Goal: Task Accomplishment & Management: Manage account settings

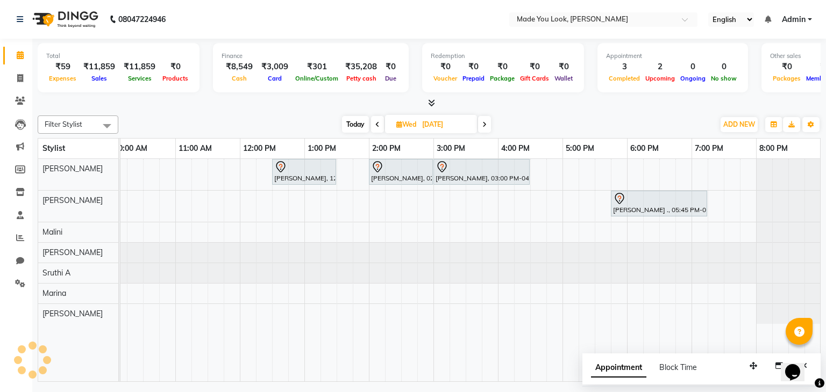
drag, startPoint x: 0, startPoint y: 0, endPoint x: 313, endPoint y: 149, distance: 346.9
drag, startPoint x: 313, startPoint y: 149, endPoint x: 607, endPoint y: 101, distance: 297.9
click at [607, 101] on div at bounding box center [429, 103] width 783 height 11
click at [355, 119] on span "Today" at bounding box center [355, 124] width 27 height 17
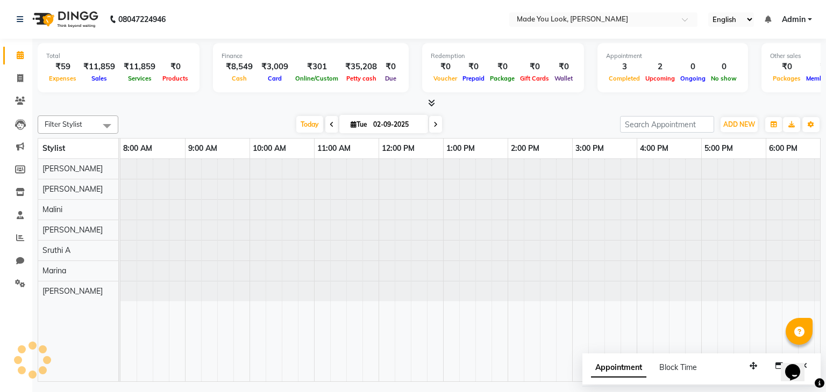
scroll to position [0, 139]
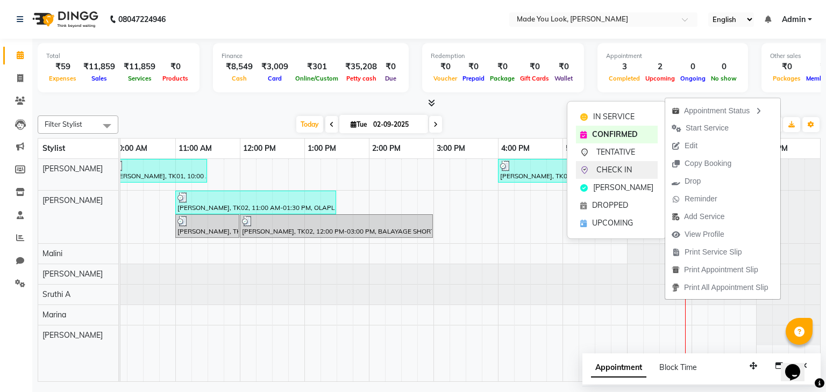
click at [626, 169] on span "CHECK IN" at bounding box center [613, 169] width 35 height 11
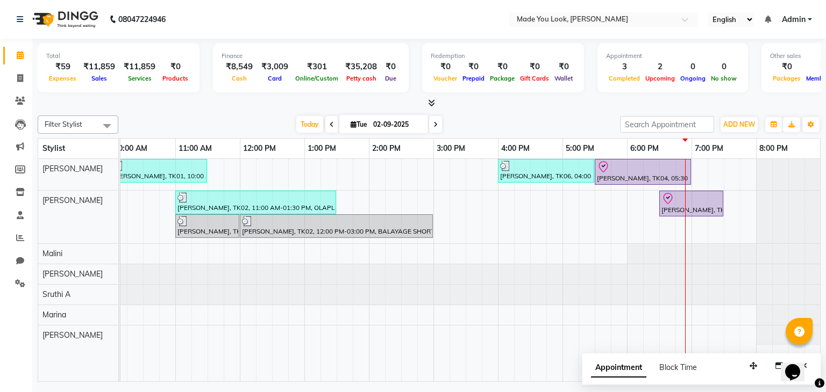
click at [435, 121] on icon at bounding box center [435, 124] width 4 height 6
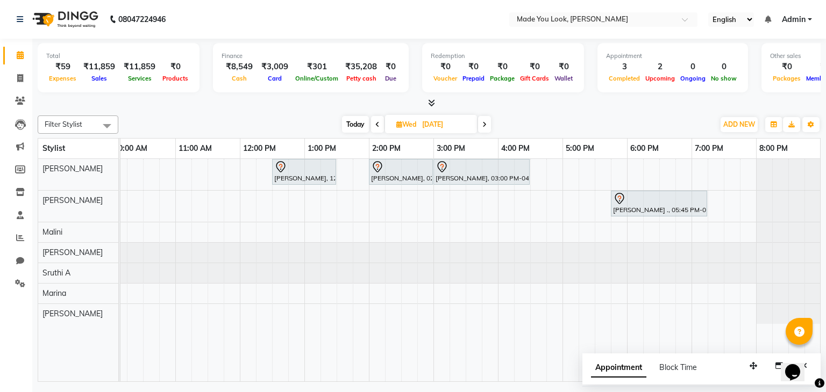
click at [482, 120] on span at bounding box center [484, 124] width 13 height 17
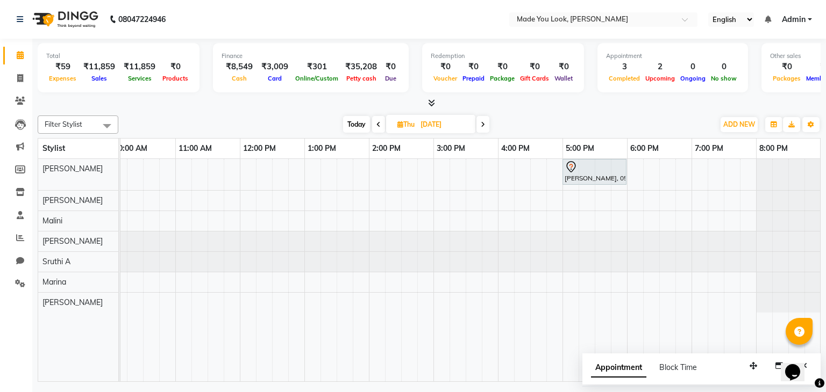
click at [482, 121] on icon at bounding box center [482, 124] width 4 height 6
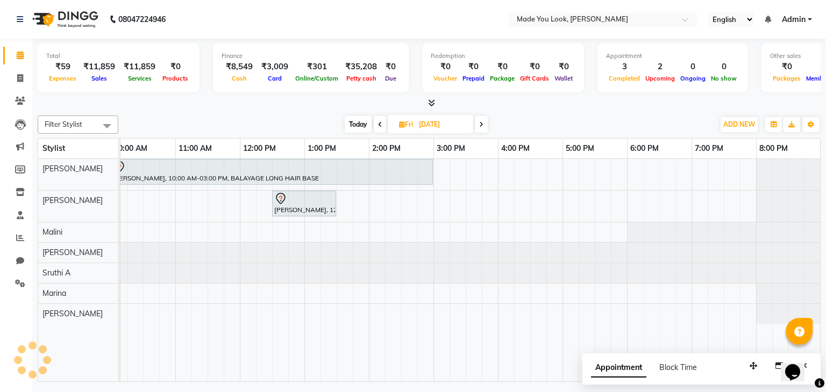
click at [482, 121] on icon at bounding box center [481, 124] width 4 height 6
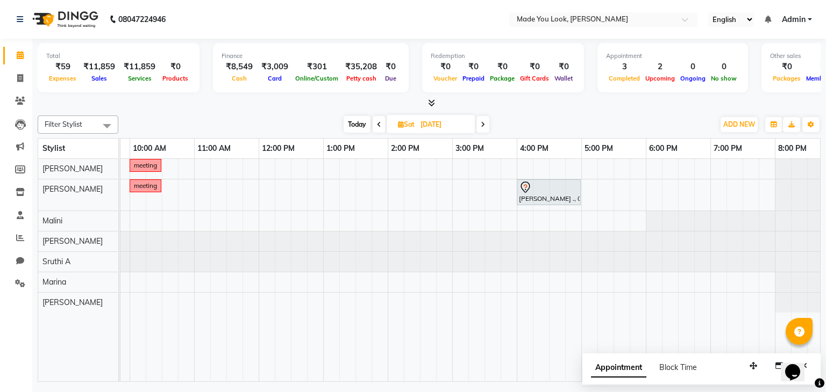
scroll to position [0, 0]
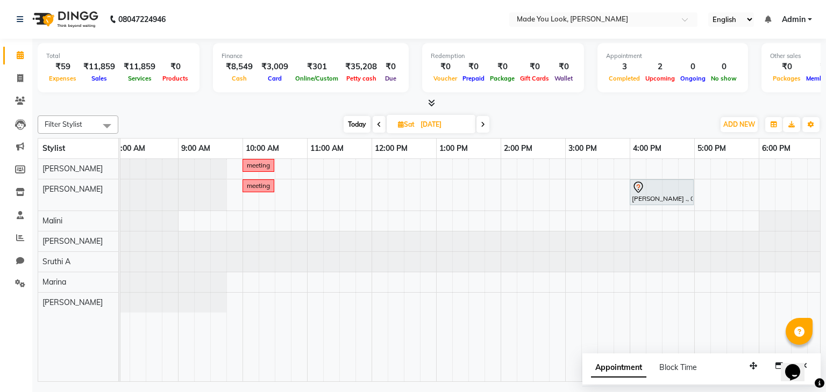
click at [485, 122] on span at bounding box center [482, 124] width 13 height 17
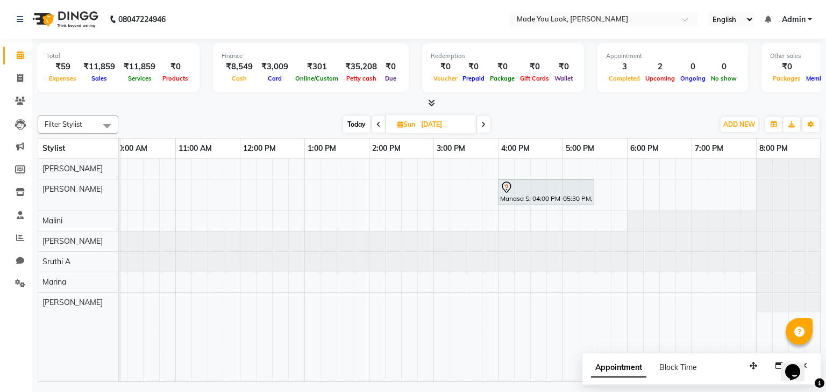
click at [376, 126] on icon at bounding box center [378, 124] width 4 height 6
click at [375, 126] on span at bounding box center [378, 124] width 13 height 17
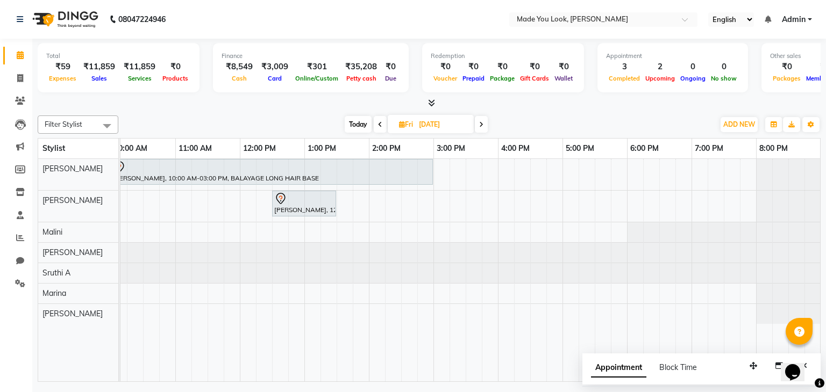
click at [483, 127] on span at bounding box center [481, 124] width 13 height 17
type input "[DATE]"
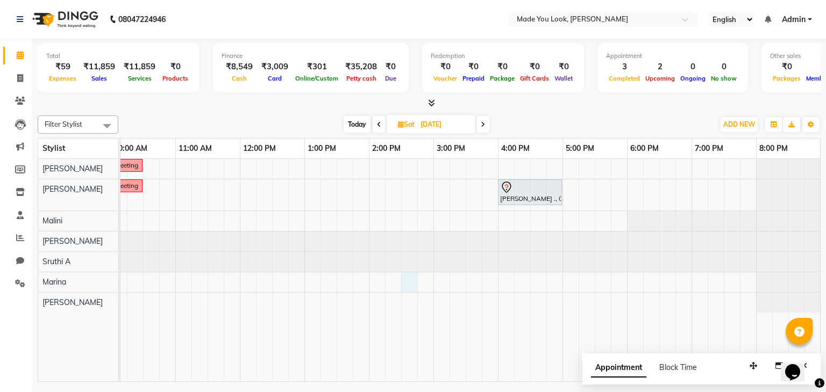
click at [411, 284] on div "meeting meeting [PERSON_NAME] ., 04:00 PM-05:00 PM, OLAPLEX MEDIUM HAIR" at bounding box center [401, 270] width 838 height 223
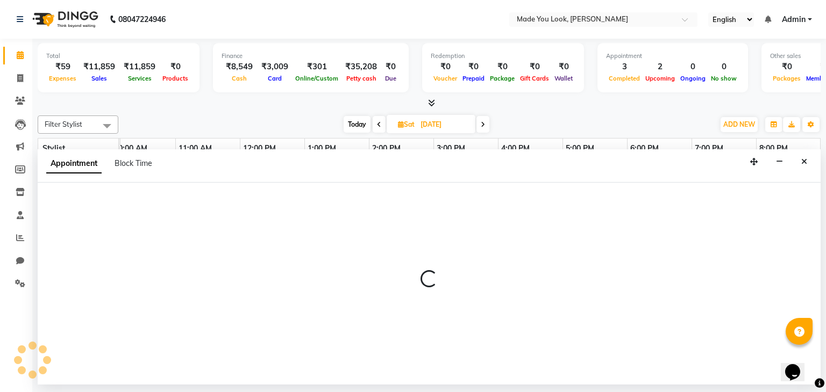
select select "89352"
select select "870"
select select "tentative"
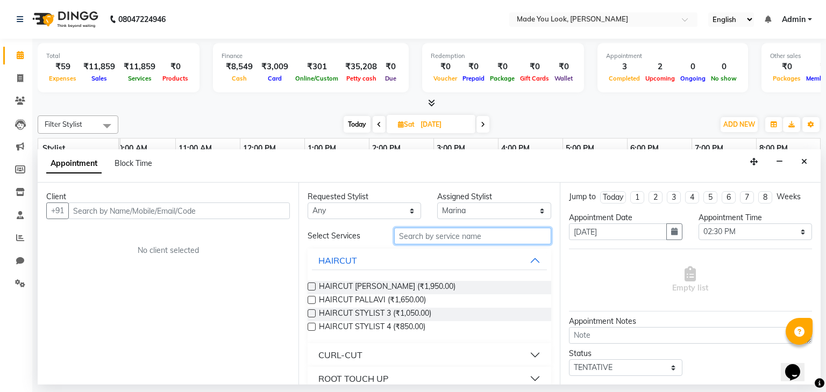
click at [434, 234] on input "text" at bounding box center [472, 236] width 157 height 17
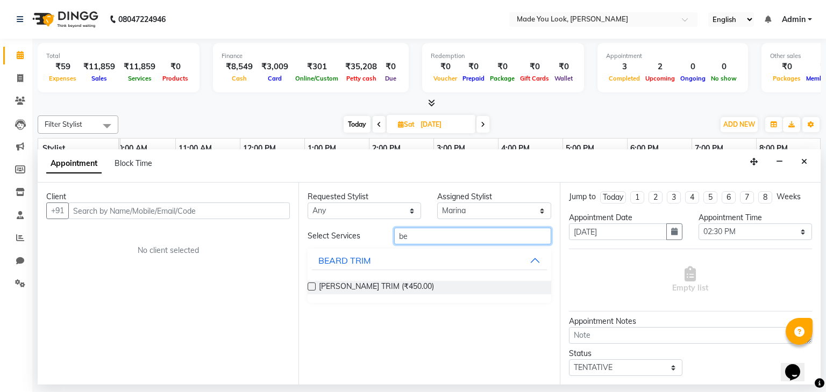
type input "b"
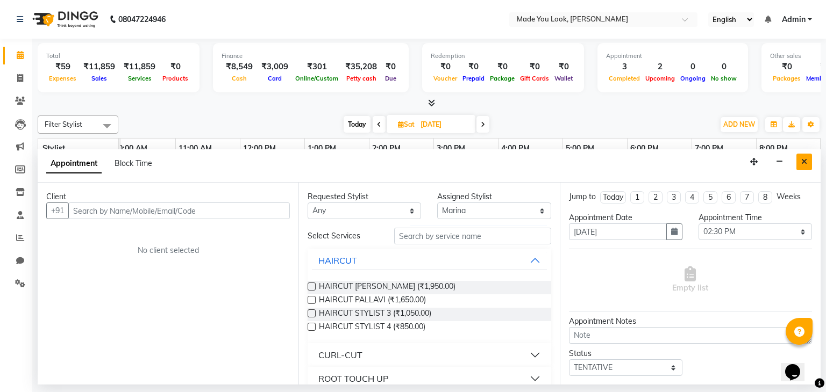
click at [803, 167] on button "Close" at bounding box center [804, 162] width 16 height 17
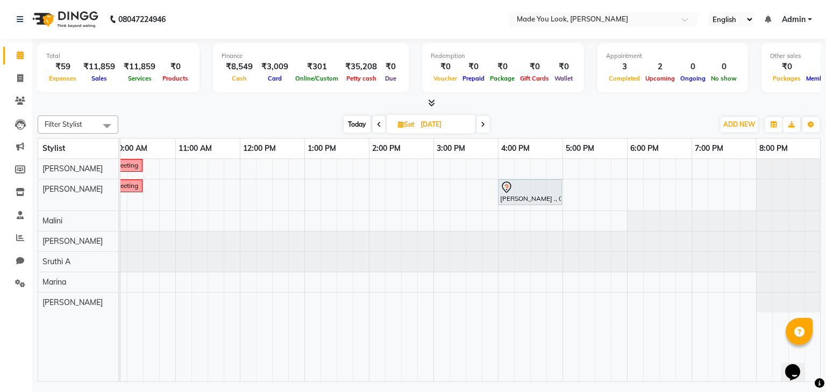
click at [483, 121] on icon at bounding box center [482, 124] width 4 height 6
click at [484, 122] on icon at bounding box center [483, 124] width 4 height 6
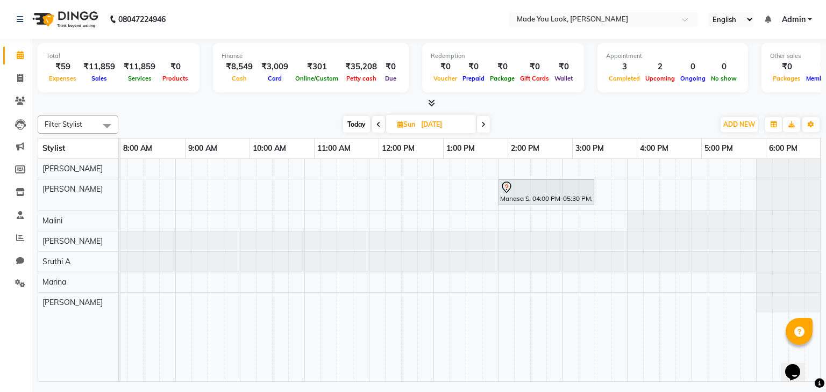
scroll to position [0, 0]
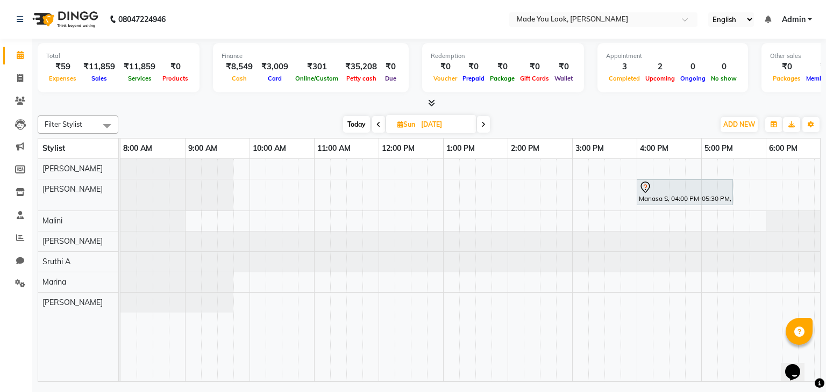
click at [483, 122] on icon at bounding box center [483, 124] width 4 height 6
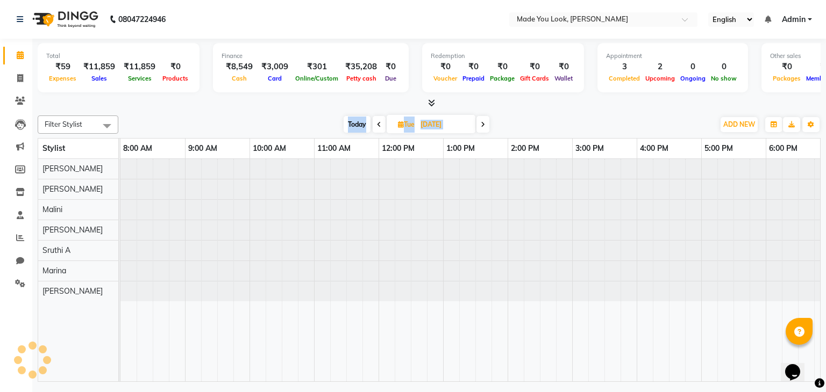
click at [483, 122] on icon at bounding box center [482, 124] width 4 height 6
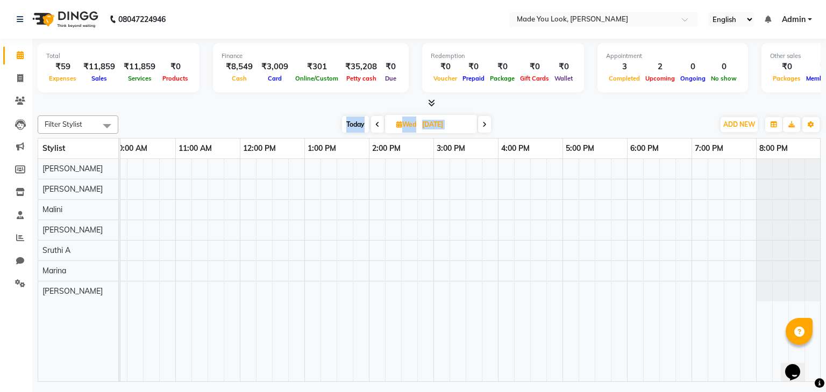
click at [483, 122] on icon at bounding box center [484, 124] width 4 height 6
click at [483, 122] on icon at bounding box center [482, 124] width 4 height 6
click at [483, 122] on icon at bounding box center [481, 124] width 4 height 6
type input "[DATE]"
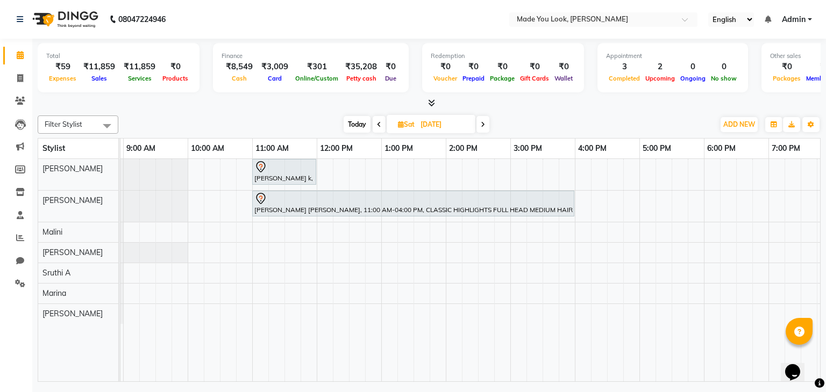
scroll to position [0, 64]
click at [188, 202] on div "[PERSON_NAME] k, 11:00 AM-12:00 PM, HAIRCUT [PERSON_NAME] [PERSON_NAME], 11:00 …" at bounding box center [475, 270] width 838 height 223
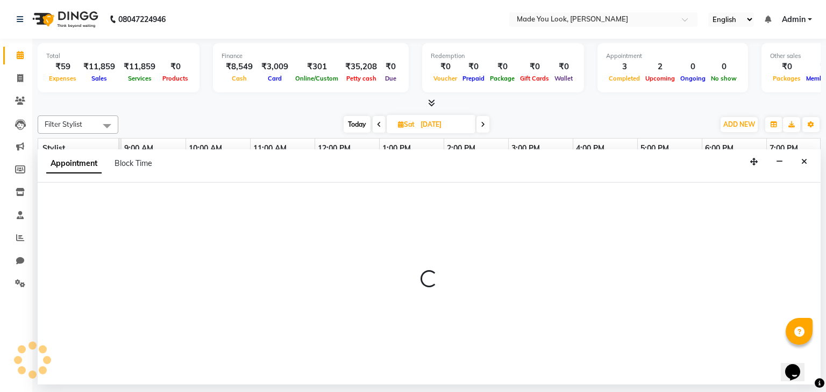
select select "83313"
select select "600"
select select "tentative"
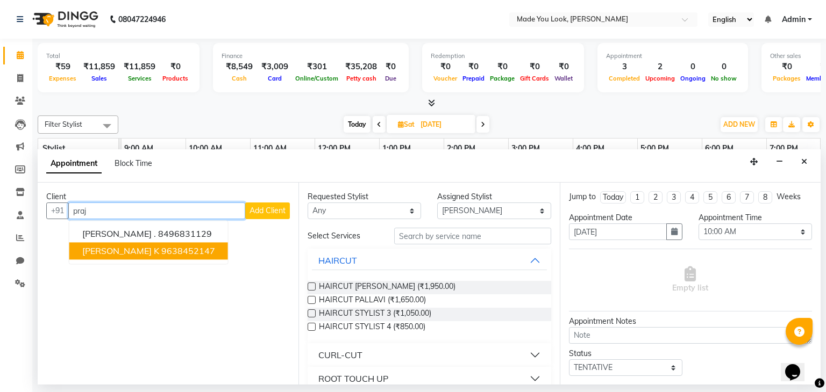
click at [107, 253] on span "[PERSON_NAME] k" at bounding box center [120, 251] width 77 height 11
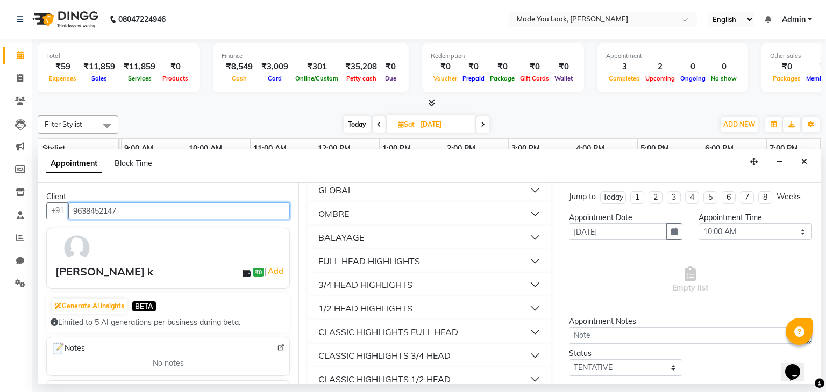
scroll to position [215, 0]
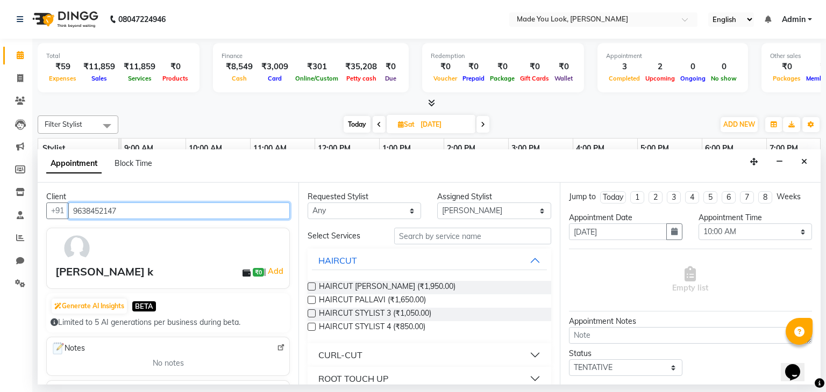
type input "9638452147"
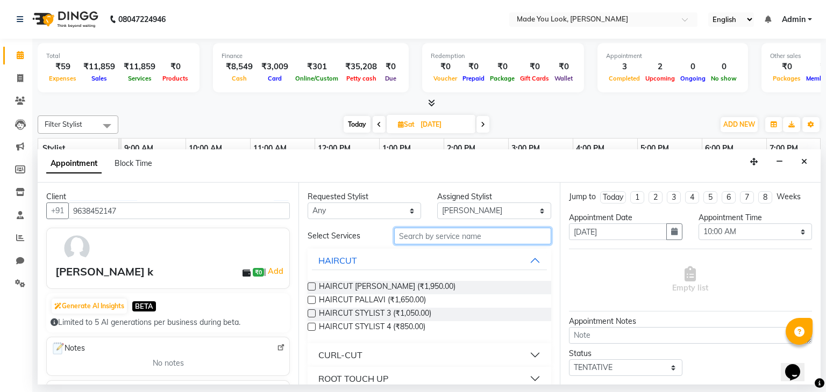
click at [425, 233] on input "text" at bounding box center [472, 236] width 157 height 17
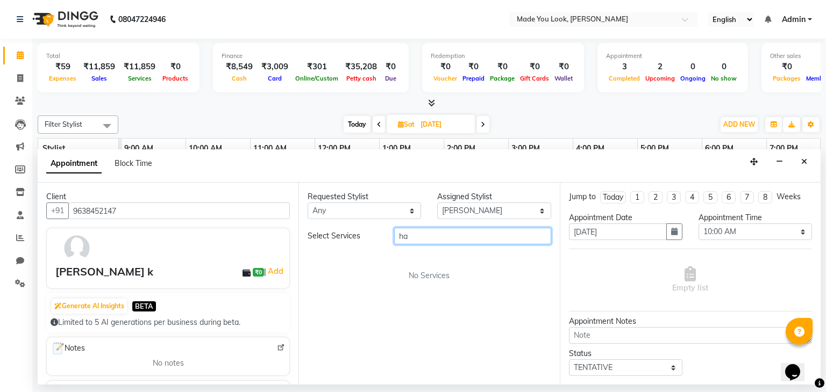
type input "h"
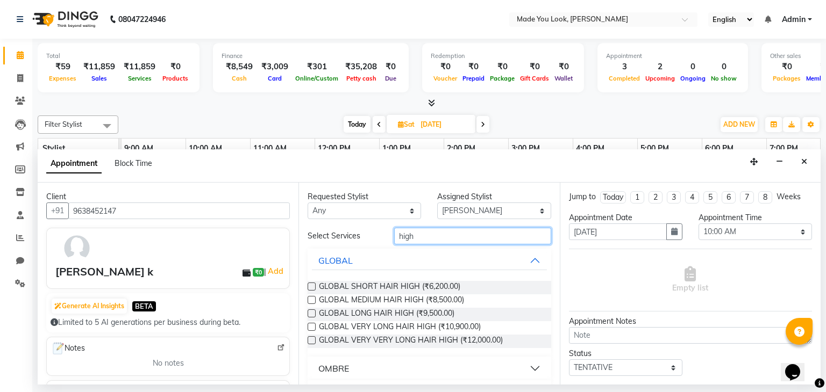
click at [417, 235] on input "high" at bounding box center [472, 236] width 157 height 17
type input "h"
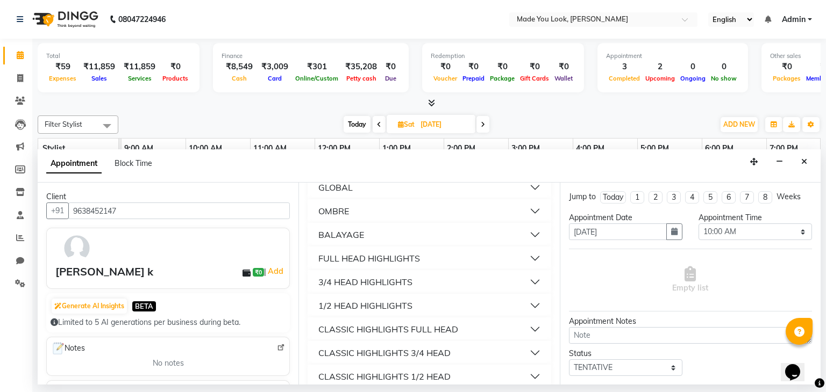
click at [525, 283] on button "3/4 HEAD HIGHLIGHTS" at bounding box center [429, 281] width 234 height 19
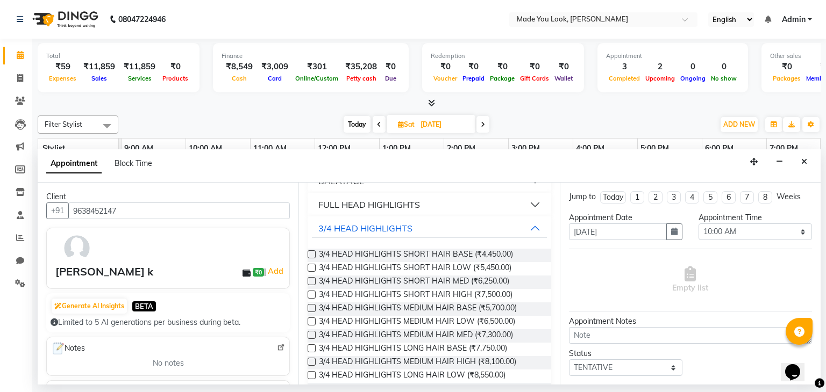
click at [312, 307] on label at bounding box center [311, 308] width 8 height 8
click at [312, 307] on input "checkbox" at bounding box center [310, 309] width 7 height 7
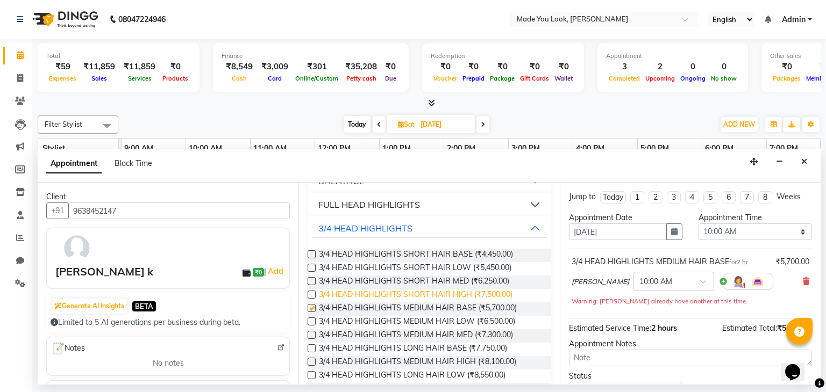
checkbox input "false"
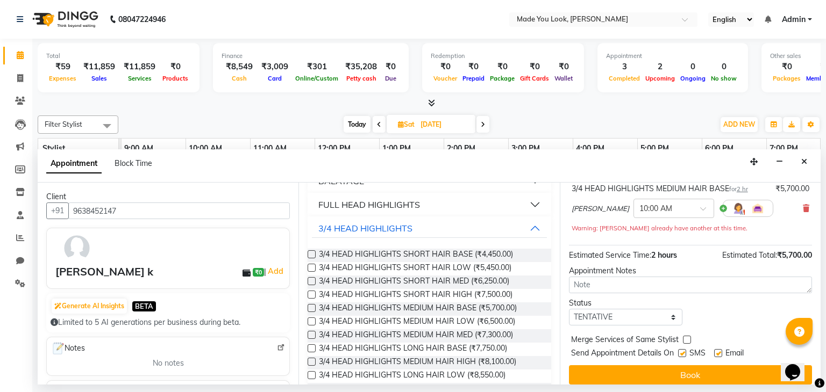
scroll to position [81, 0]
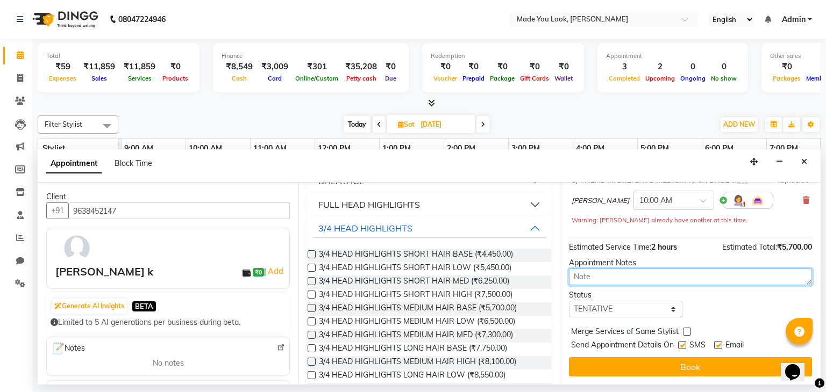
click at [605, 277] on textarea at bounding box center [690, 277] width 243 height 17
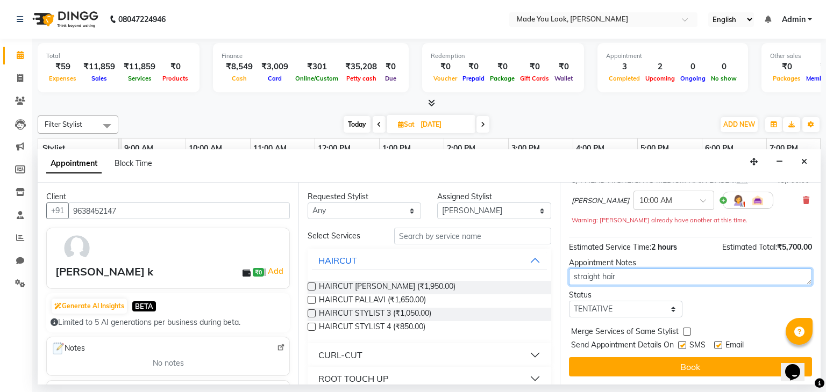
type textarea "straight hair"
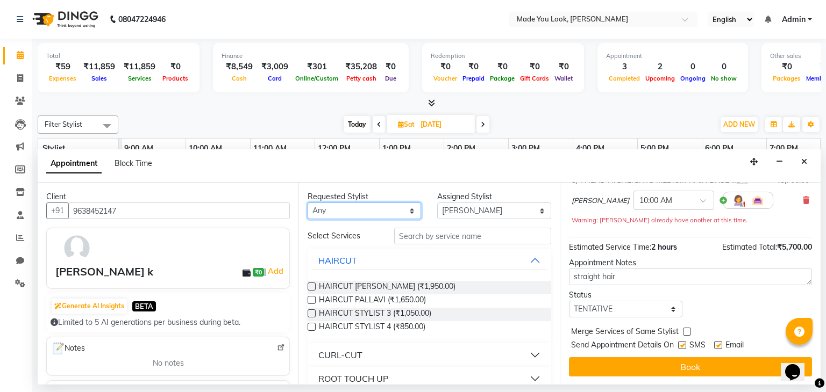
click at [409, 211] on select "Any [PERSON_NAME] [PERSON_NAME] Devi [PERSON_NAME] [PERSON_NAME] A" at bounding box center [363, 211] width 113 height 17
select select "83313"
click at [307, 203] on select "Any [PERSON_NAME] [PERSON_NAME] Devi [PERSON_NAME] [PERSON_NAME] A" at bounding box center [363, 211] width 113 height 17
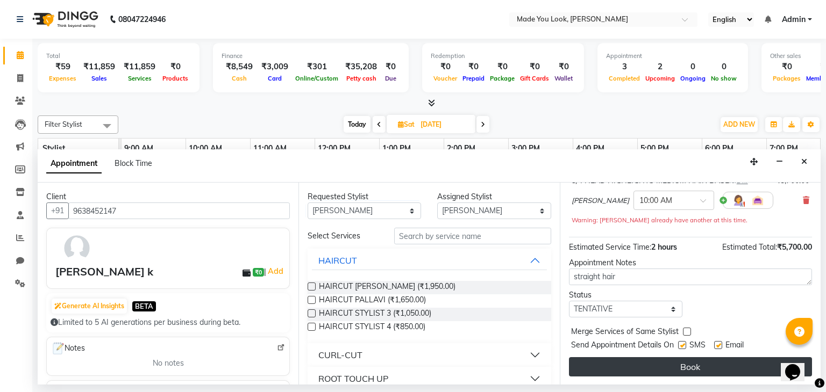
click at [680, 366] on button "Book" at bounding box center [690, 366] width 243 height 19
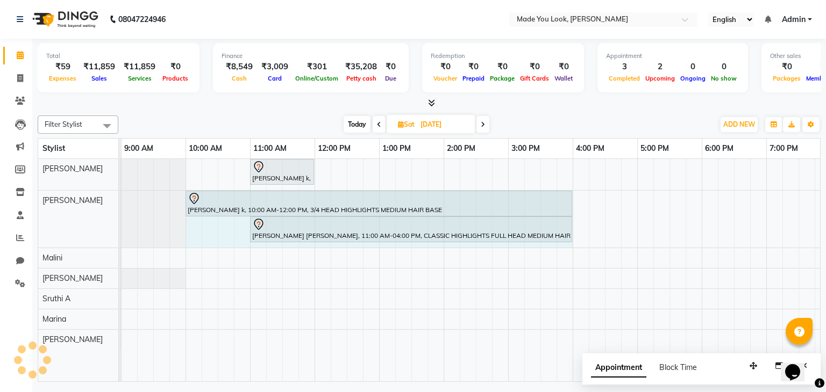
drag, startPoint x: 314, startPoint y: 200, endPoint x: 559, endPoint y: 198, distance: 245.6
click at [56, 198] on div "[PERSON_NAME] k, 10:00 AM-12:00 PM, 3/4 HEAD HIGHLIGHTS MEDIUM HAIR BASE [PERSO…" at bounding box center [56, 219] width 0 height 57
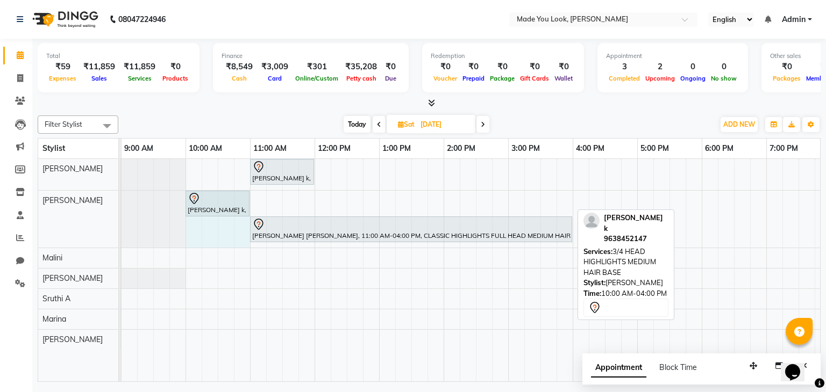
drag, startPoint x: 570, startPoint y: 200, endPoint x: 246, endPoint y: 199, distance: 324.1
click at [56, 199] on div "[PERSON_NAME] k, 10:00 AM-04:00 PM, 3/4 HEAD HIGHLIGHTS MEDIUM HAIR BASE [PERSO…" at bounding box center [56, 219] width 0 height 57
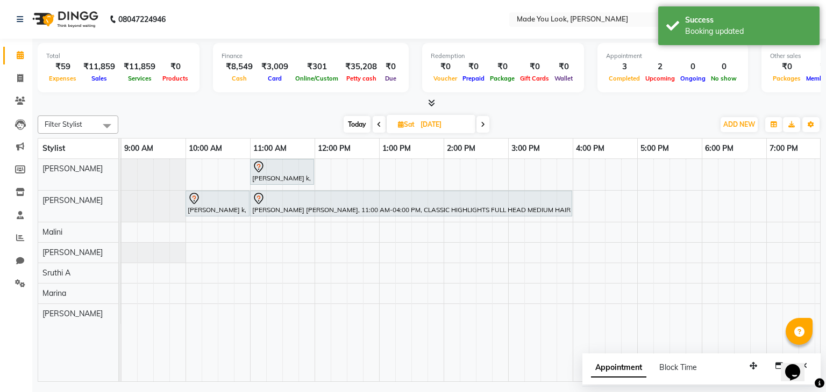
click at [195, 169] on div "[PERSON_NAME] k, 11:00 AM-12:00 PM, HAIRCUT [PERSON_NAME] k, 10:00 AM-11:00 AM,…" at bounding box center [475, 270] width 838 height 223
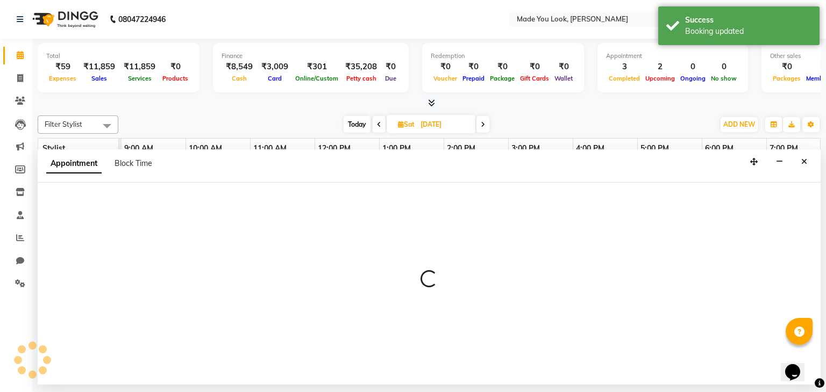
select select "83312"
select select "600"
select select "tentative"
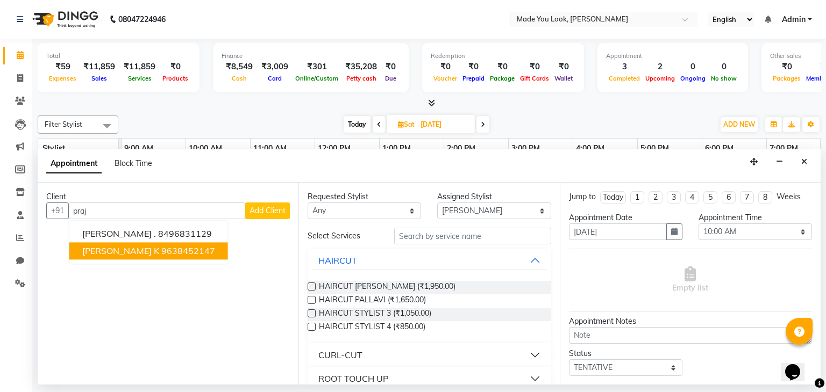
click at [104, 254] on span "[PERSON_NAME] k" at bounding box center [120, 251] width 77 height 11
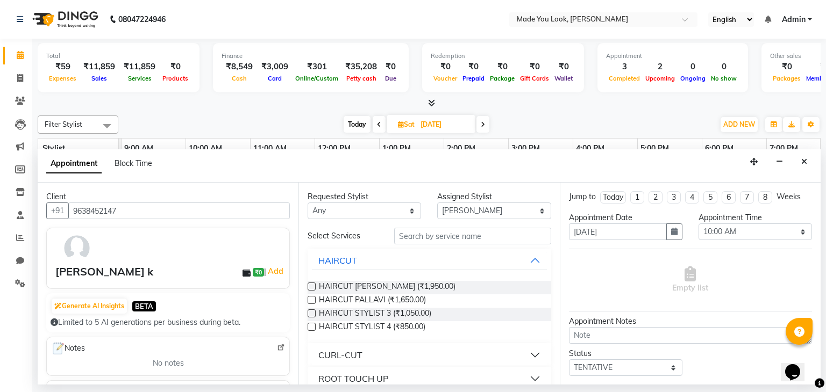
type input "9638452147"
click at [411, 213] on select "Any [PERSON_NAME] [PERSON_NAME] Devi [PERSON_NAME] [PERSON_NAME] A" at bounding box center [363, 211] width 113 height 17
select select "83312"
click at [307, 203] on select "Any [PERSON_NAME] [PERSON_NAME] Devi [PERSON_NAME] [PERSON_NAME] A" at bounding box center [363, 211] width 113 height 17
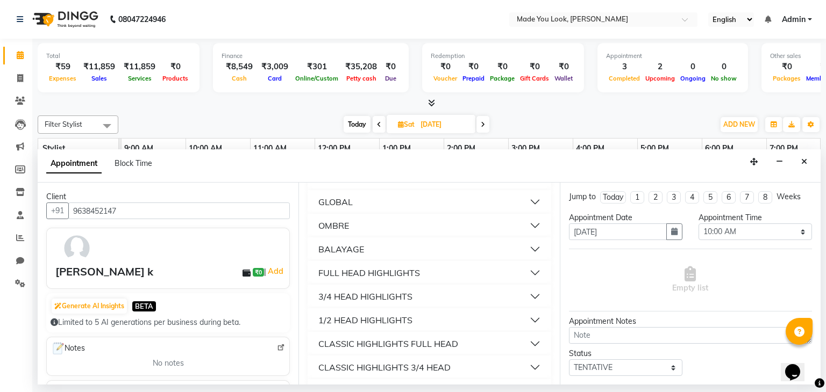
scroll to position [215, 0]
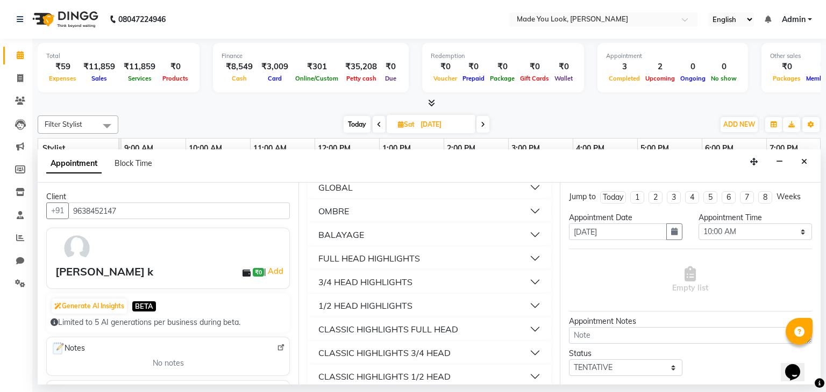
click at [526, 279] on button "3/4 HEAD HIGHLIGHTS" at bounding box center [429, 281] width 234 height 19
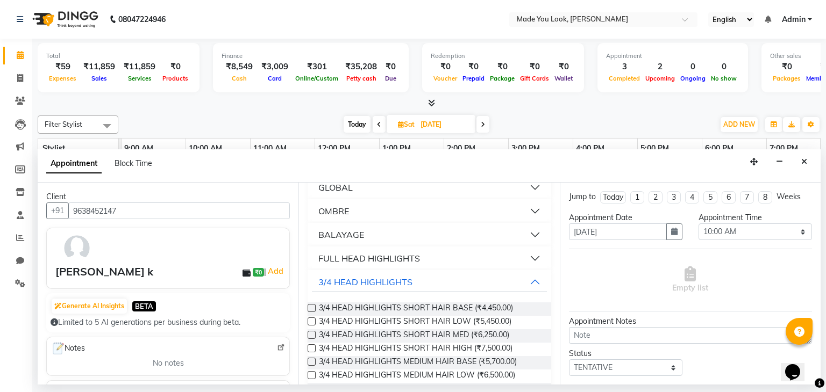
click at [312, 364] on label at bounding box center [311, 362] width 8 height 8
click at [312, 364] on input "checkbox" at bounding box center [310, 363] width 7 height 7
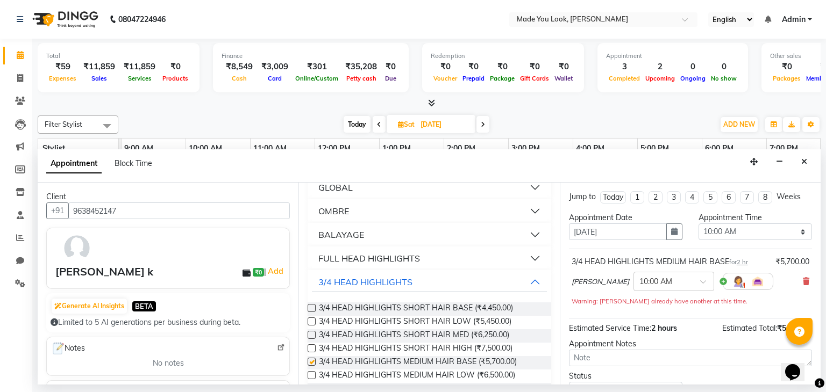
checkbox input "false"
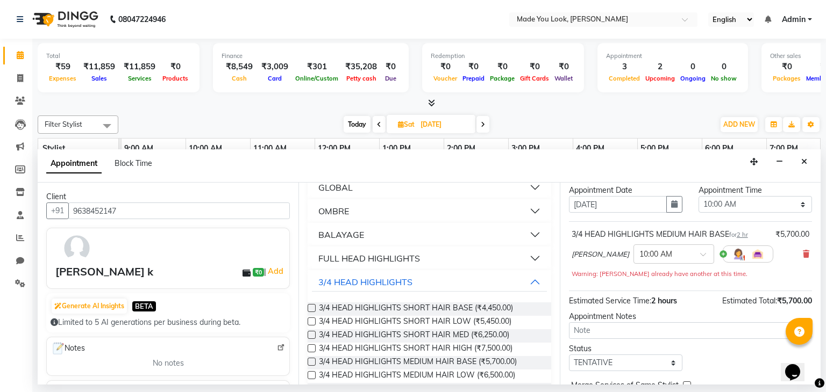
scroll to position [54, 0]
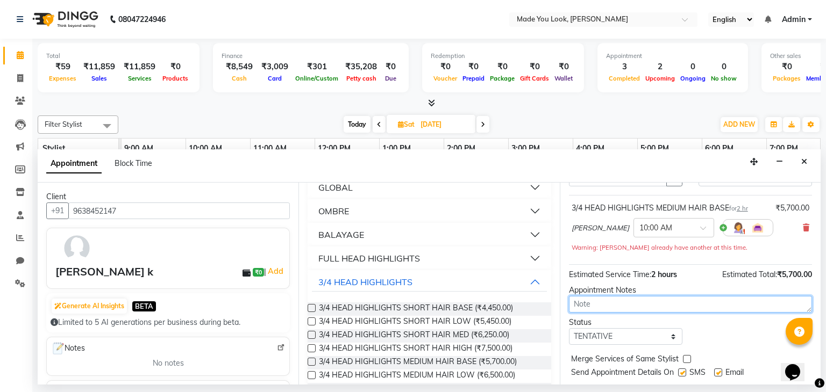
click at [595, 302] on textarea at bounding box center [690, 304] width 243 height 17
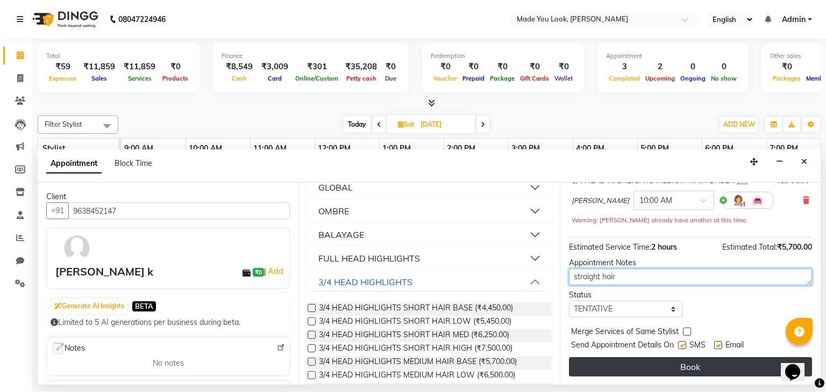
type textarea "straight hair"
click at [634, 372] on button "Book" at bounding box center [690, 366] width 243 height 19
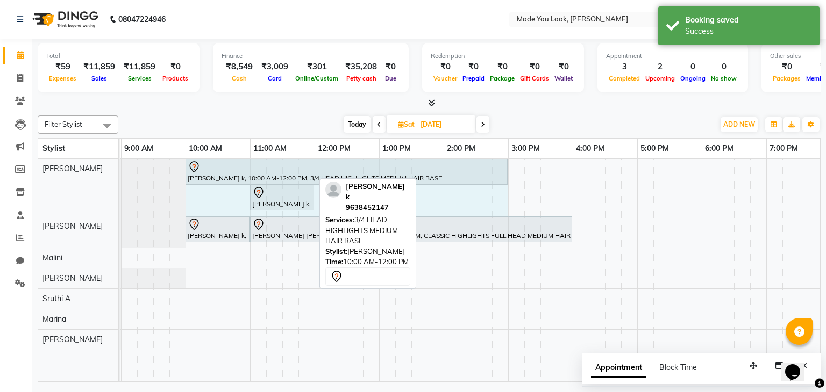
drag, startPoint x: 312, startPoint y: 173, endPoint x: 499, endPoint y: 169, distance: 187.1
click at [56, 169] on div "[PERSON_NAME] k, 10:00 AM-12:00 PM, 3/4 HEAD HIGHLIGHTS MEDIUM HAIR BASE [PERSO…" at bounding box center [56, 187] width 0 height 57
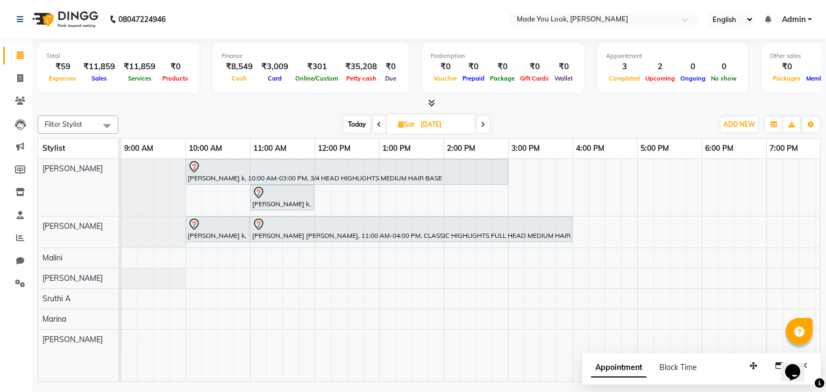
click at [377, 119] on span at bounding box center [378, 124] width 13 height 17
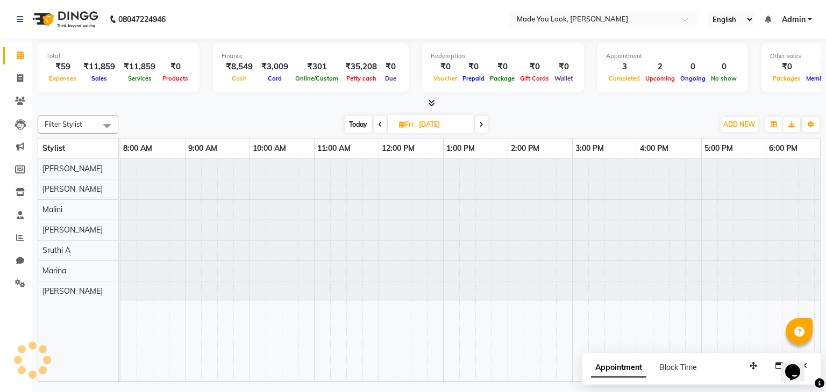
scroll to position [0, 139]
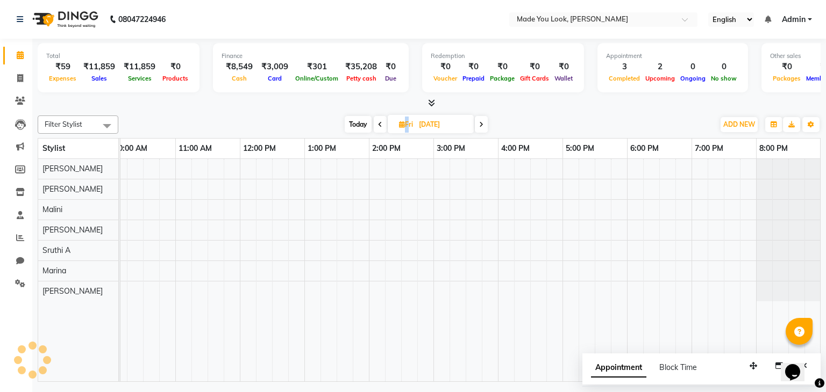
click at [377, 119] on span at bounding box center [380, 124] width 13 height 17
click at [378, 121] on icon at bounding box center [378, 124] width 4 height 6
click at [375, 126] on icon at bounding box center [377, 124] width 4 height 6
click at [484, 126] on icon at bounding box center [482, 124] width 4 height 6
click at [375, 121] on icon at bounding box center [377, 124] width 4 height 6
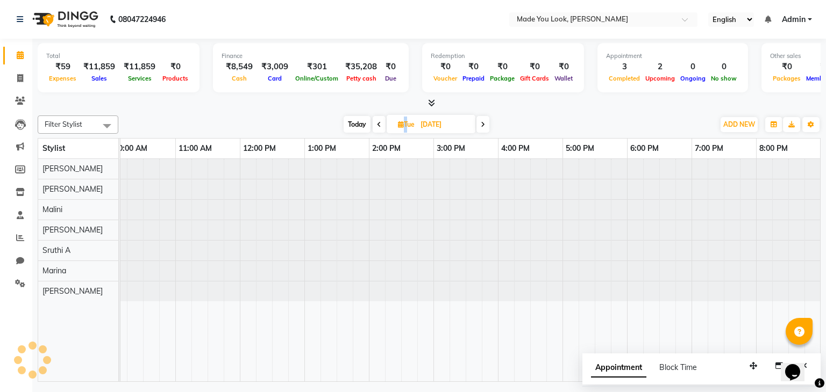
click at [374, 120] on span at bounding box center [378, 124] width 13 height 17
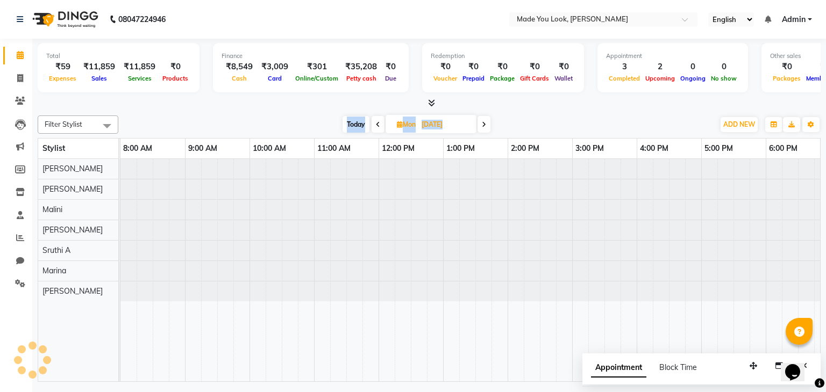
click at [374, 120] on span at bounding box center [377, 124] width 13 height 17
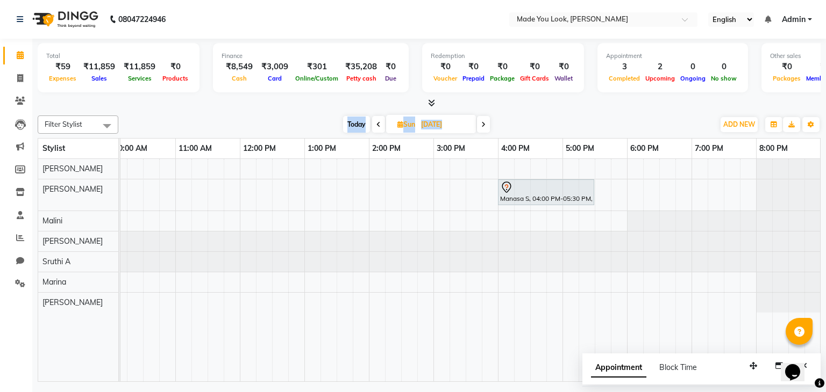
click at [375, 121] on span at bounding box center [378, 124] width 13 height 17
click at [377, 123] on icon at bounding box center [379, 124] width 4 height 6
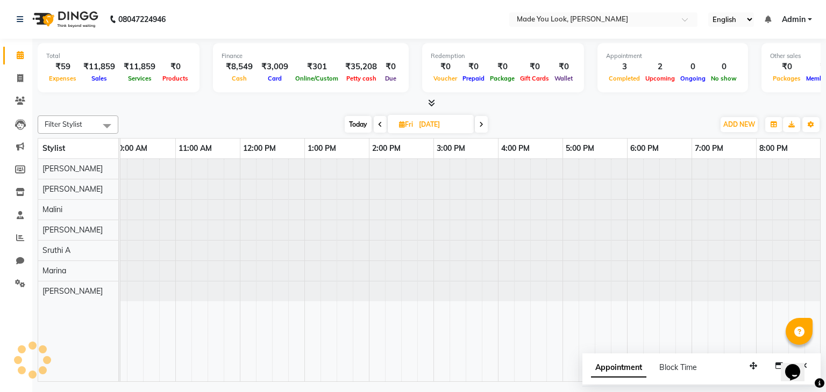
scroll to position [0, 0]
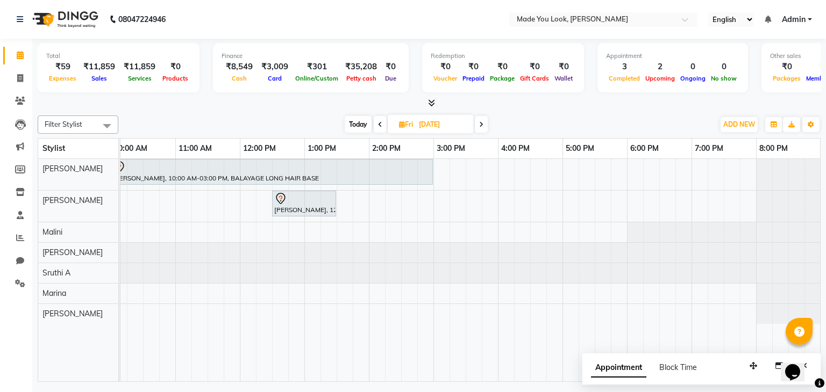
click at [484, 123] on span at bounding box center [481, 124] width 13 height 17
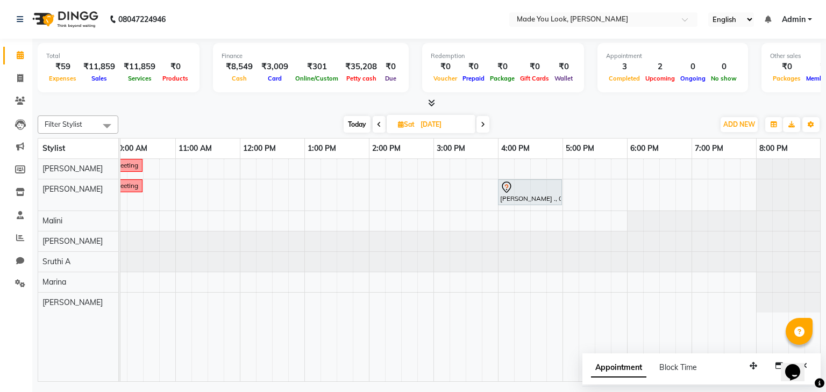
click at [377, 127] on span at bounding box center [378, 124] width 13 height 17
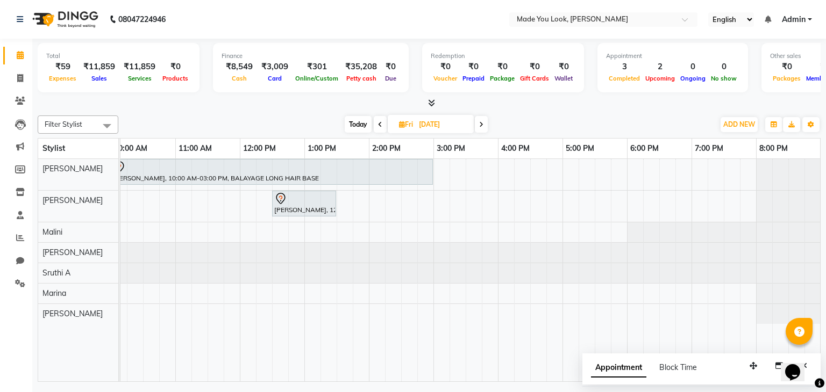
click at [480, 123] on icon at bounding box center [481, 124] width 4 height 6
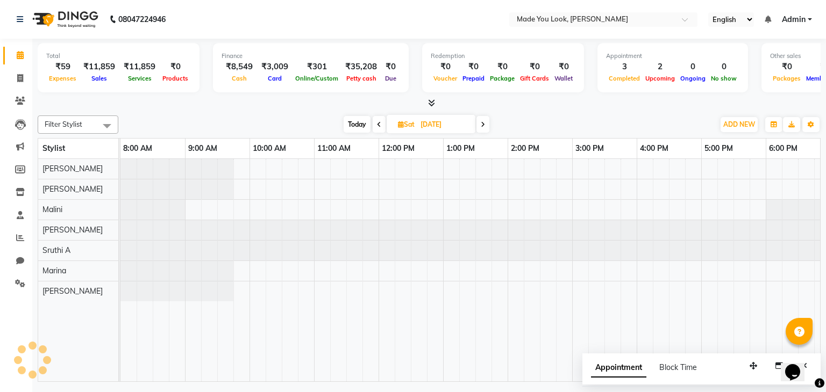
click at [480, 123] on span at bounding box center [482, 124] width 13 height 17
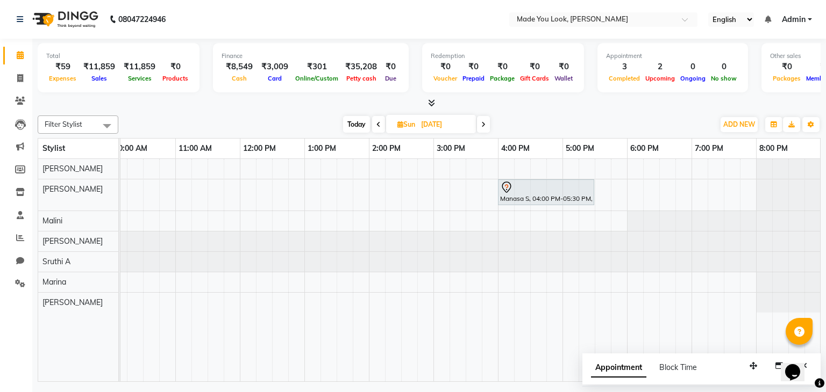
click at [376, 125] on icon at bounding box center [378, 124] width 4 height 6
click at [377, 125] on icon at bounding box center [379, 124] width 4 height 6
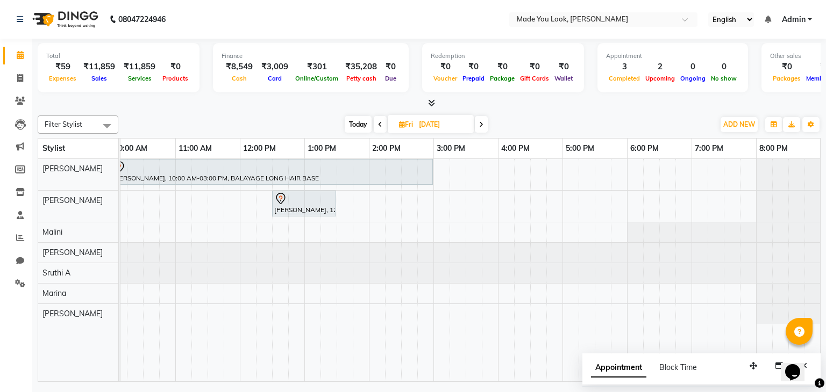
click at [376, 125] on span at bounding box center [380, 124] width 13 height 17
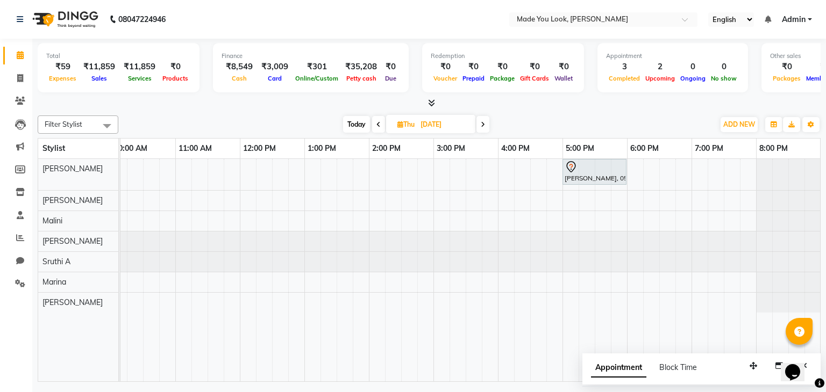
click at [376, 125] on icon at bounding box center [378, 124] width 4 height 6
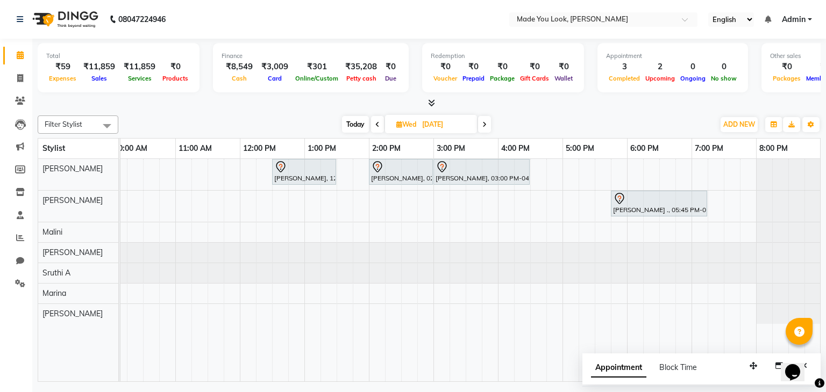
click at [430, 99] on icon at bounding box center [431, 103] width 7 height 8
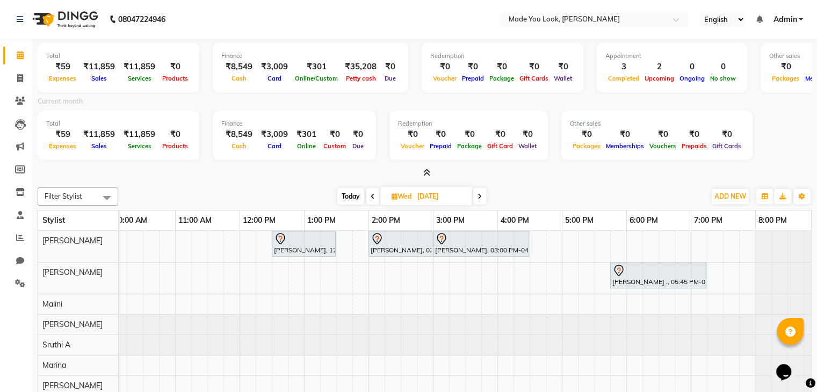
click at [347, 200] on span "Today" at bounding box center [351, 196] width 27 height 17
type input "02-09-2025"
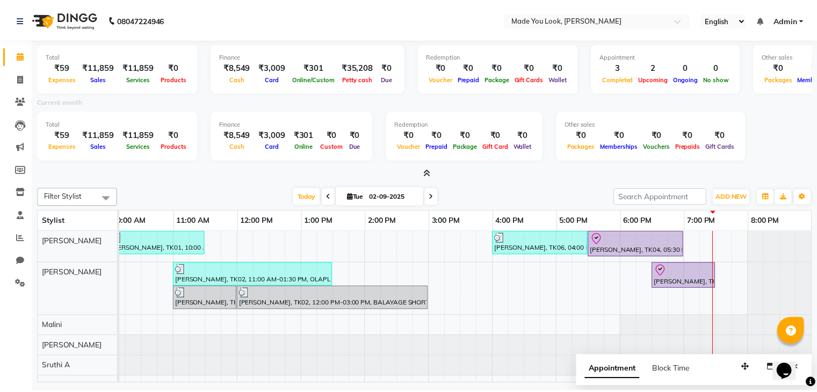
scroll to position [0, 147]
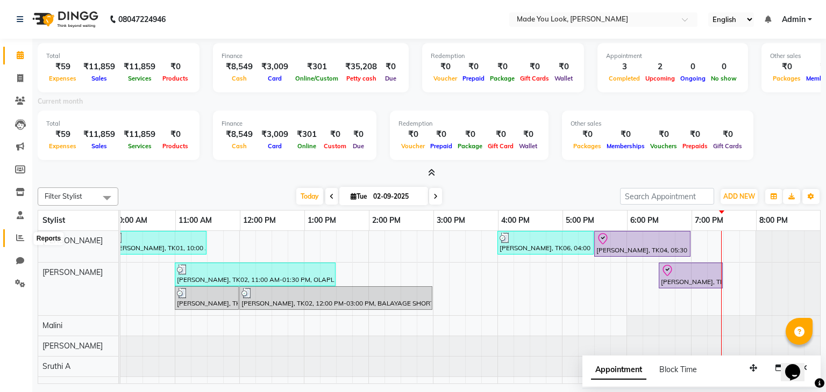
click at [23, 239] on icon at bounding box center [20, 238] width 8 height 8
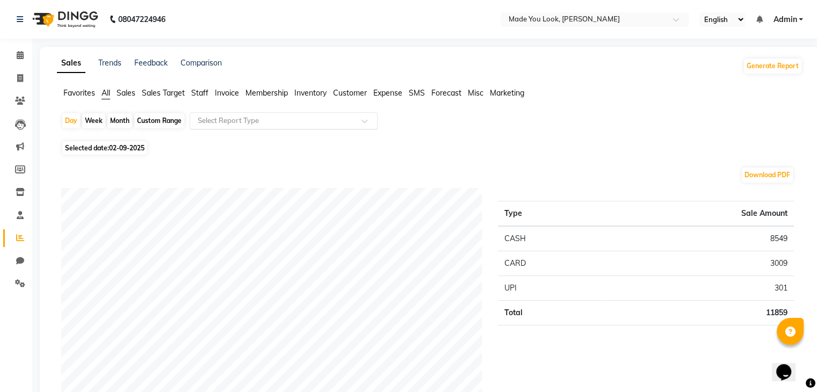
click at [365, 123] on span at bounding box center [368, 124] width 13 height 11
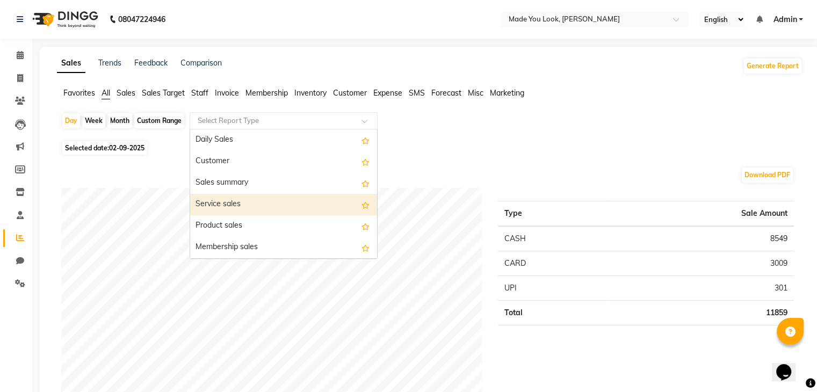
click at [230, 206] on div "Service sales" at bounding box center [283, 204] width 187 height 21
select select "full_report"
select select "csv"
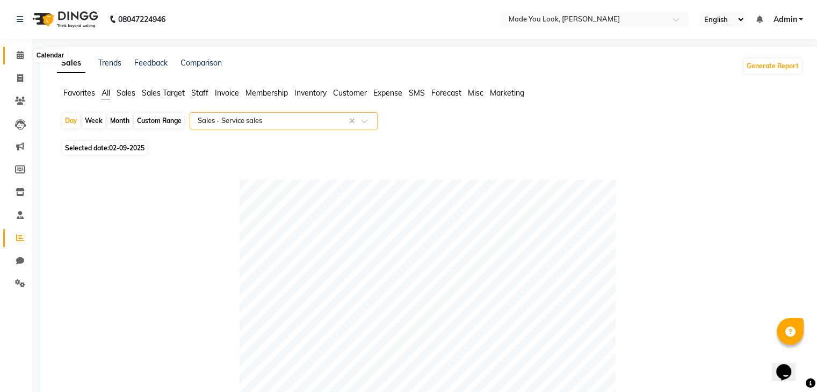
click at [24, 56] on span at bounding box center [20, 55] width 19 height 12
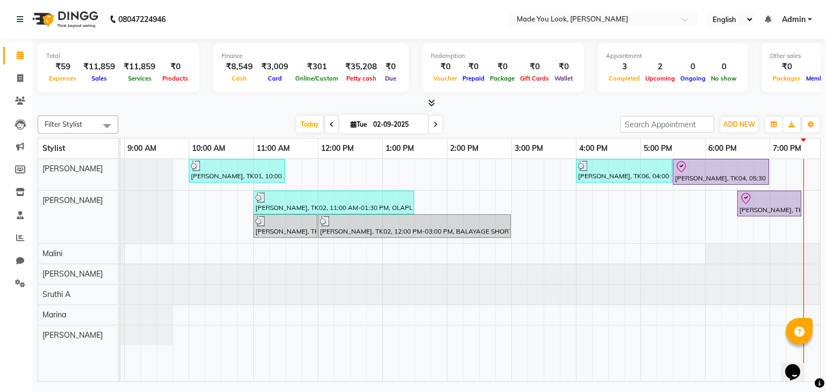
scroll to position [0, 70]
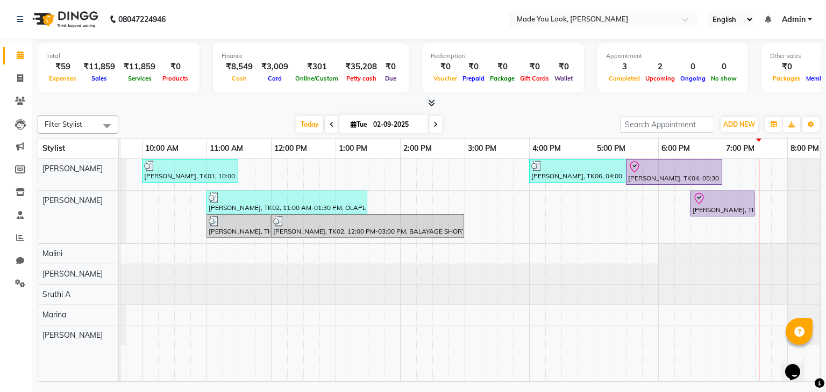
click at [434, 121] on icon at bounding box center [435, 124] width 4 height 6
type input "[DATE]"
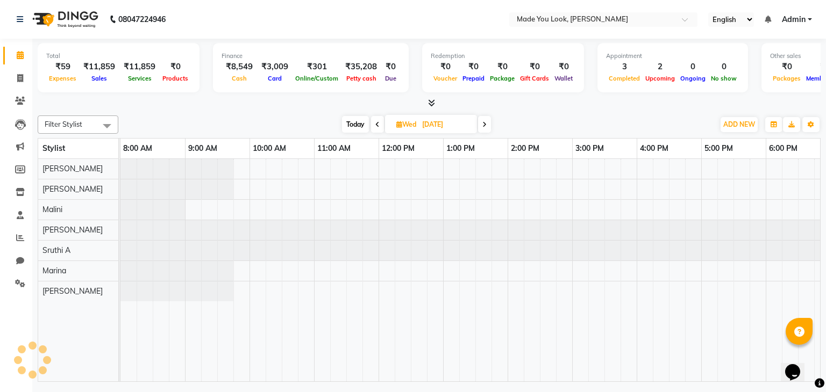
scroll to position [0, 139]
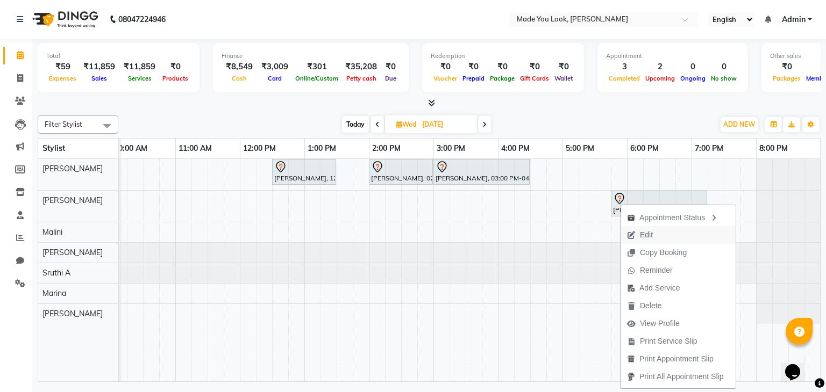
click at [647, 237] on span "Edit" at bounding box center [646, 234] width 13 height 11
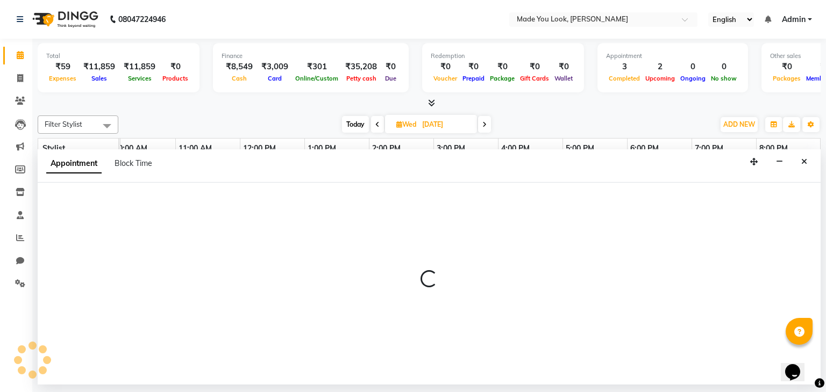
select select "tentative"
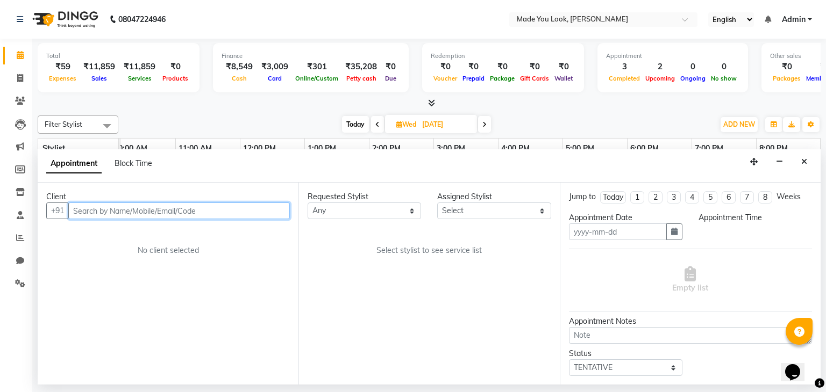
type input "[DATE]"
select select "83313"
select select "1065"
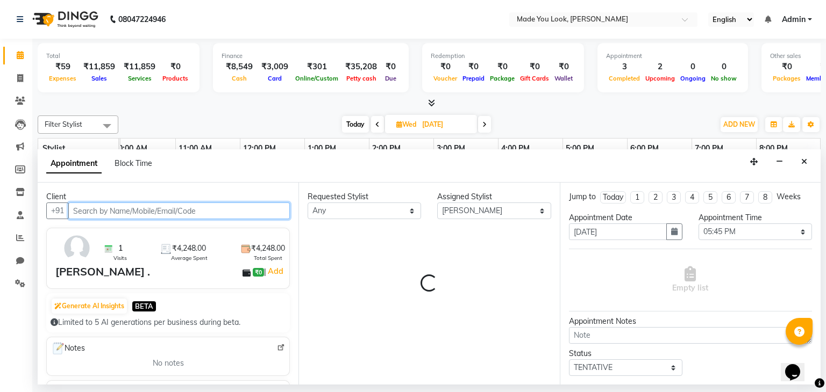
select select "4108"
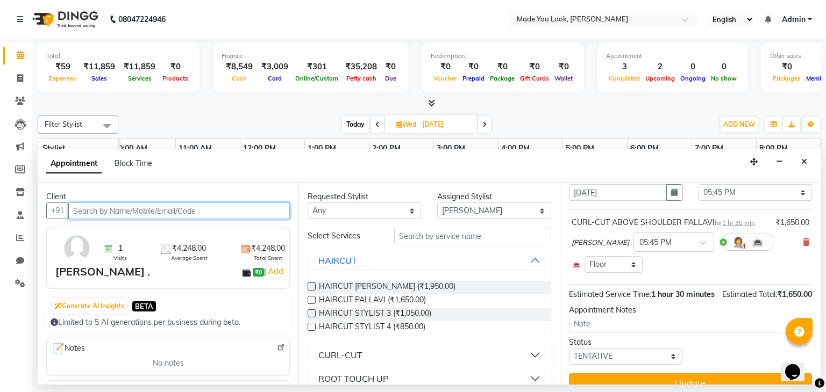
scroll to position [67, 0]
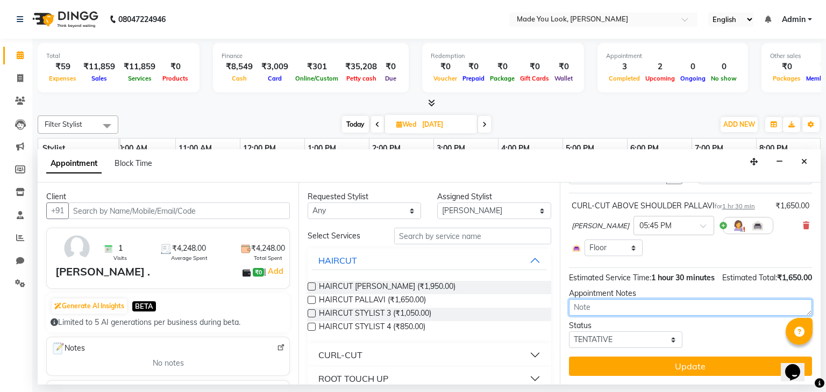
click at [600, 306] on textarea at bounding box center [690, 307] width 243 height 17
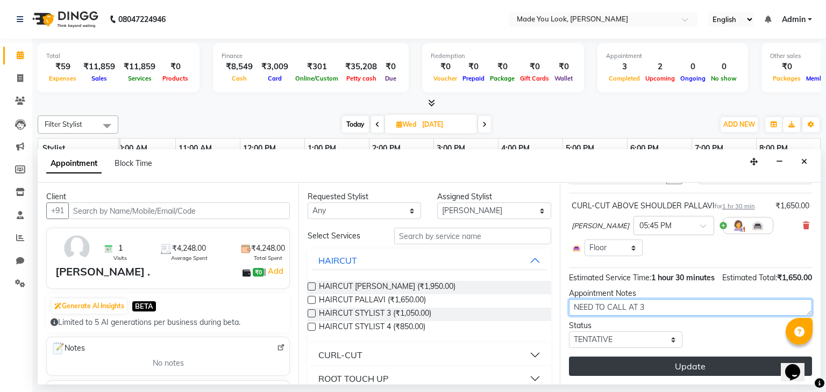
type textarea "NEED TO CALL AT 3"
click at [679, 365] on button "Update" at bounding box center [690, 366] width 243 height 19
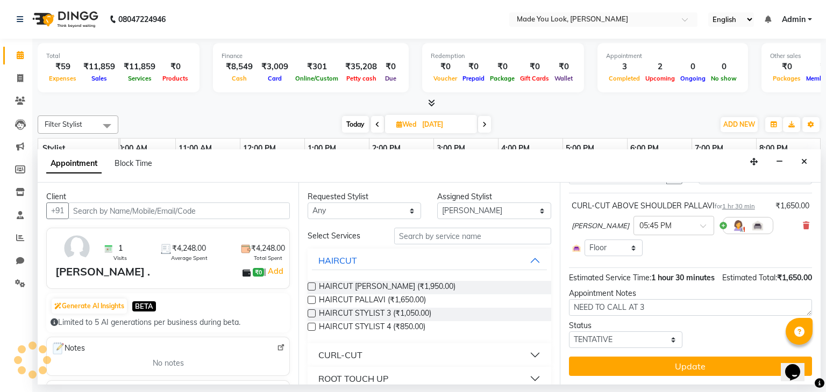
click at [430, 99] on icon at bounding box center [431, 103] width 7 height 8
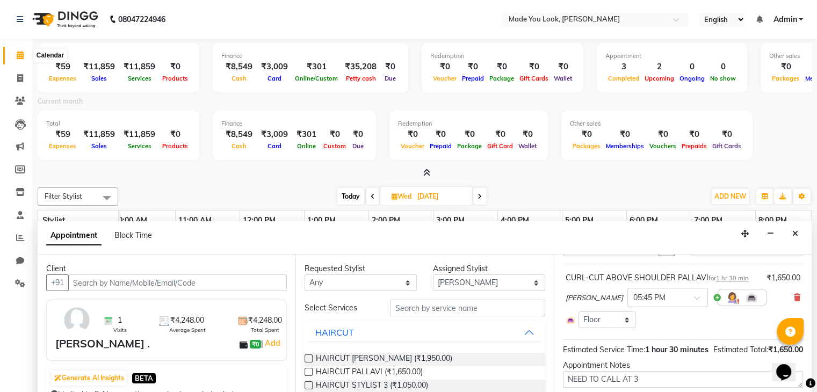
click at [21, 52] on icon at bounding box center [20, 55] width 7 height 8
click at [794, 234] on icon "Close" at bounding box center [796, 234] width 6 height 8
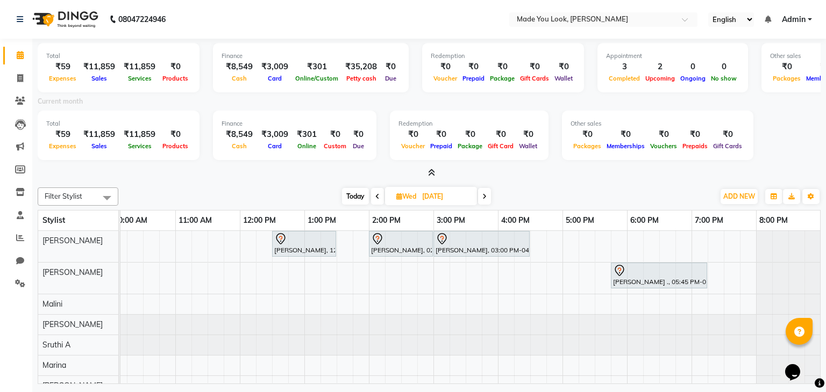
click at [354, 198] on span "Today" at bounding box center [355, 196] width 27 height 17
type input "02-09-2025"
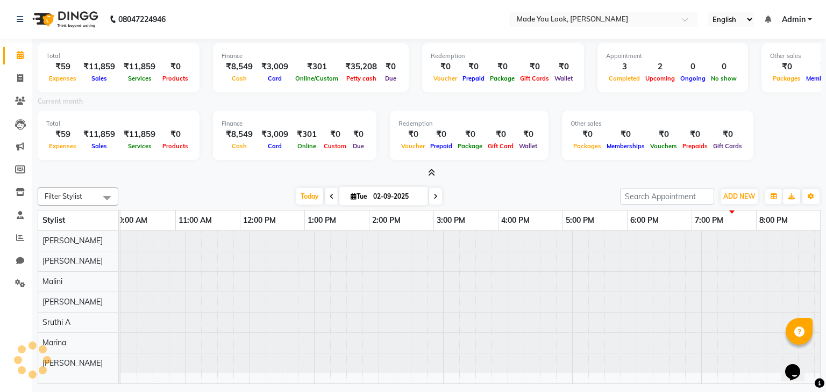
scroll to position [0, 139]
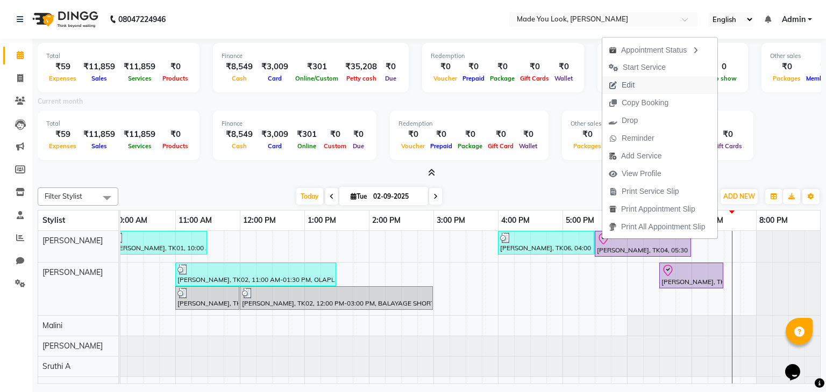
click at [627, 85] on span "Edit" at bounding box center [627, 85] width 13 height 11
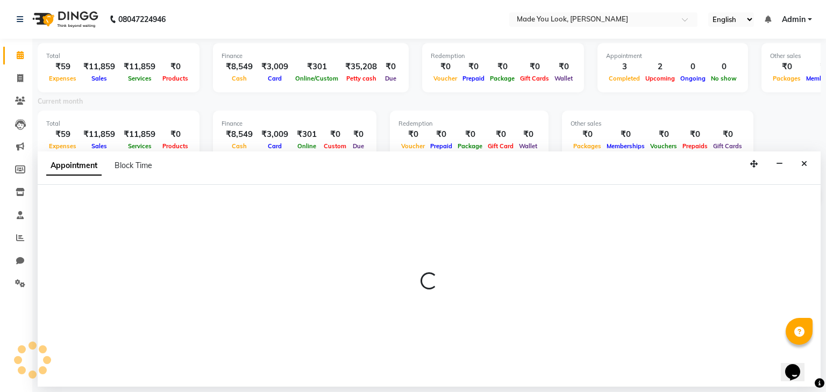
select select "check-in"
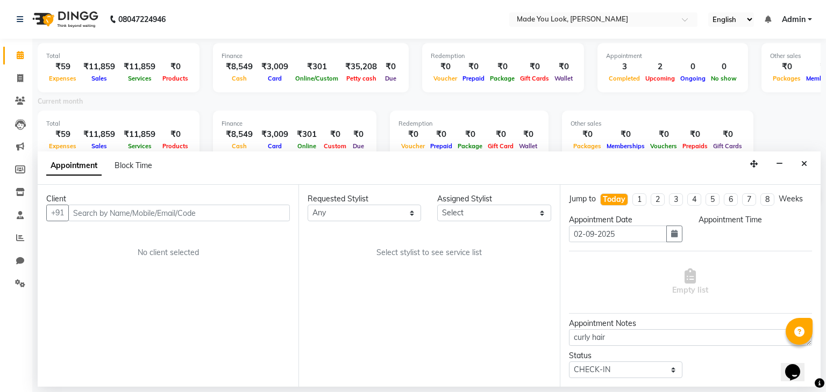
scroll to position [0, 0]
select select "83312"
select select "1050"
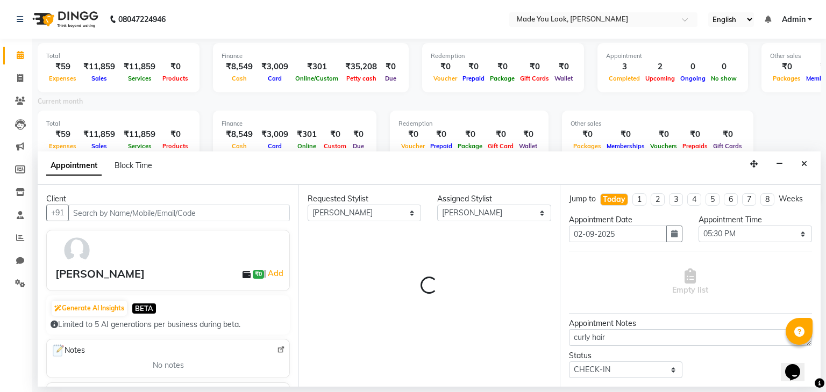
scroll to position [0, 139]
select select "4108"
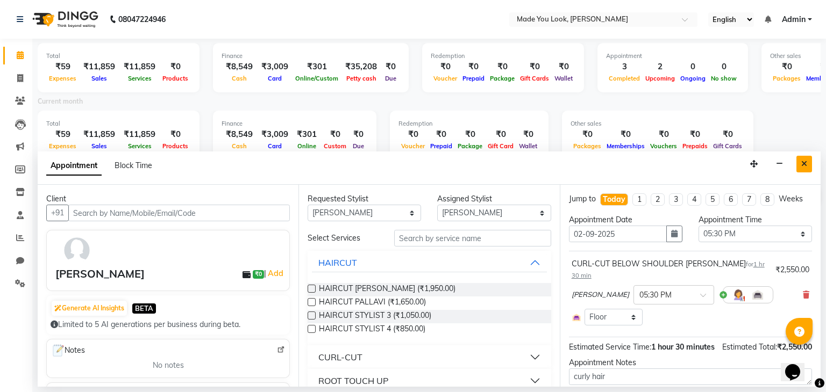
click at [807, 163] on button "Close" at bounding box center [804, 164] width 16 height 17
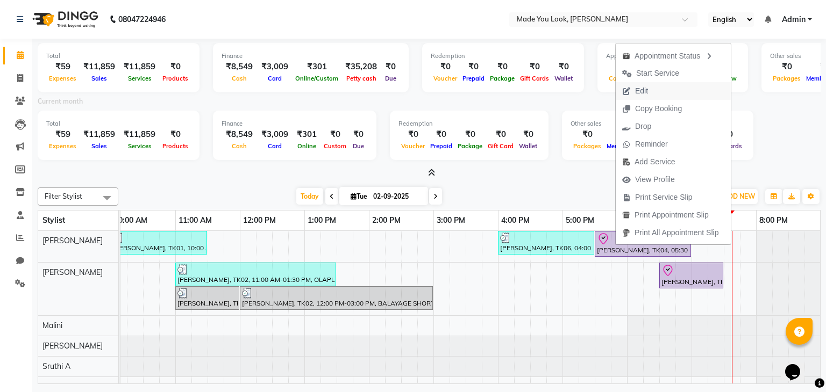
click at [678, 95] on button "Edit" at bounding box center [672, 91] width 115 height 18
select select "tentative"
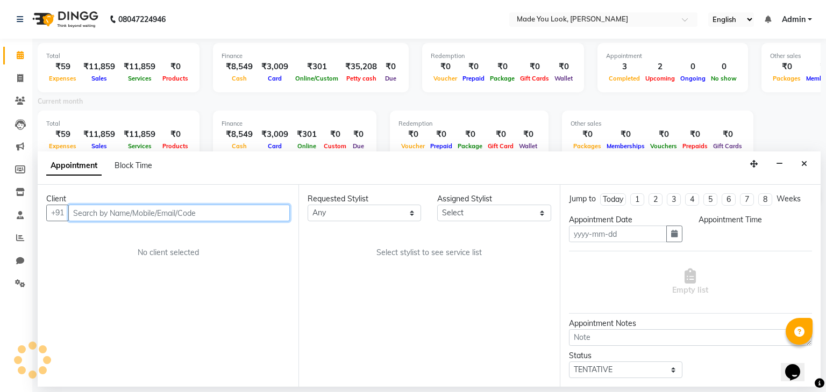
type input "02-09-2025"
type textarea "curly hair"
select select "check-in"
select select "1050"
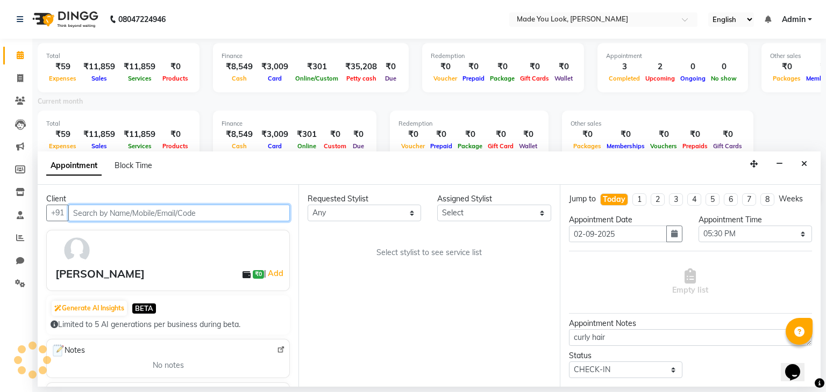
select select "83312"
select select "4108"
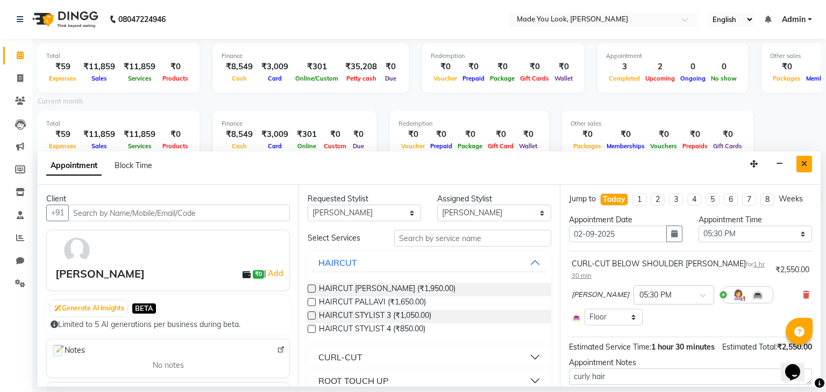
click at [800, 161] on button "Close" at bounding box center [804, 164] width 16 height 17
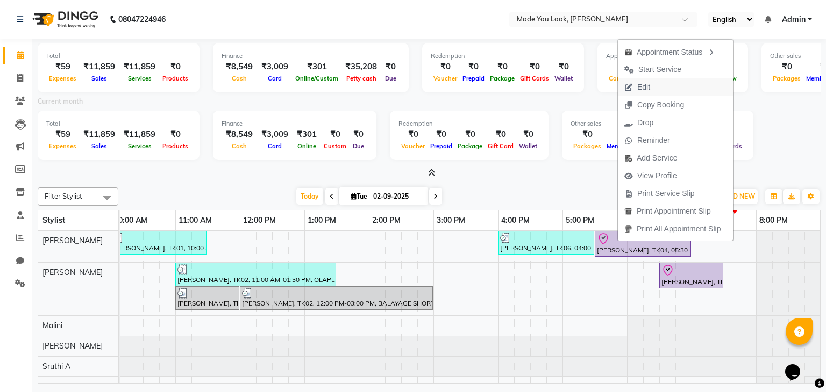
click at [664, 87] on button "Edit" at bounding box center [675, 87] width 115 height 18
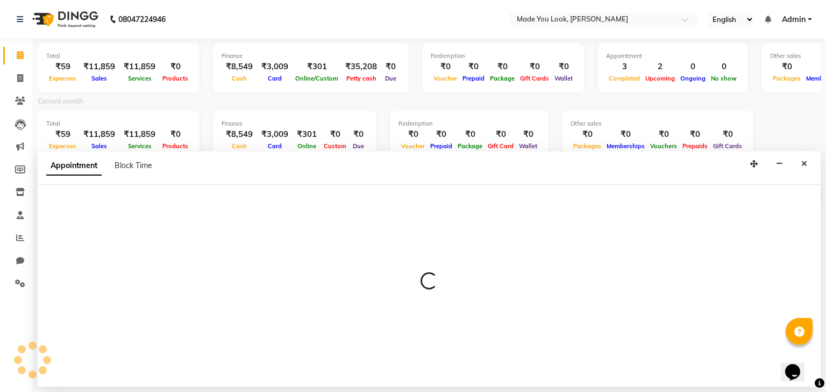
select select "tentative"
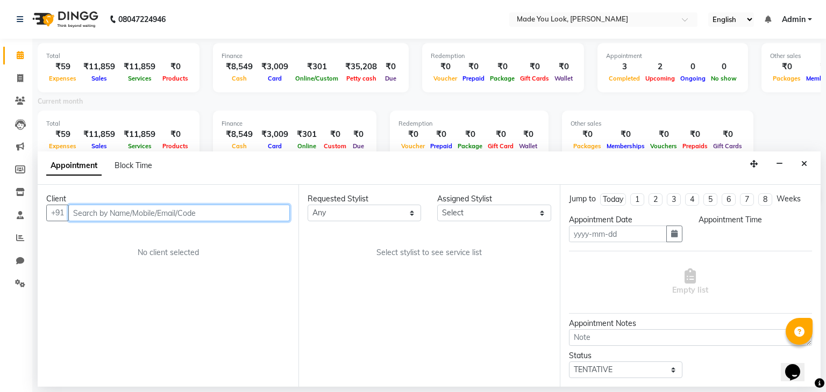
type input "02-09-2025"
type textarea "curly hair"
select select "check-in"
select select "83312"
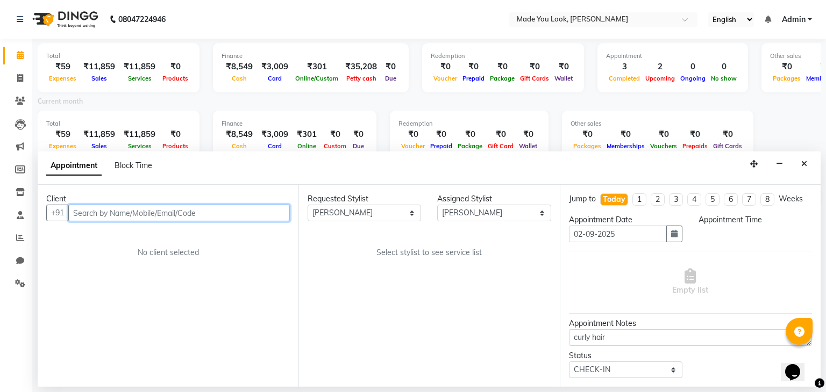
select select "1050"
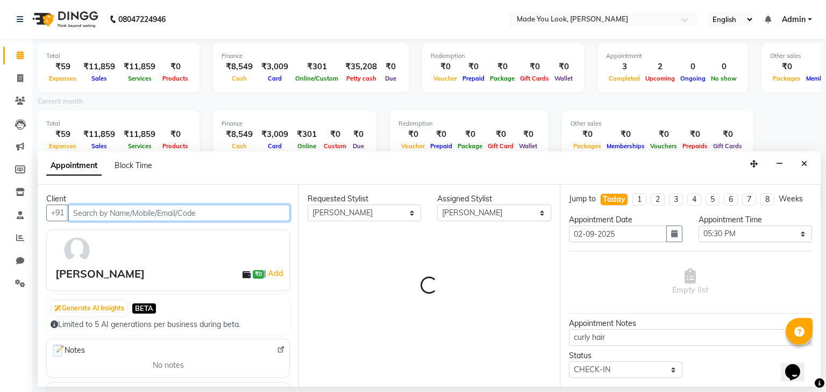
select select "4108"
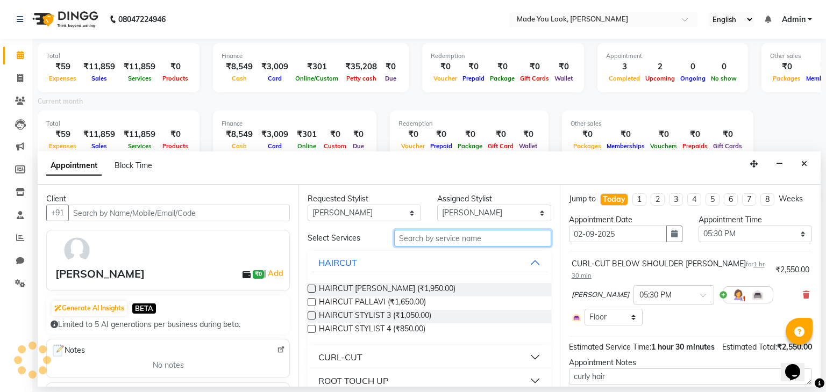
click at [449, 238] on input "text" at bounding box center [472, 238] width 157 height 17
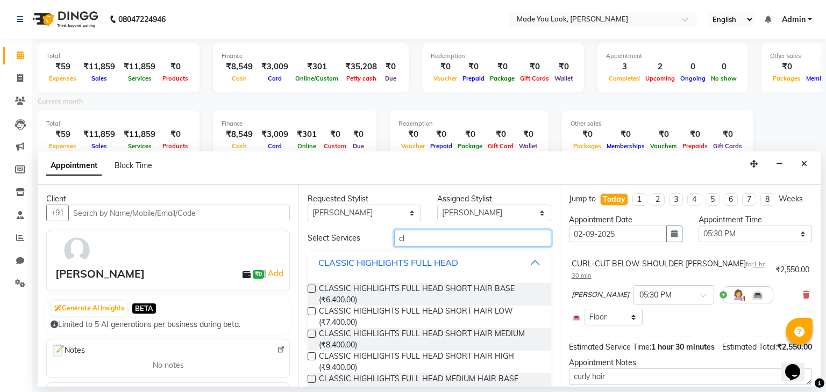
type input "c"
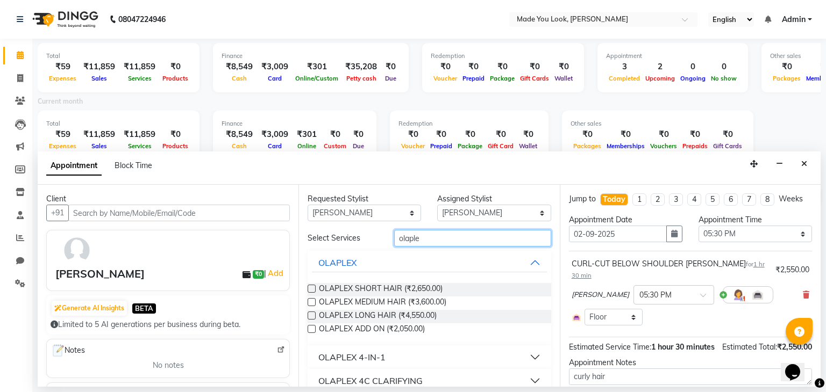
scroll to position [15, 0]
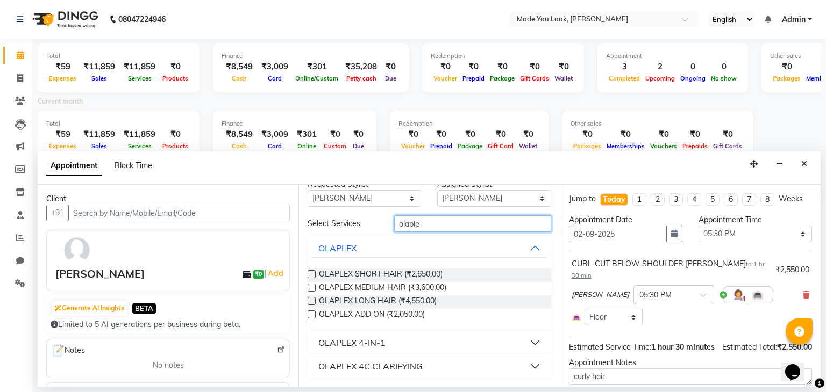
type input "olaple"
click at [525, 364] on button "OLAPLEX 4C CLARIFYING" at bounding box center [429, 366] width 234 height 19
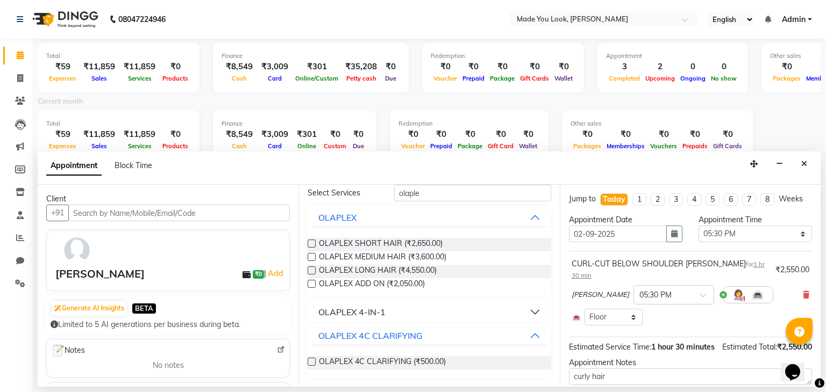
click at [311, 363] on label at bounding box center [311, 362] width 8 height 8
click at [311, 363] on input "checkbox" at bounding box center [310, 363] width 7 height 7
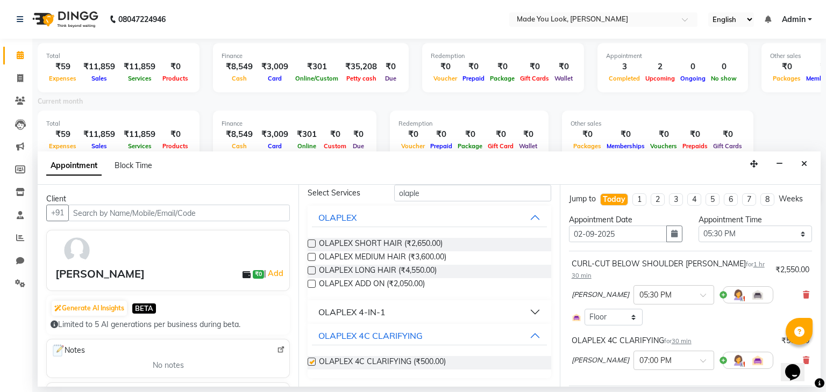
checkbox input "false"
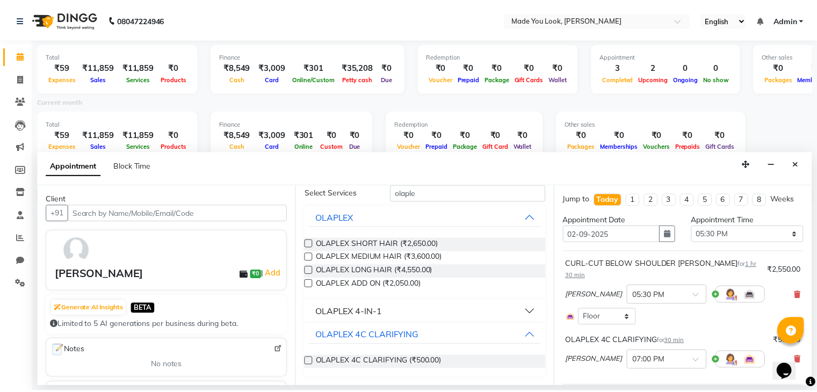
scroll to position [104, 0]
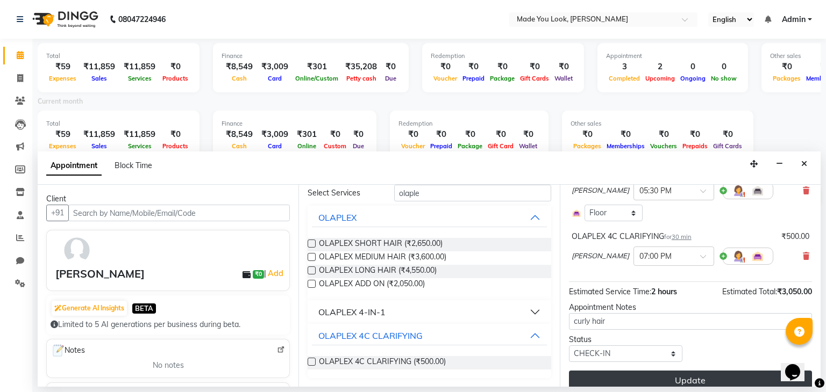
click at [659, 371] on button "Update" at bounding box center [690, 380] width 243 height 19
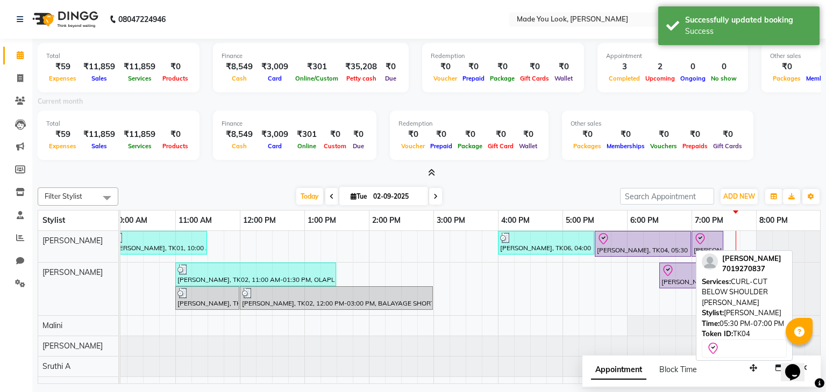
click at [615, 243] on div at bounding box center [643, 239] width 92 height 13
select select "8"
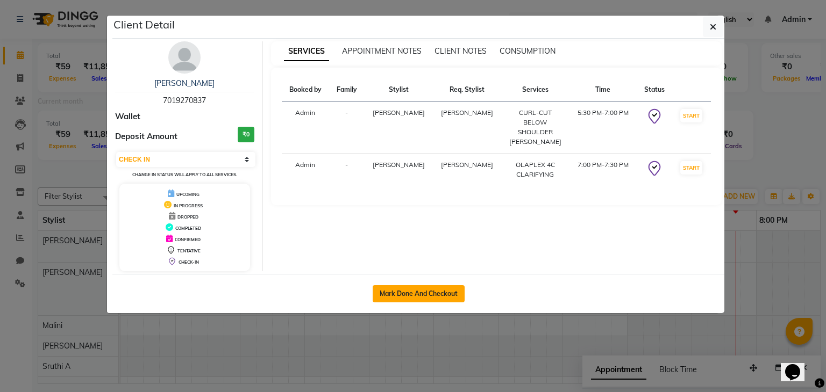
click at [419, 295] on button "Mark Done And Checkout" at bounding box center [418, 293] width 92 height 17
select select "service"
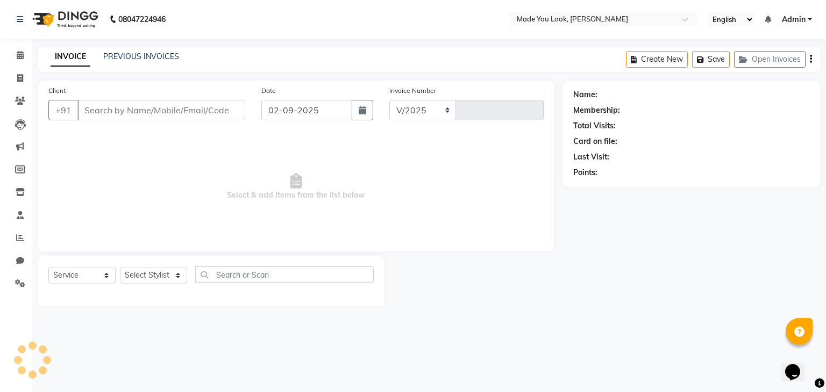
select select "8181"
type input "0260"
type input "7019270837"
select select "83312"
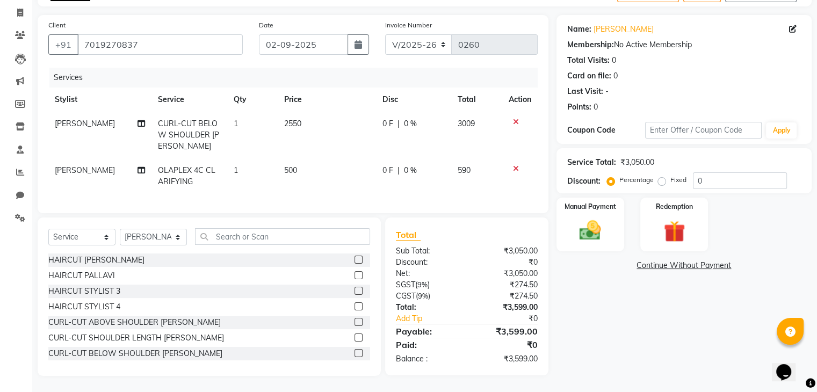
scroll to position [74, 0]
click at [583, 224] on img at bounding box center [590, 231] width 36 height 26
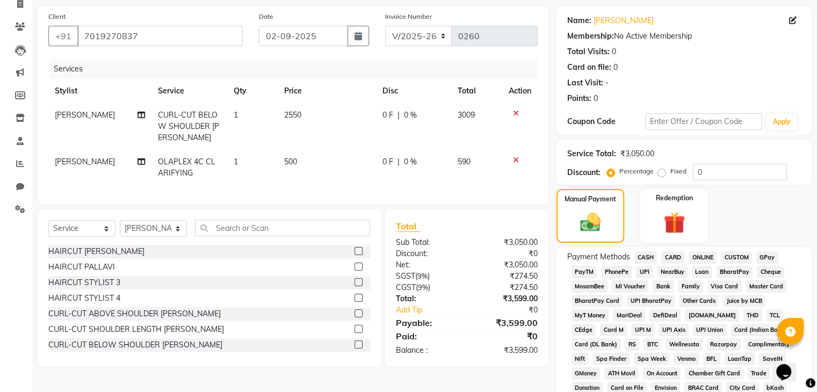
click at [647, 270] on span "UPI" at bounding box center [644, 272] width 17 height 12
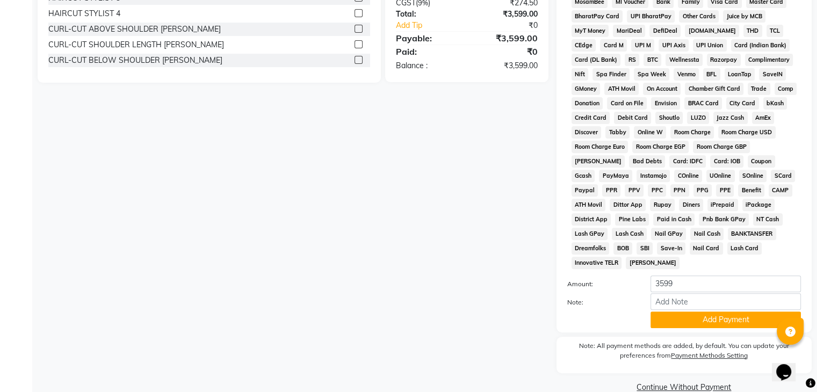
scroll to position [372, 0]
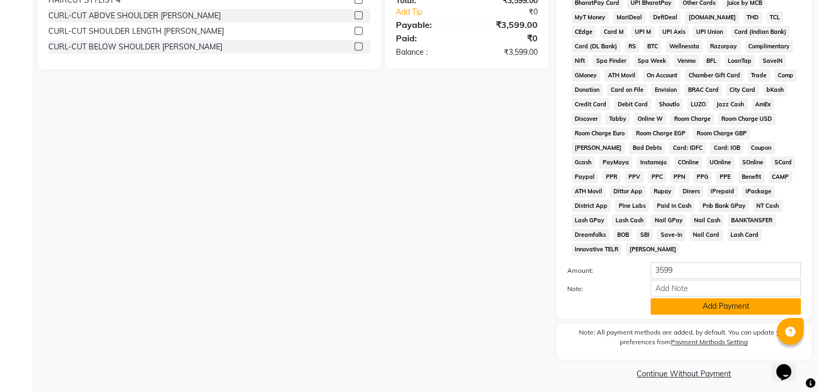
click at [679, 298] on button "Add Payment" at bounding box center [726, 306] width 150 height 17
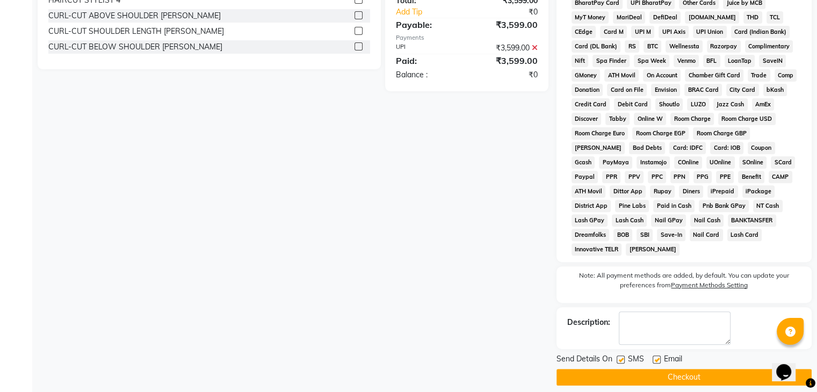
click at [669, 372] on button "Checkout" at bounding box center [684, 377] width 255 height 17
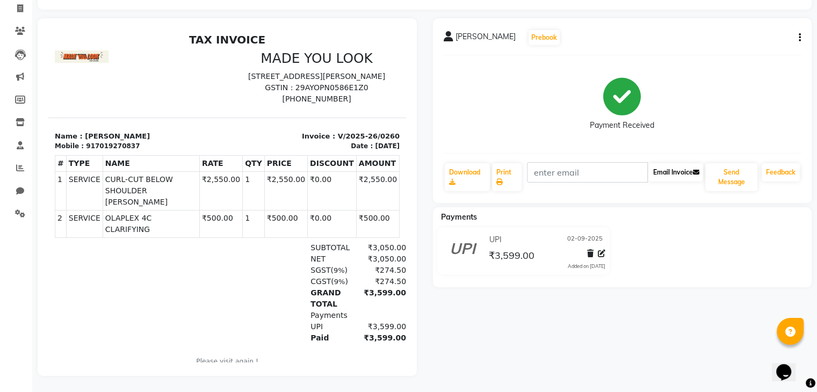
scroll to position [77, 0]
click at [729, 169] on button "Send Message" at bounding box center [732, 177] width 52 height 28
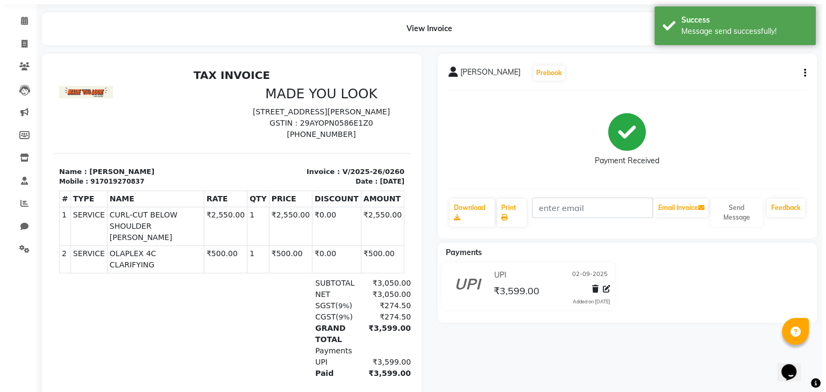
scroll to position [0, 0]
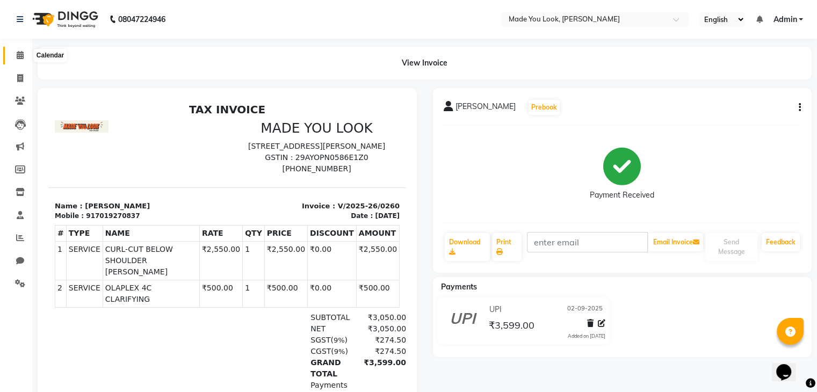
click at [24, 53] on span at bounding box center [20, 55] width 19 height 12
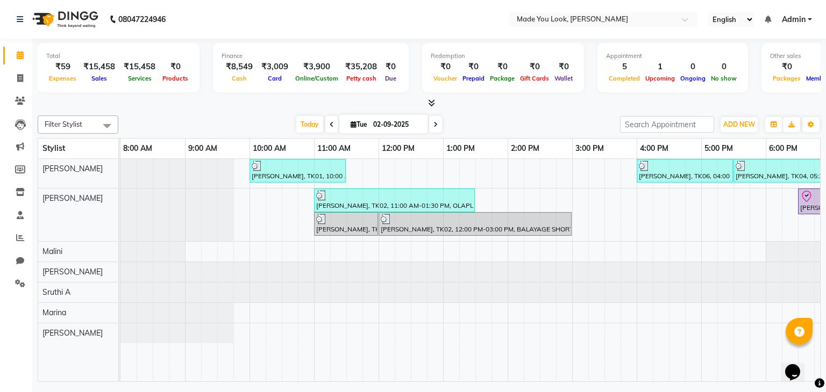
click at [435, 123] on icon at bounding box center [435, 124] width 4 height 6
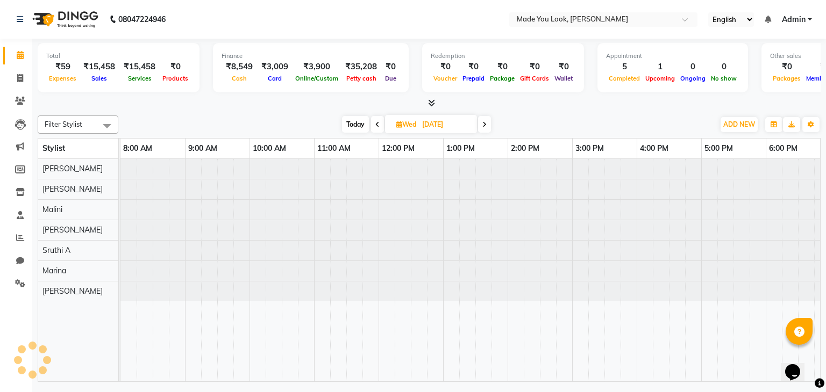
scroll to position [0, 139]
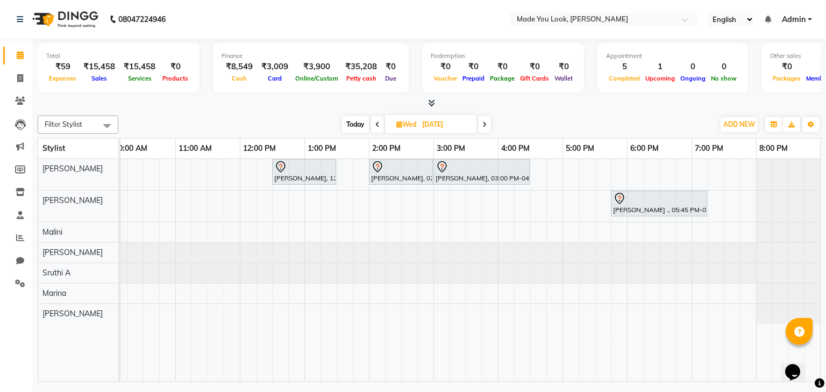
click at [487, 126] on span at bounding box center [484, 124] width 13 height 17
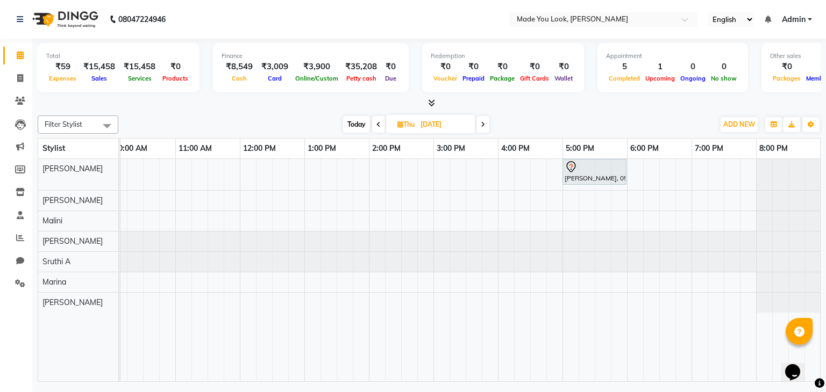
click at [374, 127] on span at bounding box center [378, 124] width 13 height 17
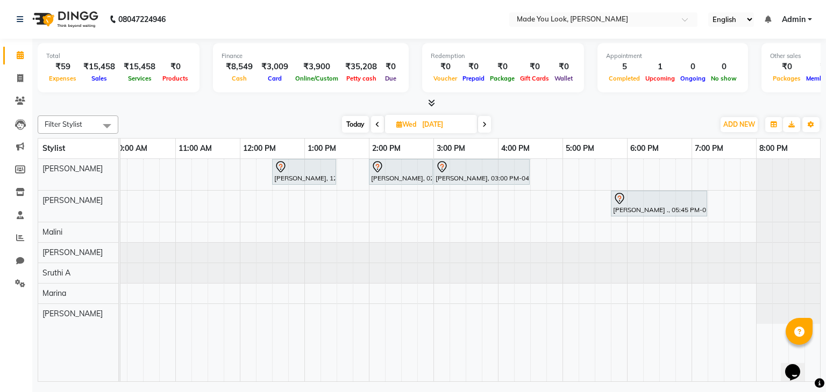
click at [348, 119] on span "Today" at bounding box center [355, 124] width 27 height 17
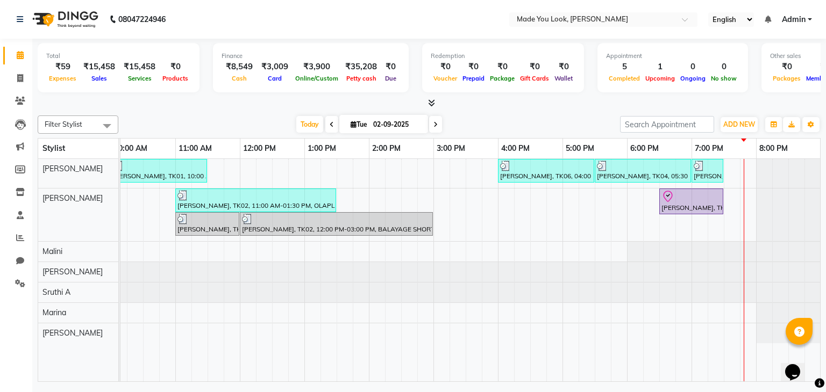
click at [435, 121] on icon at bounding box center [435, 124] width 4 height 6
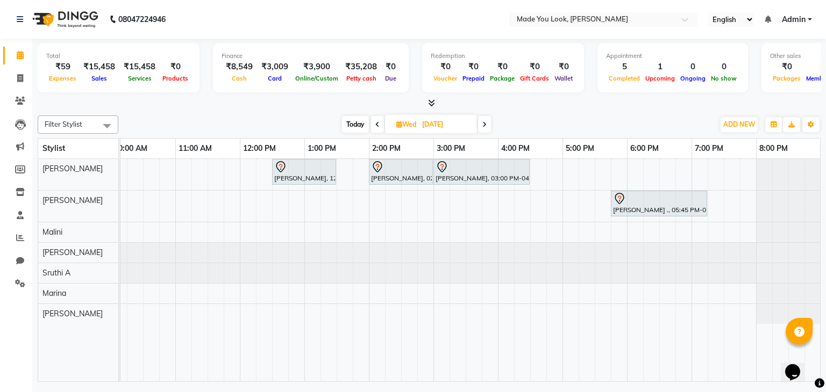
click at [486, 123] on icon at bounding box center [484, 124] width 4 height 6
type input "[DATE]"
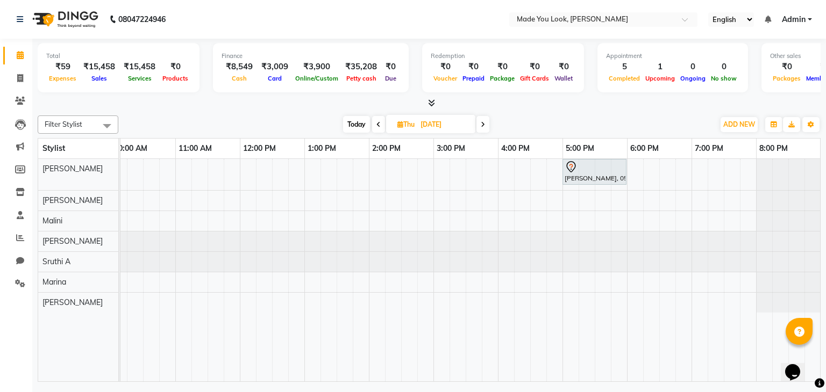
click at [358, 180] on div "[PERSON_NAME], 05:00 PM-06:00 PM, HAIRCUT [PERSON_NAME]" at bounding box center [401, 270] width 838 height 223
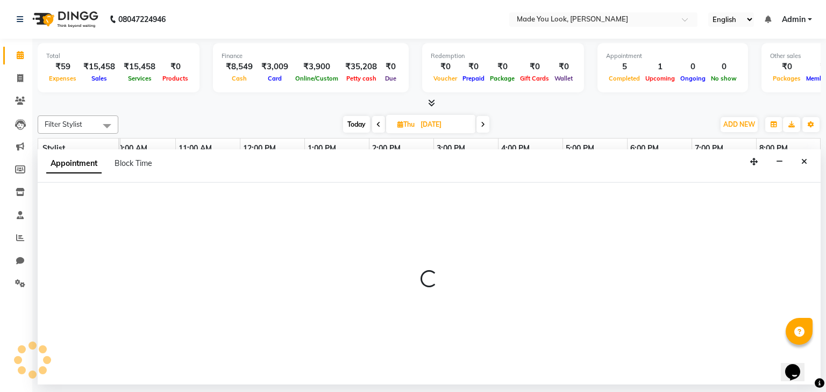
select select "83312"
select select "825"
select select "tentative"
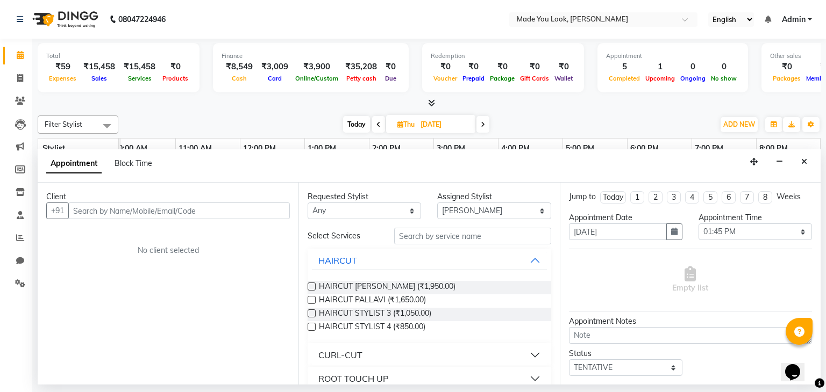
click at [525, 355] on button "CURL-CUT" at bounding box center [429, 355] width 234 height 19
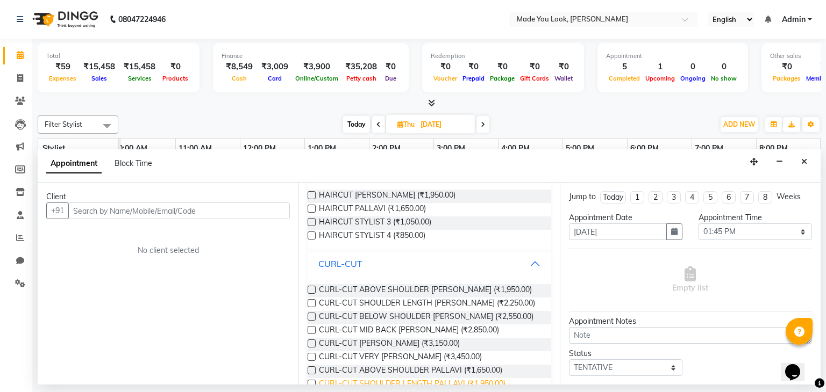
scroll to position [0, 0]
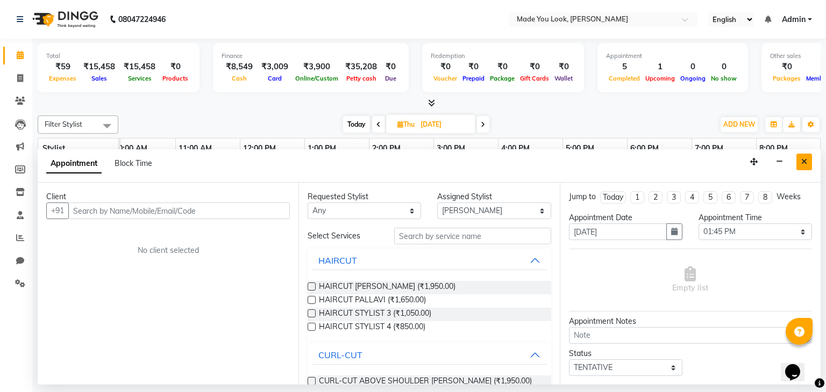
click at [804, 164] on icon "Close" at bounding box center [804, 162] width 6 height 8
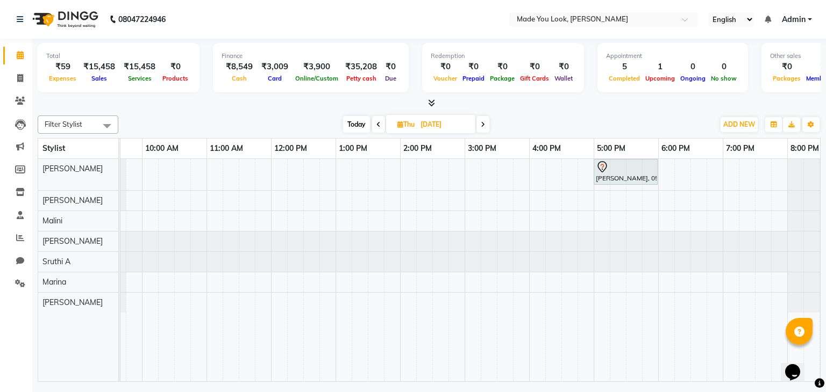
scroll to position [0, 91]
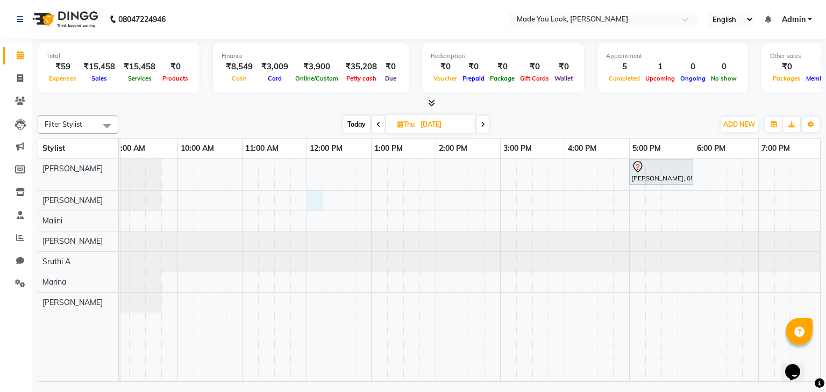
click at [312, 204] on div "[PERSON_NAME], 05:00 PM-06:00 PM, HAIRCUT [PERSON_NAME]" at bounding box center [467, 270] width 838 height 223
select select "83313"
select select "720"
select select "tentative"
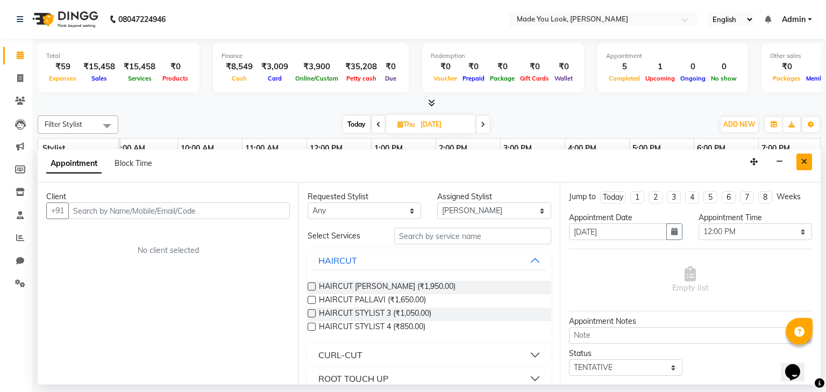
click at [806, 160] on icon "Close" at bounding box center [804, 162] width 6 height 8
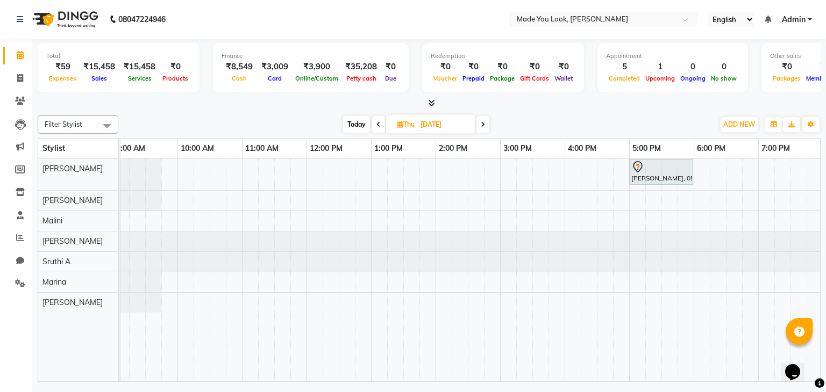
click at [311, 196] on div "[PERSON_NAME], 05:00 PM-06:00 PM, HAIRCUT [PERSON_NAME]" at bounding box center [467, 270] width 838 height 223
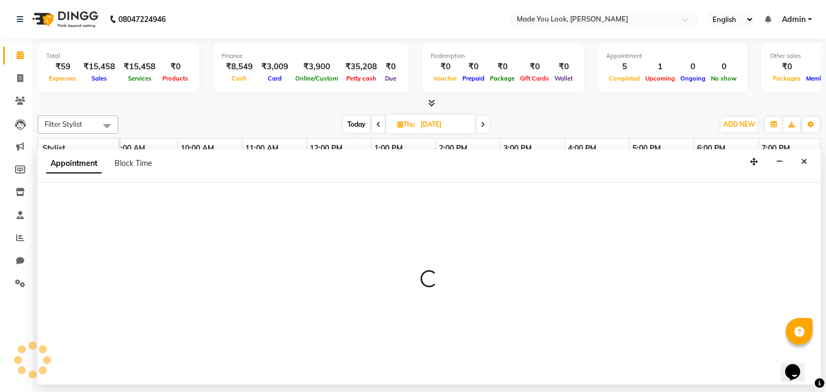
select select "83313"
select select "720"
select select "tentative"
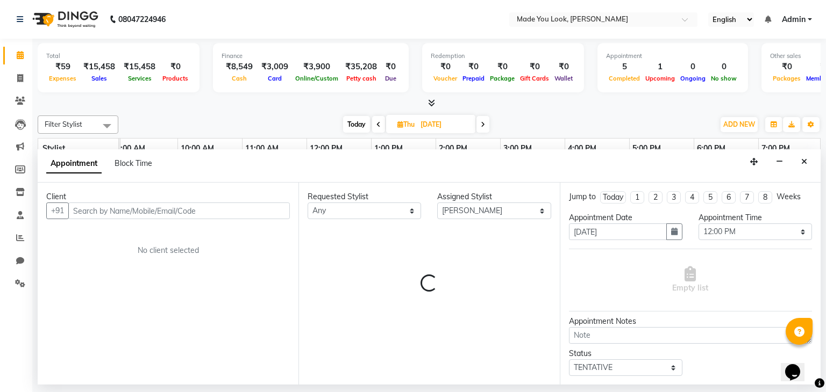
click at [129, 206] on input "text" at bounding box center [178, 211] width 221 height 17
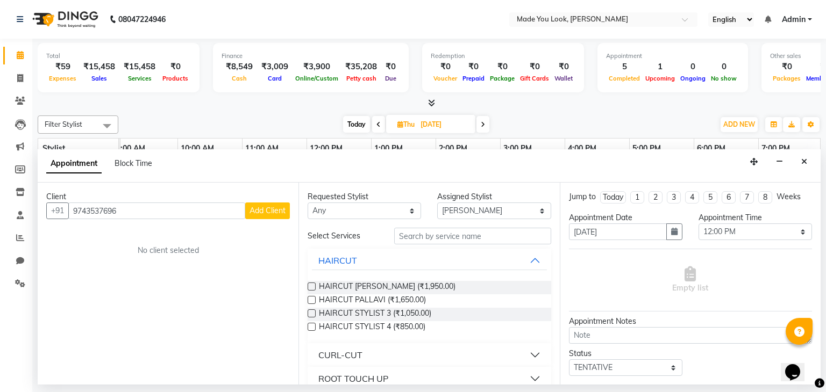
type input "9743537696"
click at [256, 211] on span "Add Client" at bounding box center [267, 211] width 36 height 10
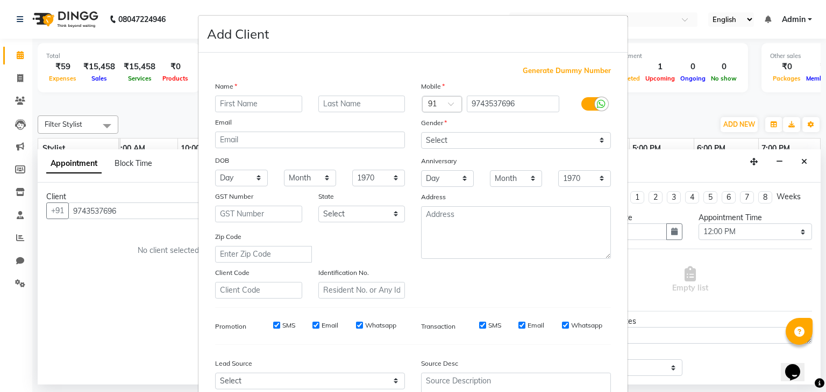
type input "d"
type input "Diya"
click at [333, 107] on input "text" at bounding box center [361, 104] width 87 height 17
type input "A"
click at [602, 143] on select "Select [DEMOGRAPHIC_DATA] [DEMOGRAPHIC_DATA] Other Prefer Not To Say" at bounding box center [516, 140] width 190 height 17
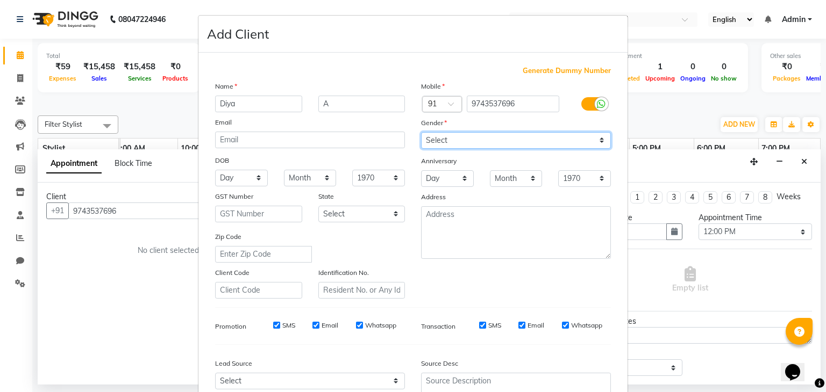
select select "[DEMOGRAPHIC_DATA]"
click at [421, 133] on select "Select [DEMOGRAPHIC_DATA] [DEMOGRAPHIC_DATA] Other Prefer Not To Say" at bounding box center [516, 140] width 190 height 17
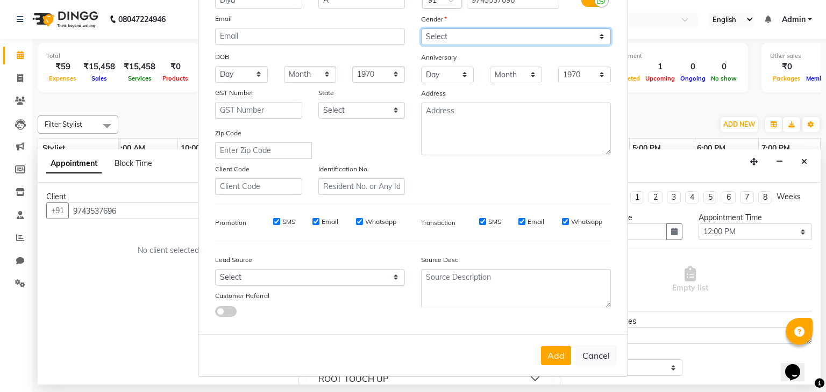
scroll to position [109, 0]
click at [552, 356] on button "Add" at bounding box center [556, 355] width 30 height 19
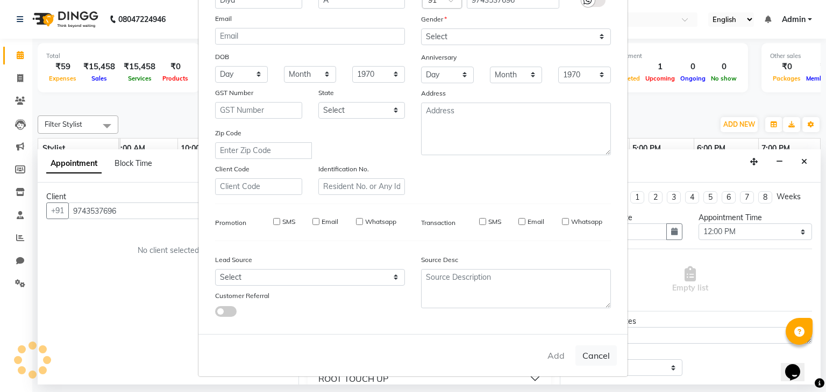
select select
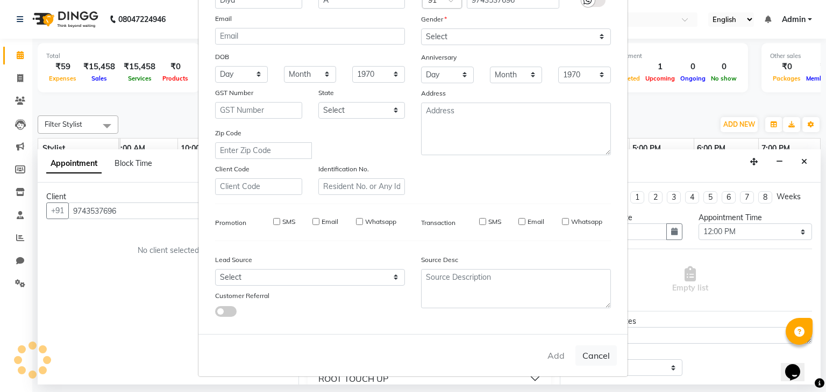
select select
checkbox input "false"
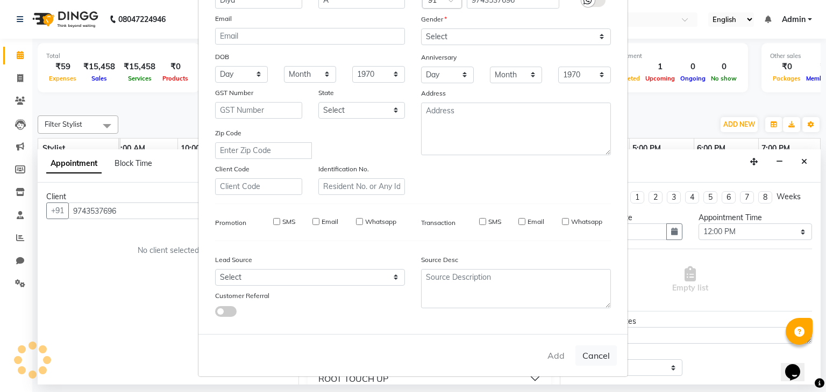
checkbox input "false"
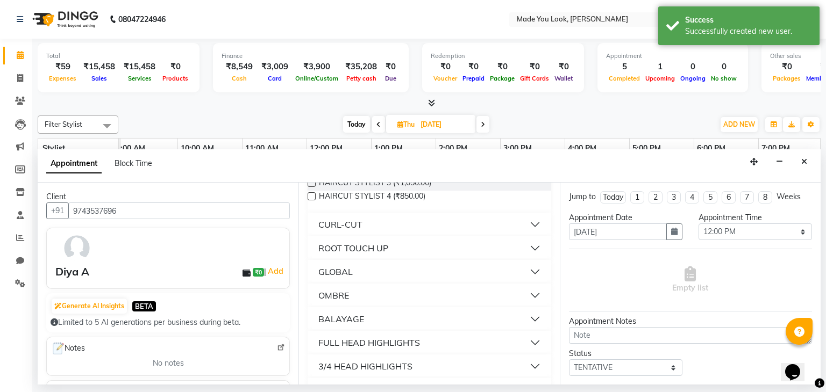
scroll to position [161, 0]
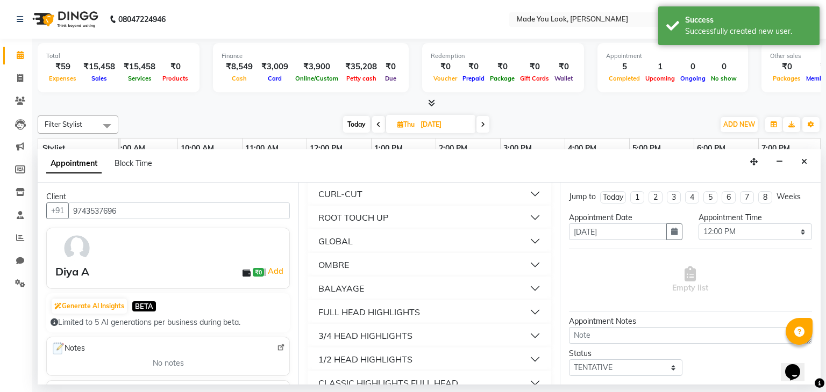
click at [521, 190] on button "CURL-CUT" at bounding box center [429, 193] width 234 height 19
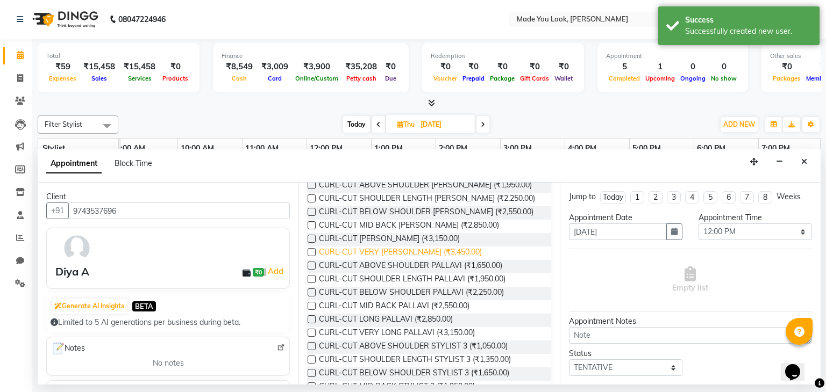
scroll to position [215, 0]
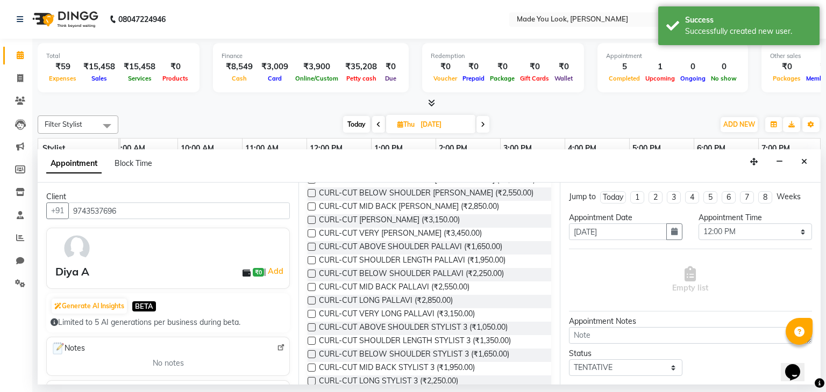
click at [310, 286] on label at bounding box center [311, 287] width 8 height 8
click at [310, 286] on input "checkbox" at bounding box center [310, 288] width 7 height 7
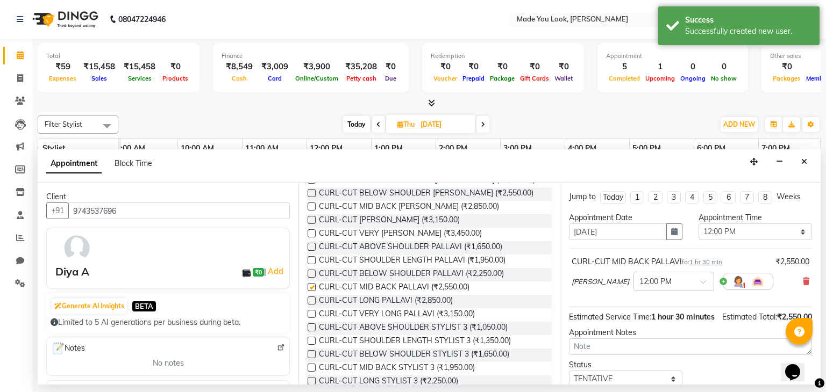
checkbox input "false"
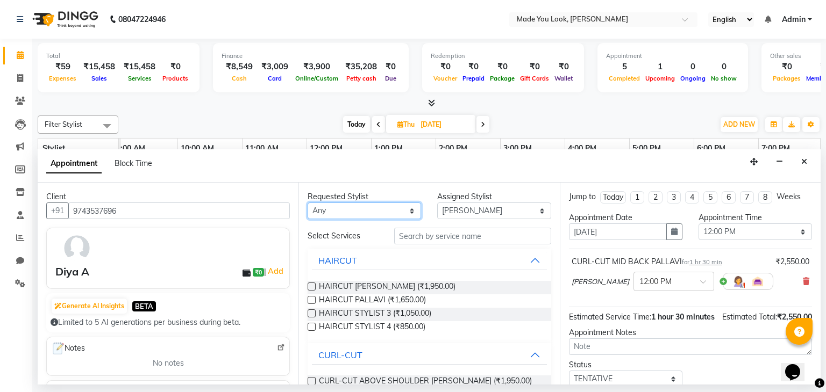
click at [408, 217] on select "Any [PERSON_NAME] [PERSON_NAME] Devi [PERSON_NAME] [PERSON_NAME] A" at bounding box center [363, 211] width 113 height 17
select select "83313"
click at [307, 203] on select "Any [PERSON_NAME] [PERSON_NAME] Devi [PERSON_NAME] [PERSON_NAME] A" at bounding box center [363, 211] width 113 height 17
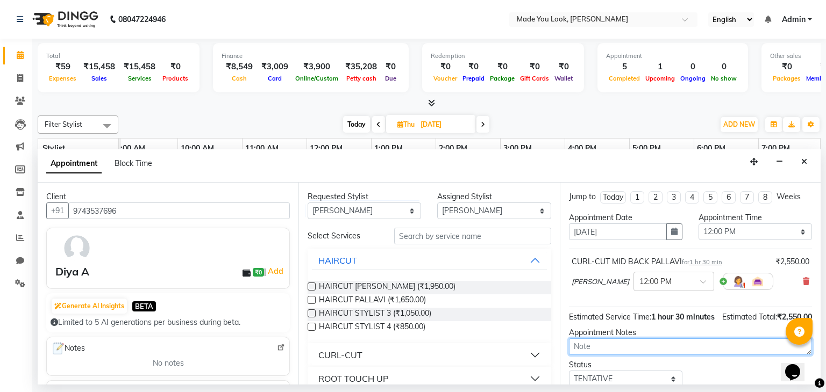
click at [616, 355] on textarea at bounding box center [690, 347] width 243 height 17
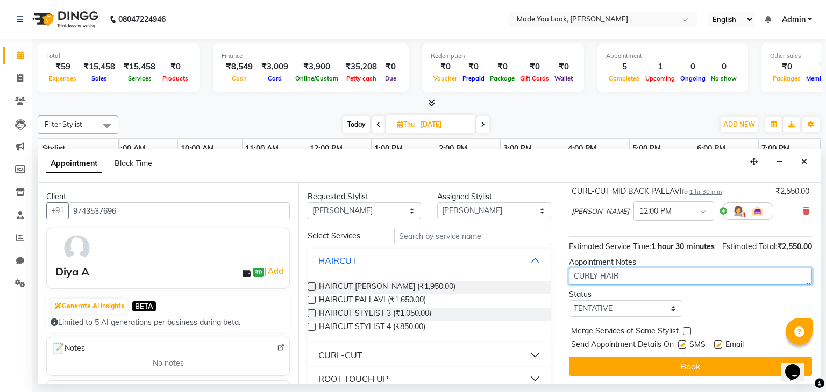
scroll to position [81, 0]
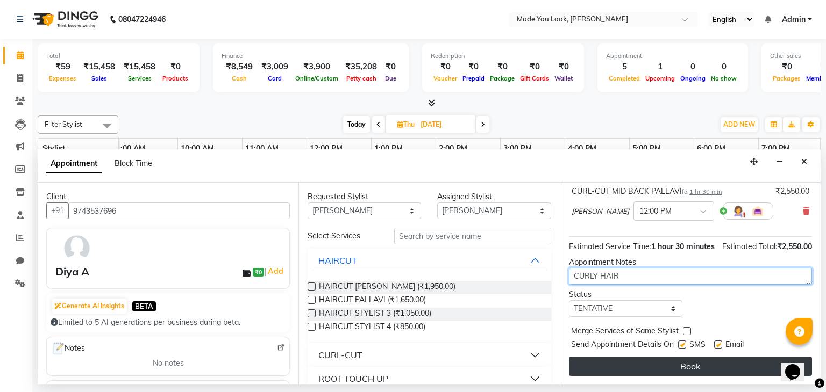
type textarea "CURLY HAIR"
click at [662, 367] on button "Book" at bounding box center [690, 366] width 243 height 19
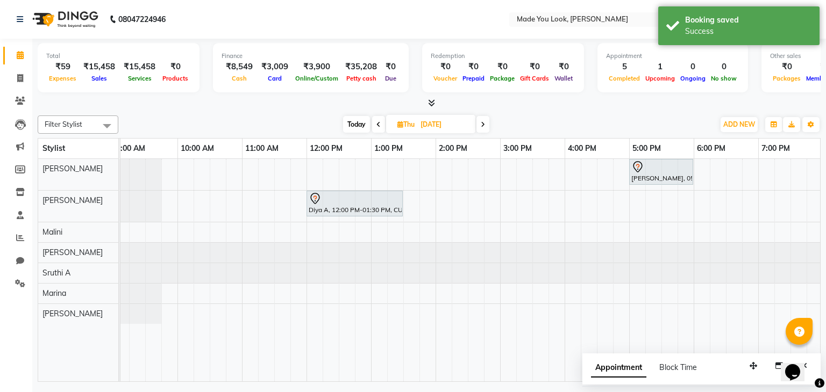
click at [378, 121] on icon at bounding box center [378, 124] width 4 height 6
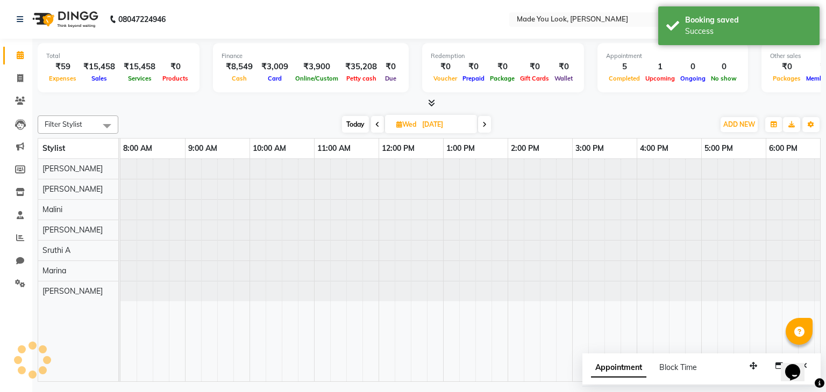
scroll to position [0, 139]
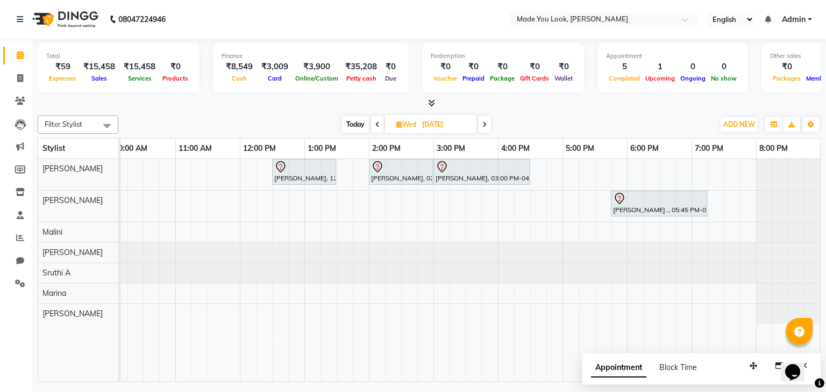
click at [376, 125] on icon at bounding box center [377, 124] width 4 height 6
type input "02-09-2025"
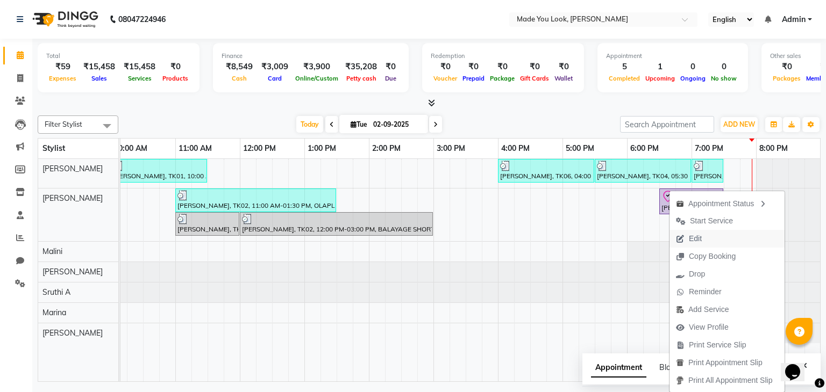
click at [701, 235] on span "Edit" at bounding box center [694, 238] width 13 height 11
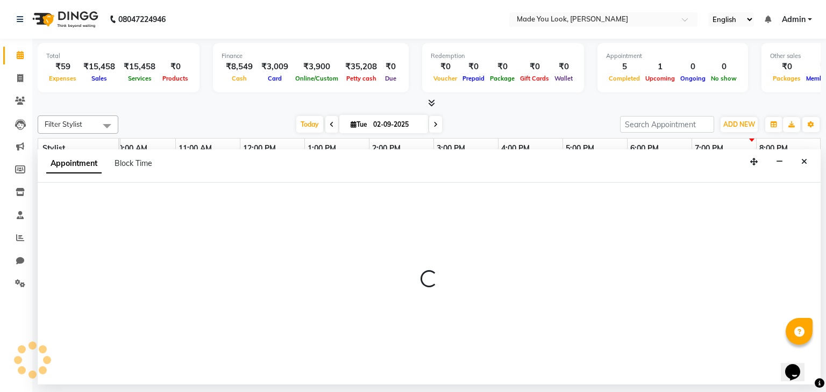
select select "tentative"
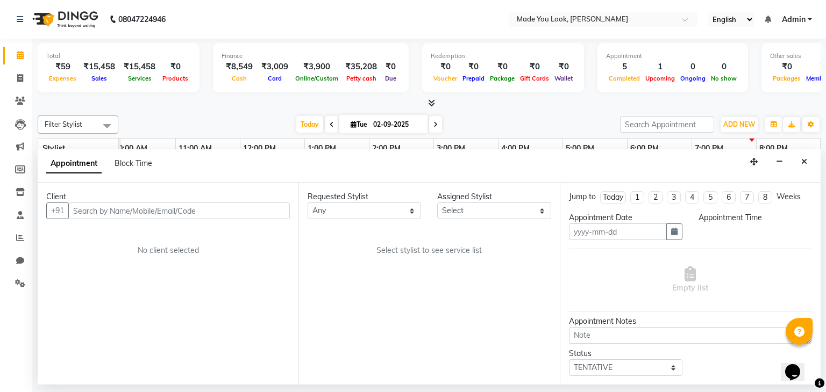
type input "02-09-2025"
type textarea "STRAIGHT"
select select "83313"
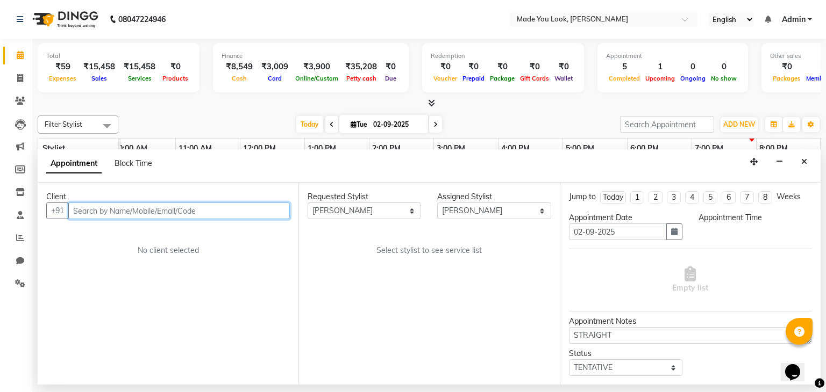
select select "check-in"
select select "1110"
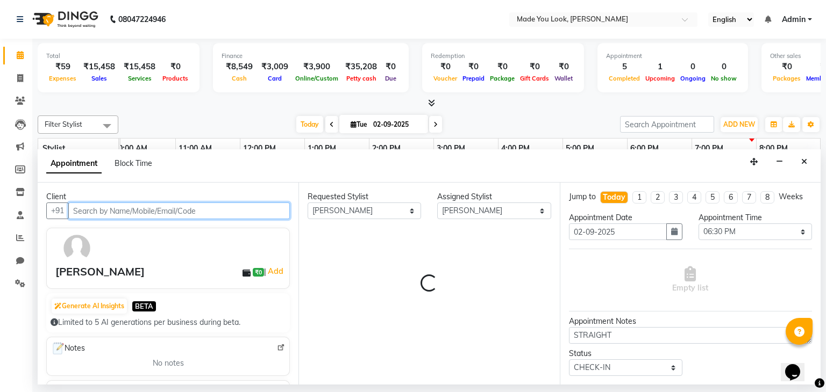
select select "4108"
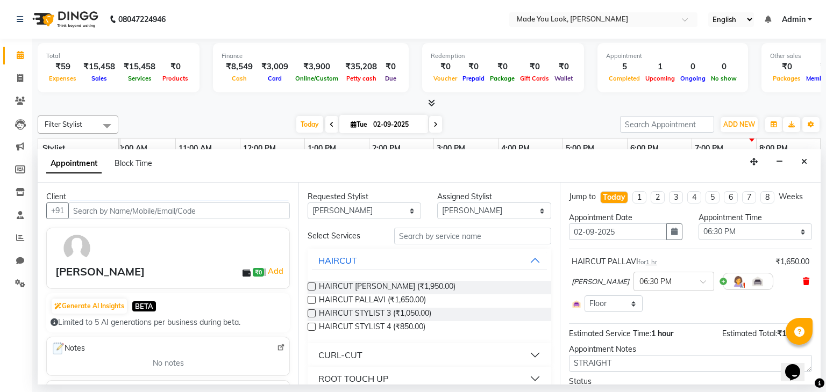
click at [802, 282] on icon at bounding box center [805, 282] width 6 height 8
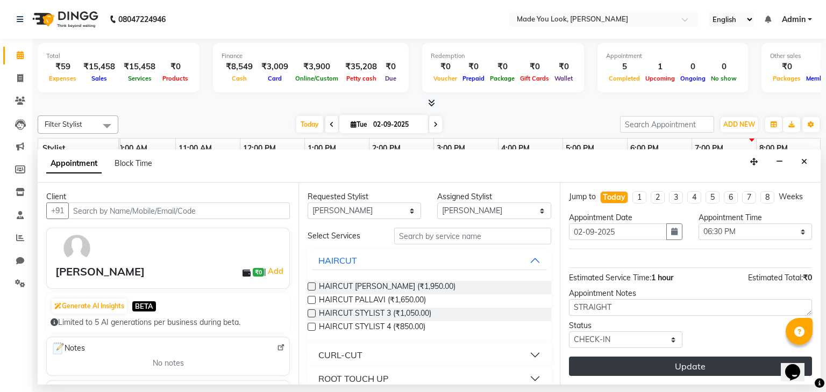
click at [672, 368] on button "Update" at bounding box center [690, 366] width 243 height 19
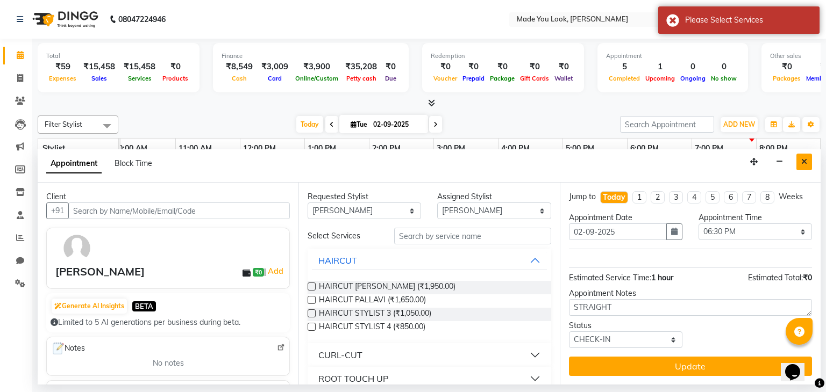
click at [803, 162] on icon "Close" at bounding box center [804, 162] width 6 height 8
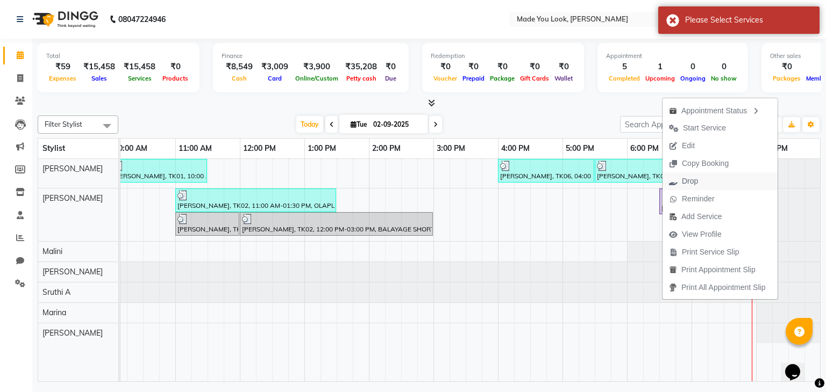
click at [690, 184] on span "Drop" at bounding box center [689, 181] width 16 height 11
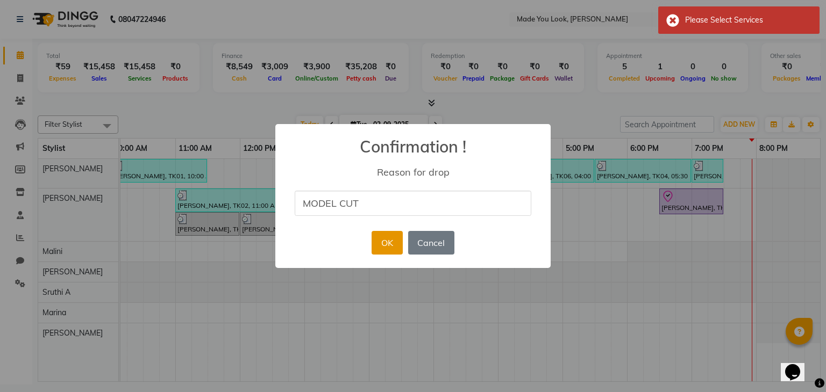
type input "MODEL CUT"
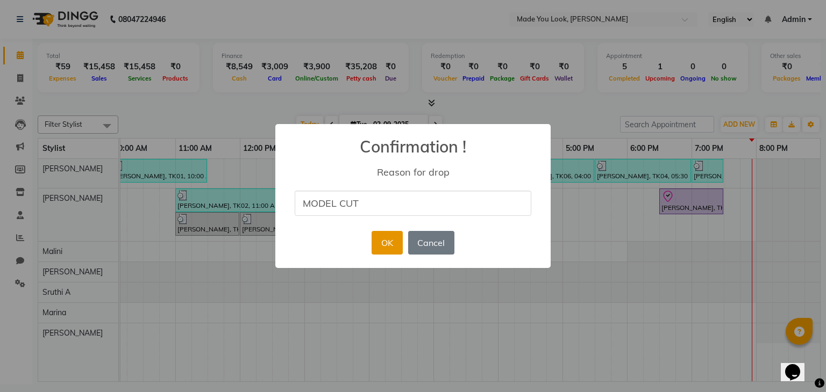
click at [385, 245] on button "OK" at bounding box center [386, 243] width 31 height 24
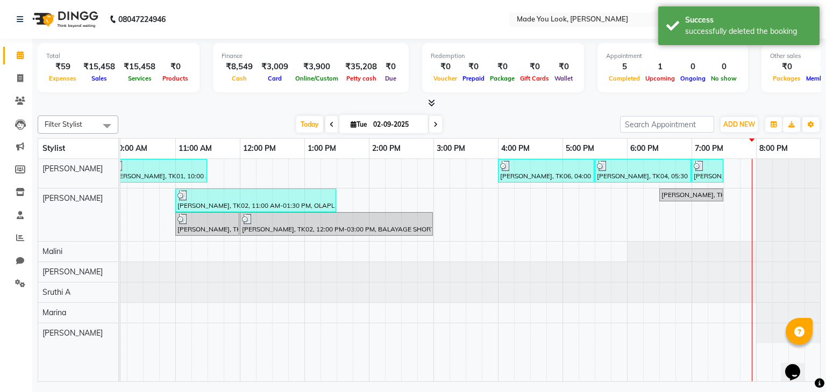
click at [430, 104] on icon at bounding box center [431, 103] width 7 height 8
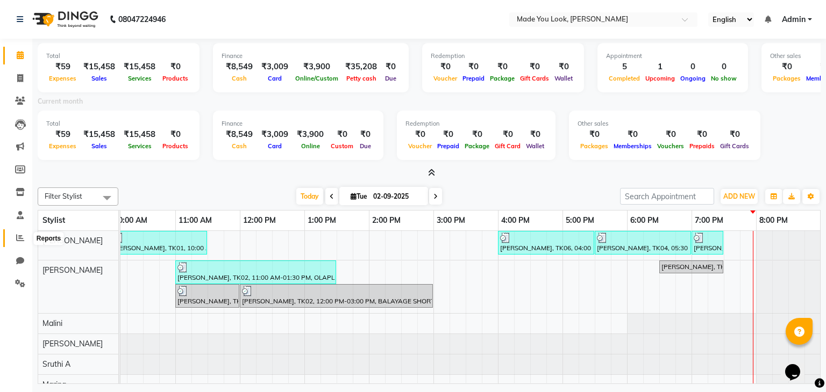
click at [23, 239] on icon at bounding box center [20, 238] width 8 height 8
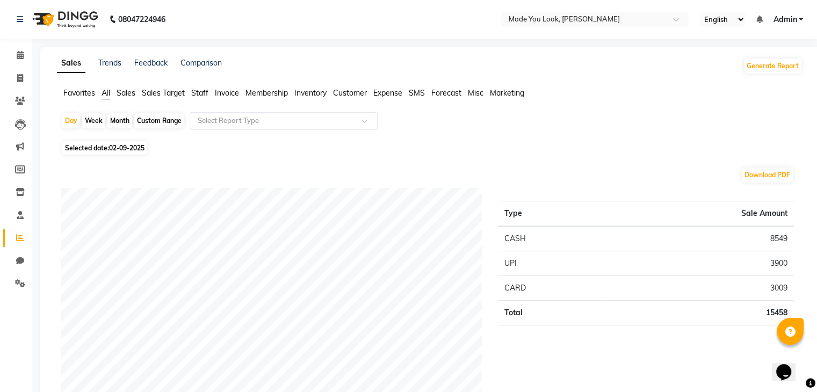
click at [371, 114] on div "Select Report Type" at bounding box center [284, 120] width 188 height 17
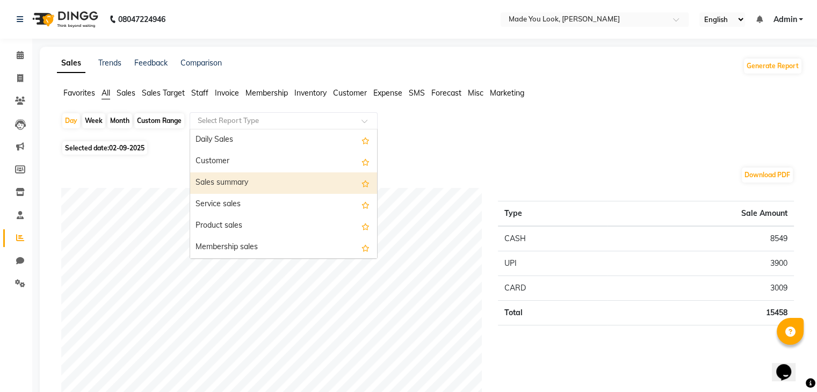
click at [277, 183] on div "Sales summary" at bounding box center [283, 183] width 187 height 21
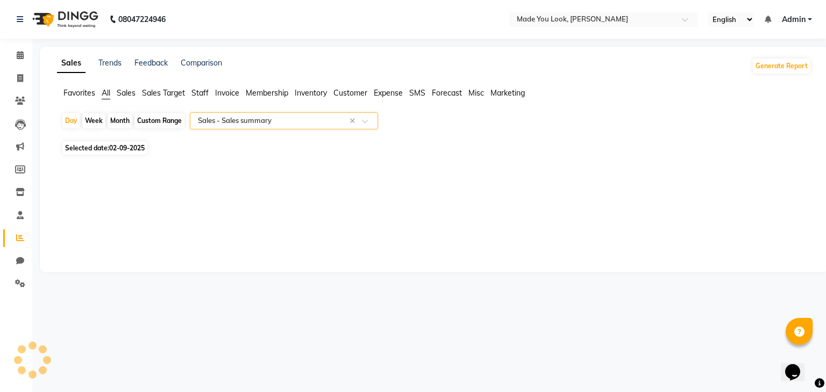
select select "full_report"
select select "csv"
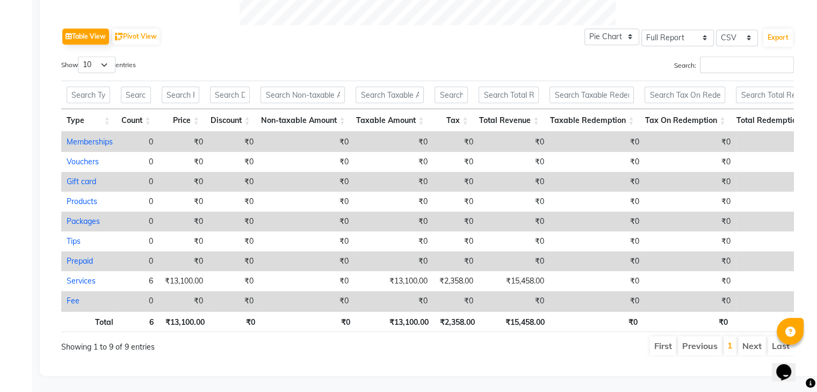
scroll to position [546, 0]
click at [520, 317] on th "₹15,458.00" at bounding box center [515, 321] width 70 height 21
copy th "15,458.00"
click at [399, 314] on th "₹13,100.00" at bounding box center [395, 321] width 78 height 21
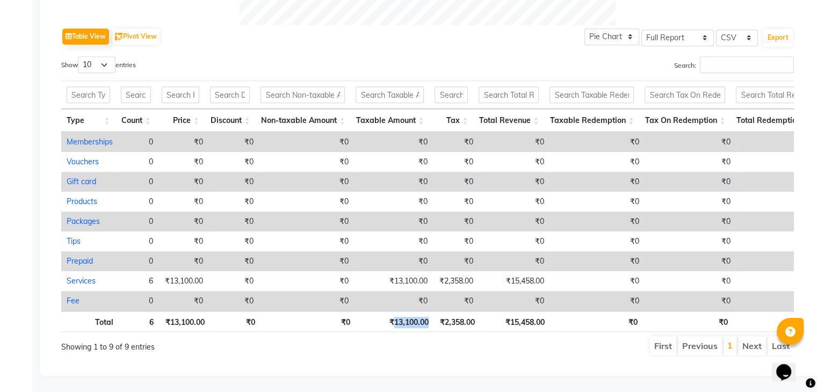
click at [399, 314] on th "₹13,100.00" at bounding box center [395, 321] width 78 height 21
copy th "13,100.00"
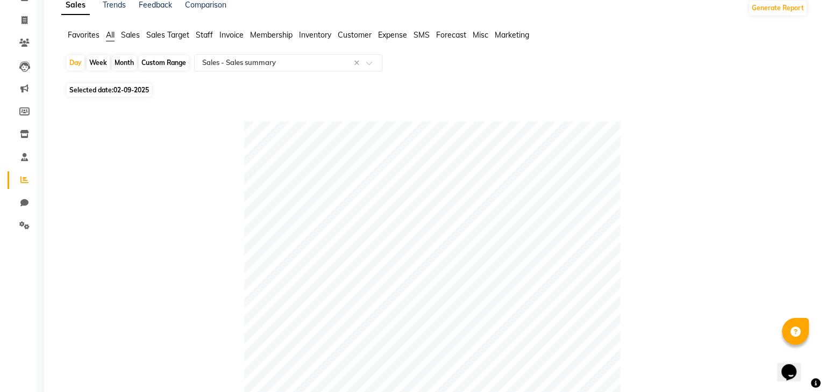
scroll to position [0, 0]
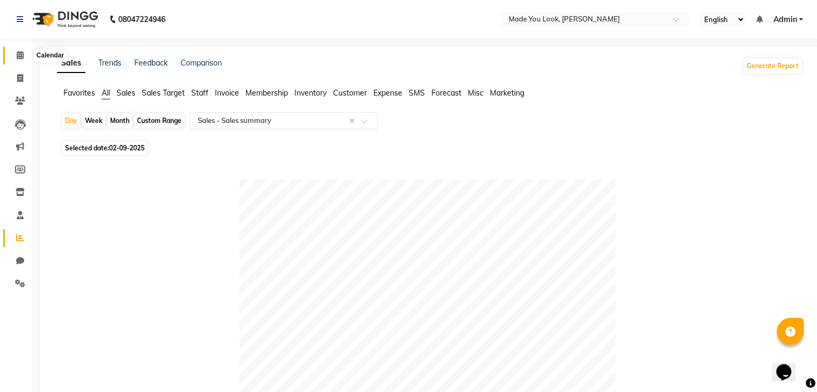
click at [23, 57] on icon at bounding box center [20, 55] width 7 height 8
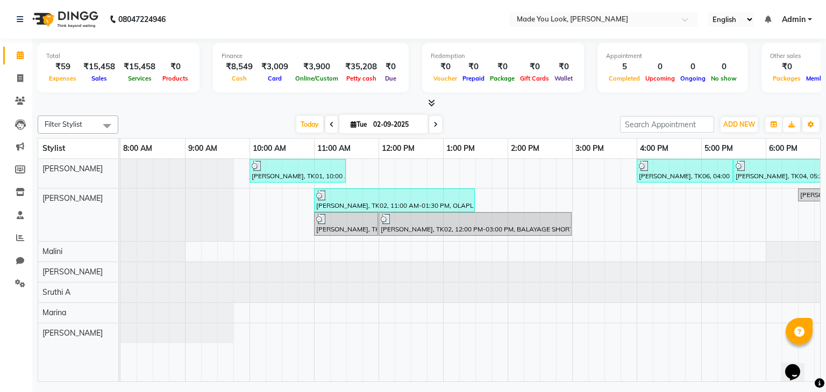
click at [432, 102] on icon at bounding box center [431, 103] width 7 height 8
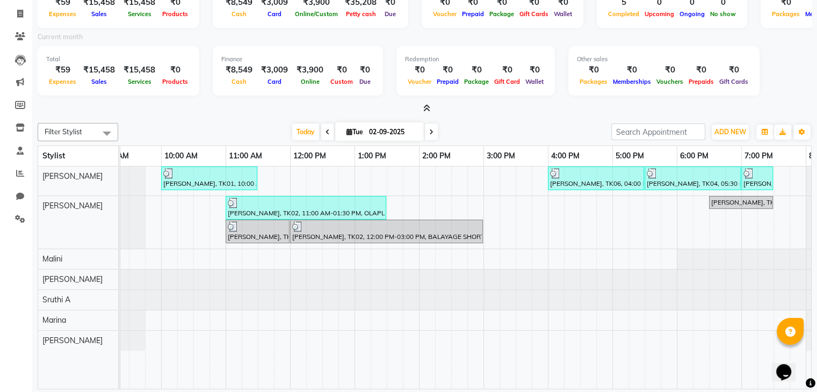
scroll to position [0, 147]
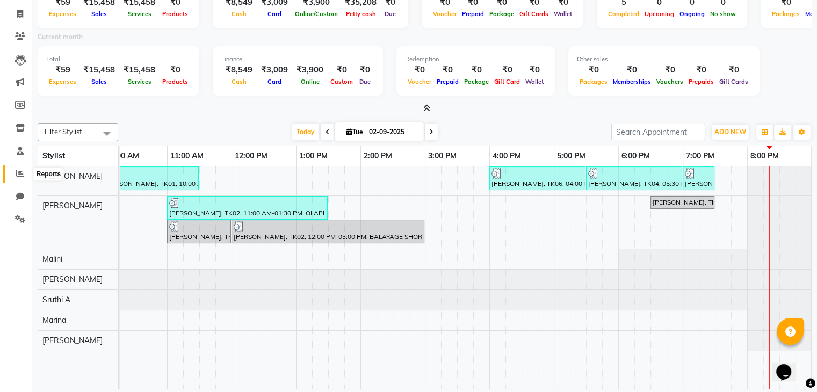
click at [20, 174] on icon at bounding box center [20, 173] width 8 height 8
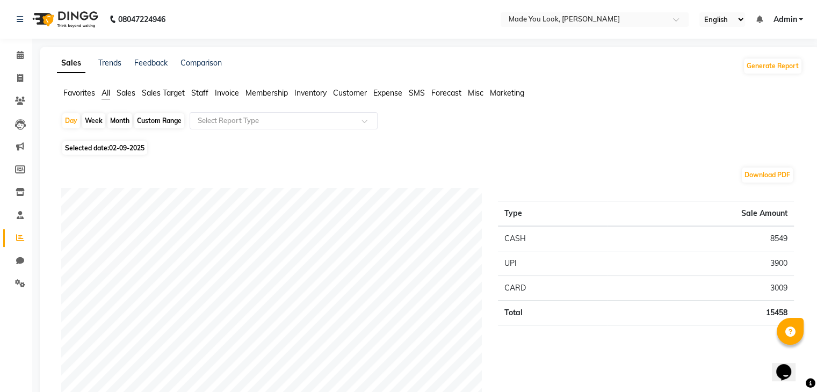
click at [129, 94] on span "Sales" at bounding box center [126, 93] width 19 height 10
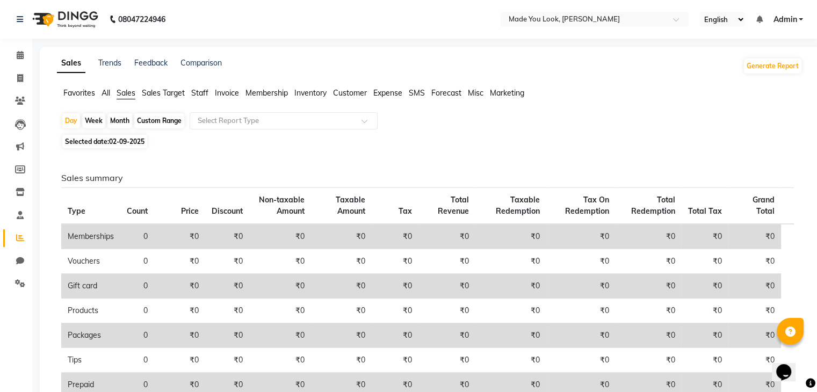
click at [168, 123] on div "Custom Range" at bounding box center [159, 120] width 50 height 15
select select "9"
select select "2025"
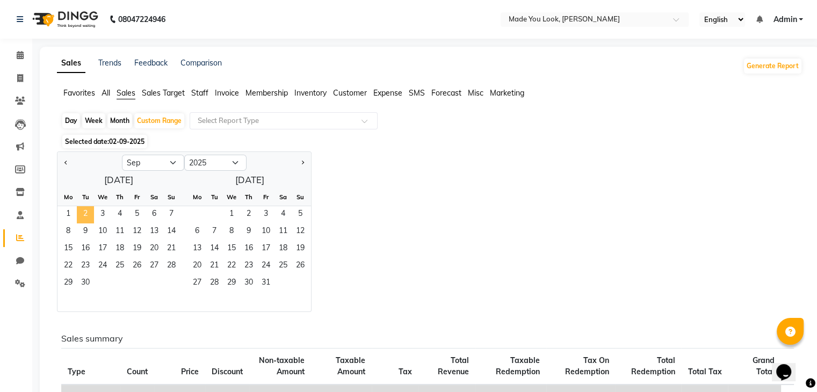
click at [84, 218] on span "2" at bounding box center [85, 214] width 17 height 17
click at [206, 122] on input "text" at bounding box center [273, 121] width 155 height 11
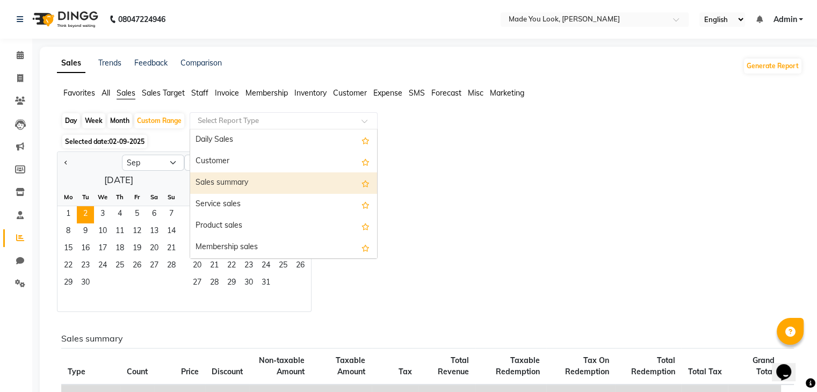
click at [228, 177] on div "Sales summary" at bounding box center [283, 183] width 187 height 21
select select "full_report"
select select "csv"
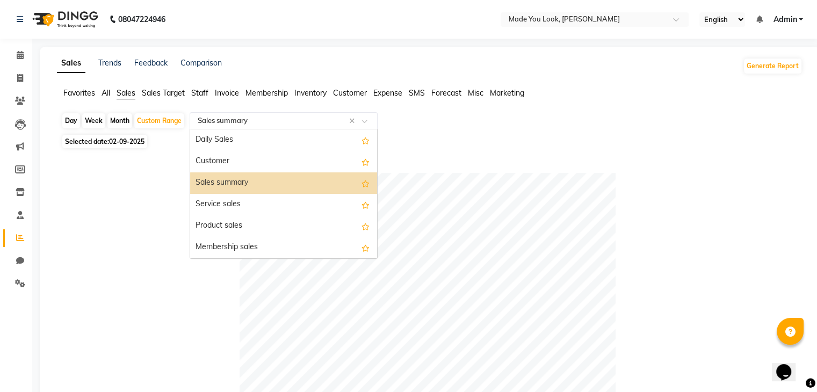
click at [267, 122] on input "text" at bounding box center [273, 121] width 155 height 11
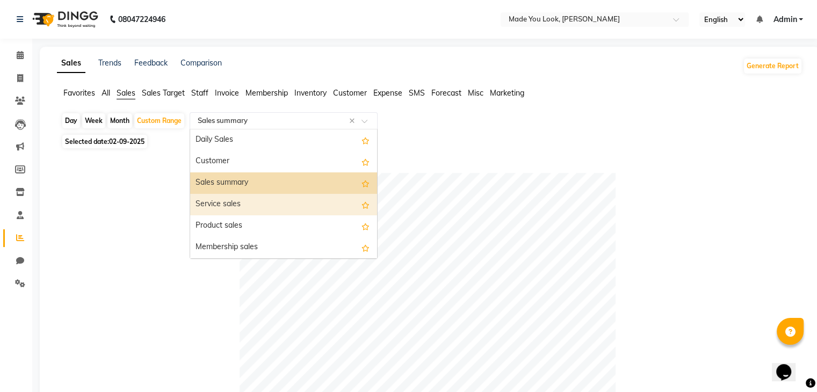
click at [257, 199] on div "Service sales" at bounding box center [283, 204] width 187 height 21
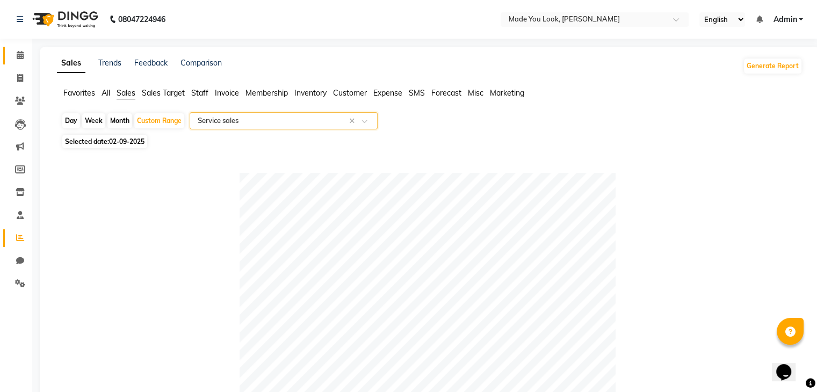
drag, startPoint x: 18, startPoint y: 43, endPoint x: 25, endPoint y: 47, distance: 8.2
click at [27, 54] on span at bounding box center [20, 55] width 19 height 12
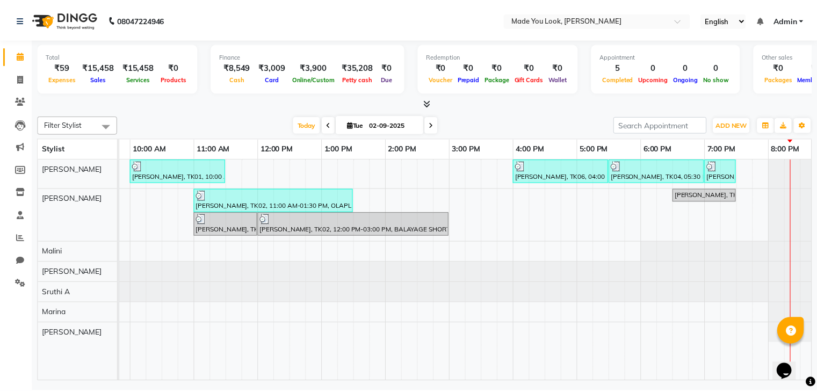
scroll to position [0, 138]
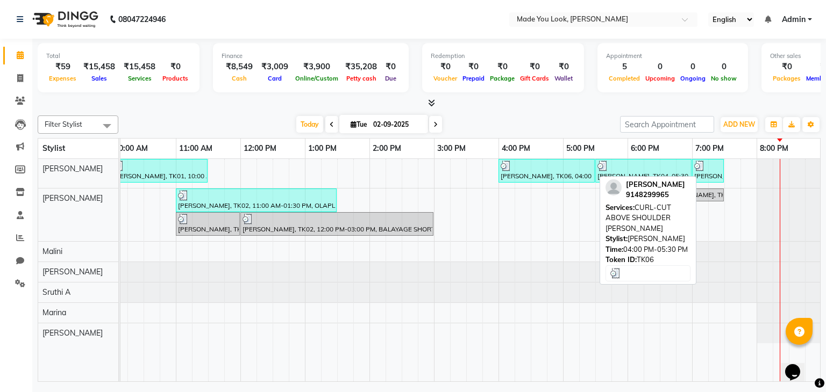
click at [555, 166] on div at bounding box center [546, 166] width 92 height 11
select select "3"
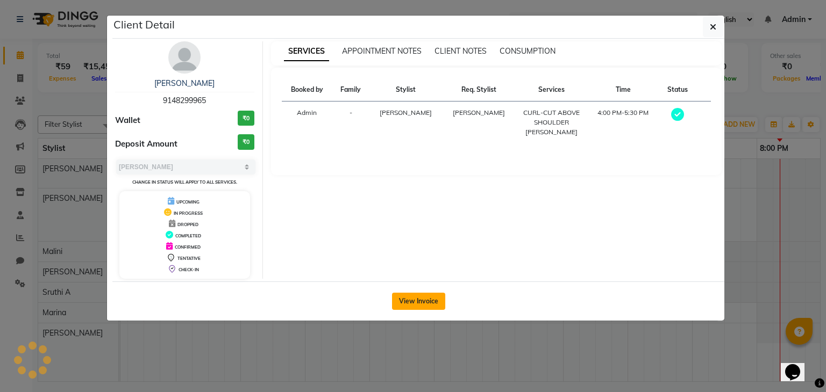
click at [430, 300] on button "View Invoice" at bounding box center [418, 301] width 53 height 17
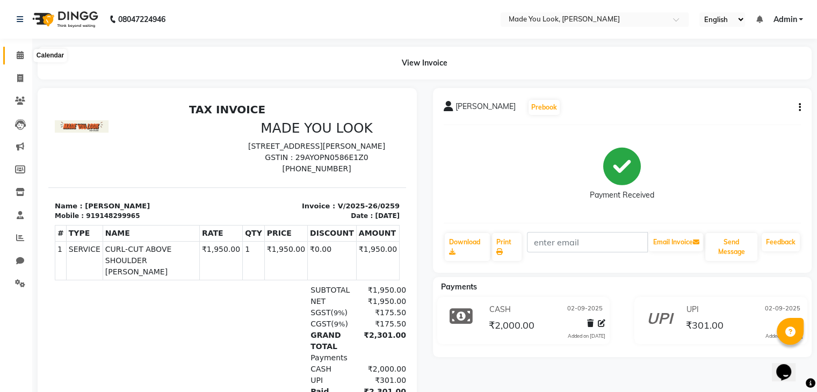
click at [13, 54] on span at bounding box center [20, 55] width 19 height 12
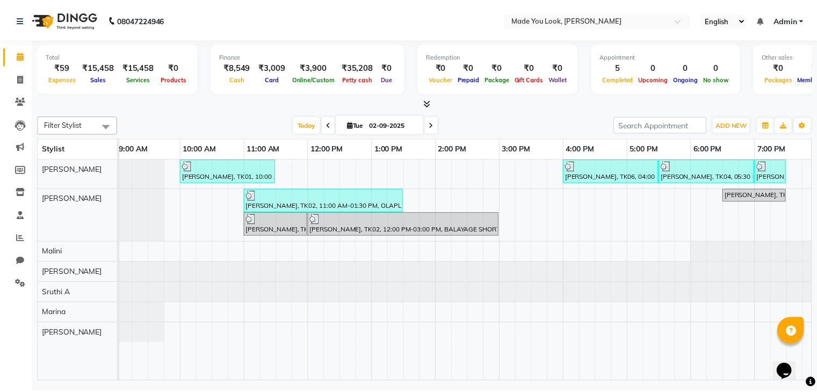
scroll to position [0, 95]
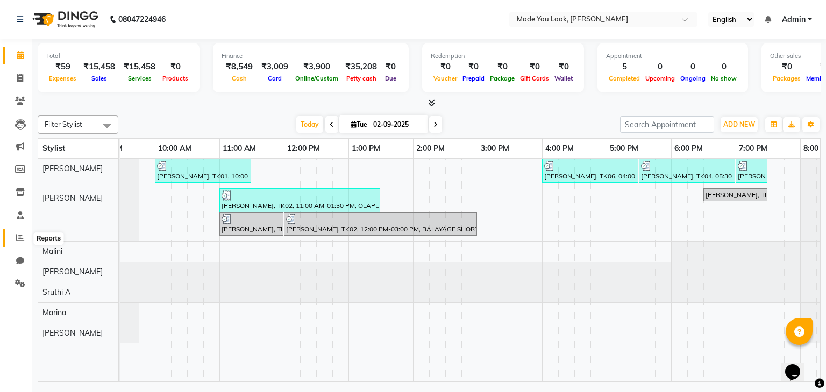
click at [19, 235] on icon at bounding box center [20, 238] width 8 height 8
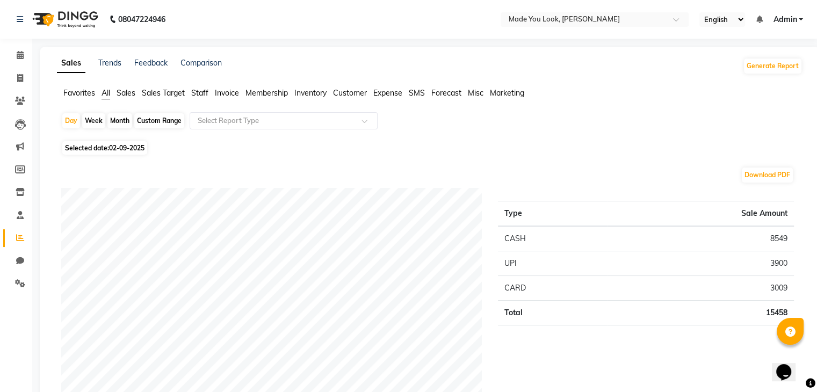
click at [121, 97] on span "Sales" at bounding box center [126, 93] width 19 height 10
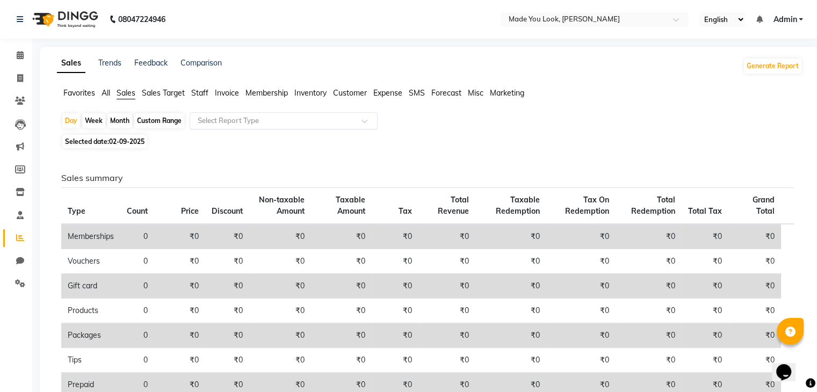
click at [252, 118] on input "text" at bounding box center [273, 121] width 155 height 11
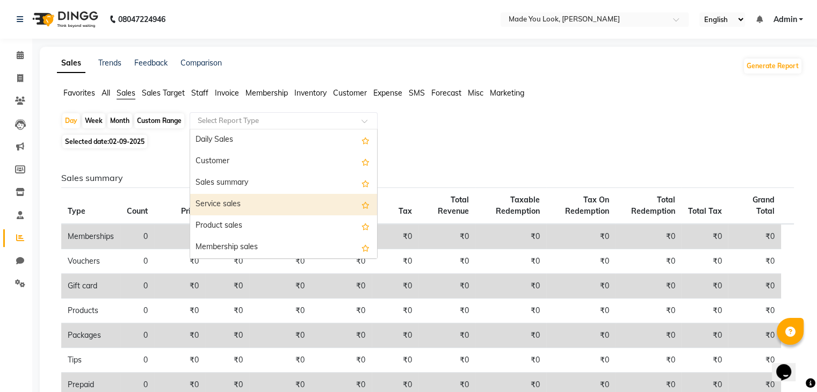
click at [250, 206] on div "Service sales" at bounding box center [283, 204] width 187 height 21
select select "full_report"
select select "csv"
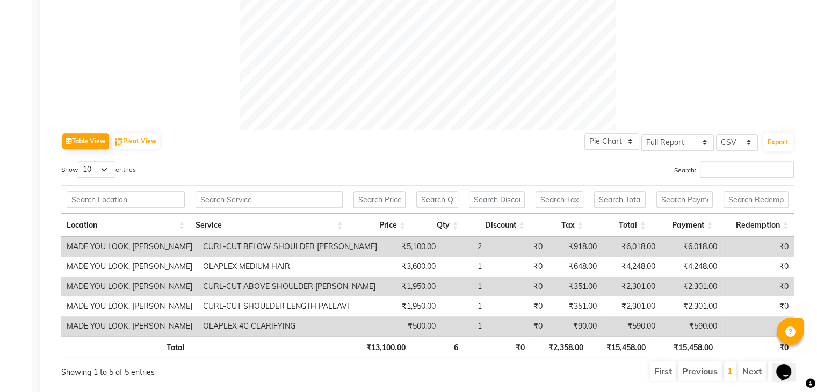
scroll to position [452, 0]
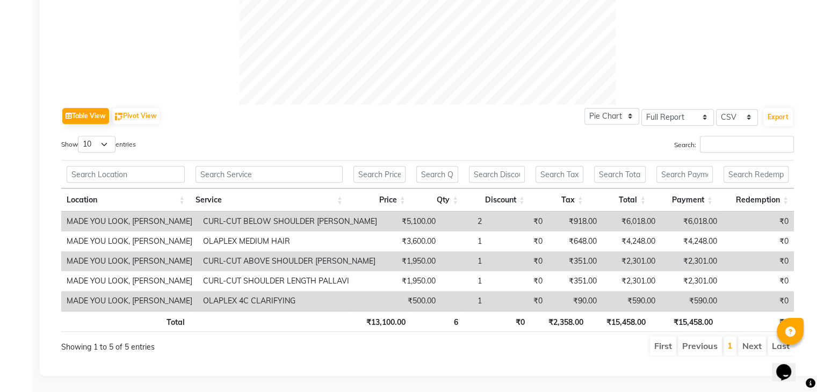
click at [182, 297] on td "MADE YOU LOOK, [PERSON_NAME]" at bounding box center [129, 301] width 137 height 20
click at [752, 343] on li "Next" at bounding box center [752, 345] width 28 height 19
click at [751, 339] on li "Next" at bounding box center [752, 345] width 28 height 19
click at [751, 338] on li "Next" at bounding box center [752, 345] width 28 height 19
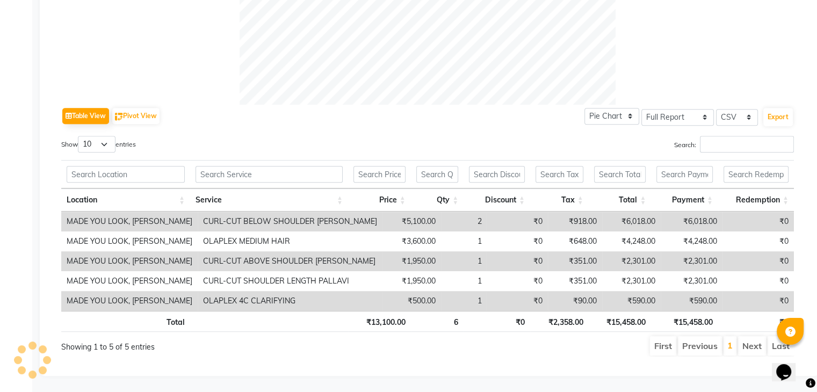
click at [750, 337] on li "Next" at bounding box center [752, 345] width 28 height 19
click at [751, 336] on li "Next" at bounding box center [752, 345] width 28 height 19
click at [754, 336] on li "Next" at bounding box center [752, 345] width 28 height 19
click at [755, 336] on li "Next" at bounding box center [752, 345] width 28 height 19
click at [756, 336] on li "Next" at bounding box center [752, 345] width 28 height 19
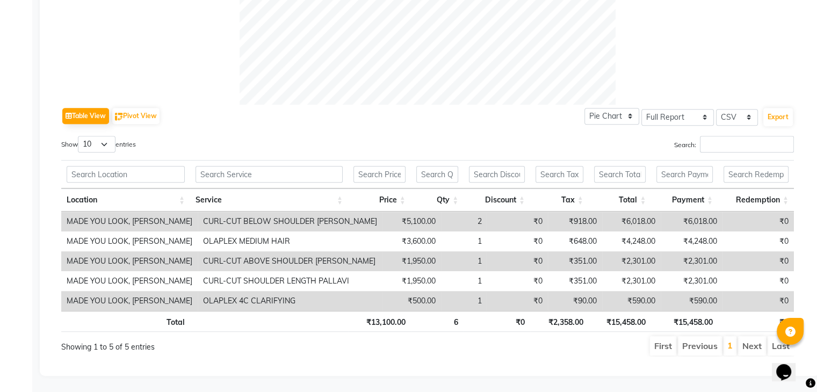
scroll to position [0, 8]
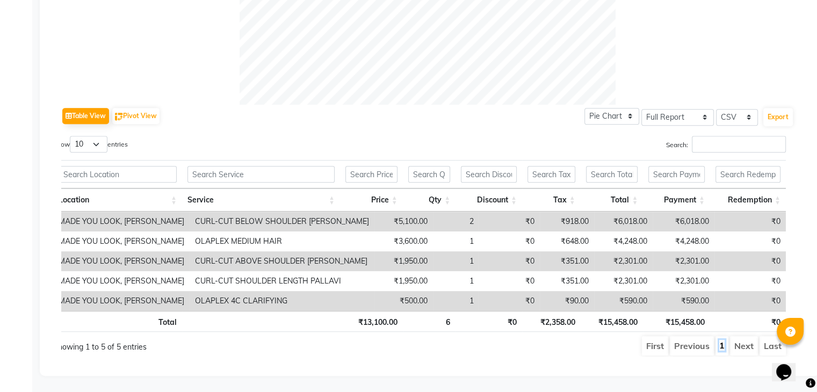
click at [724, 340] on link "1" at bounding box center [722, 345] width 5 height 11
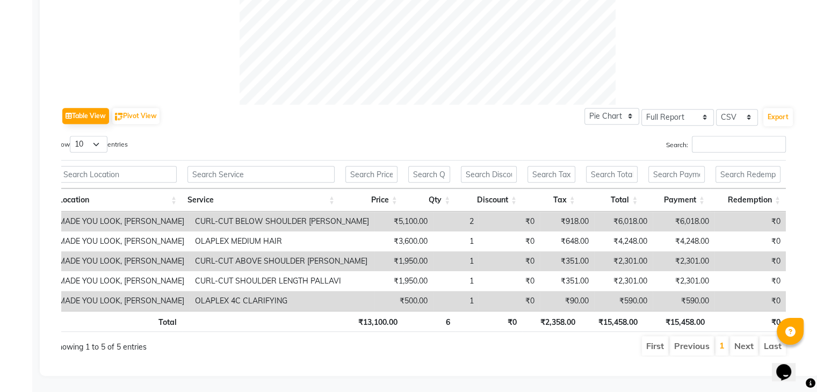
click at [741, 339] on li "Next" at bounding box center [744, 345] width 28 height 19
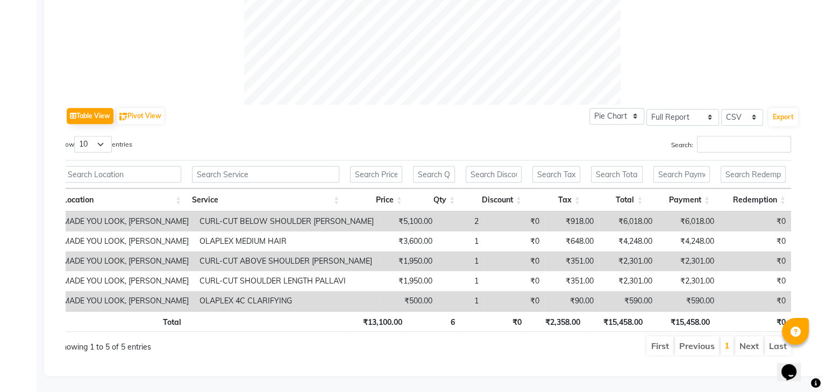
scroll to position [0, 0]
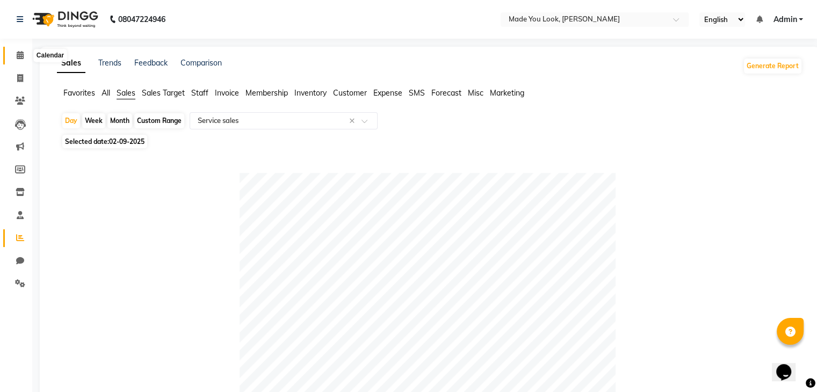
click at [21, 59] on icon at bounding box center [20, 55] width 7 height 8
